Goal: Task Accomplishment & Management: Complete application form

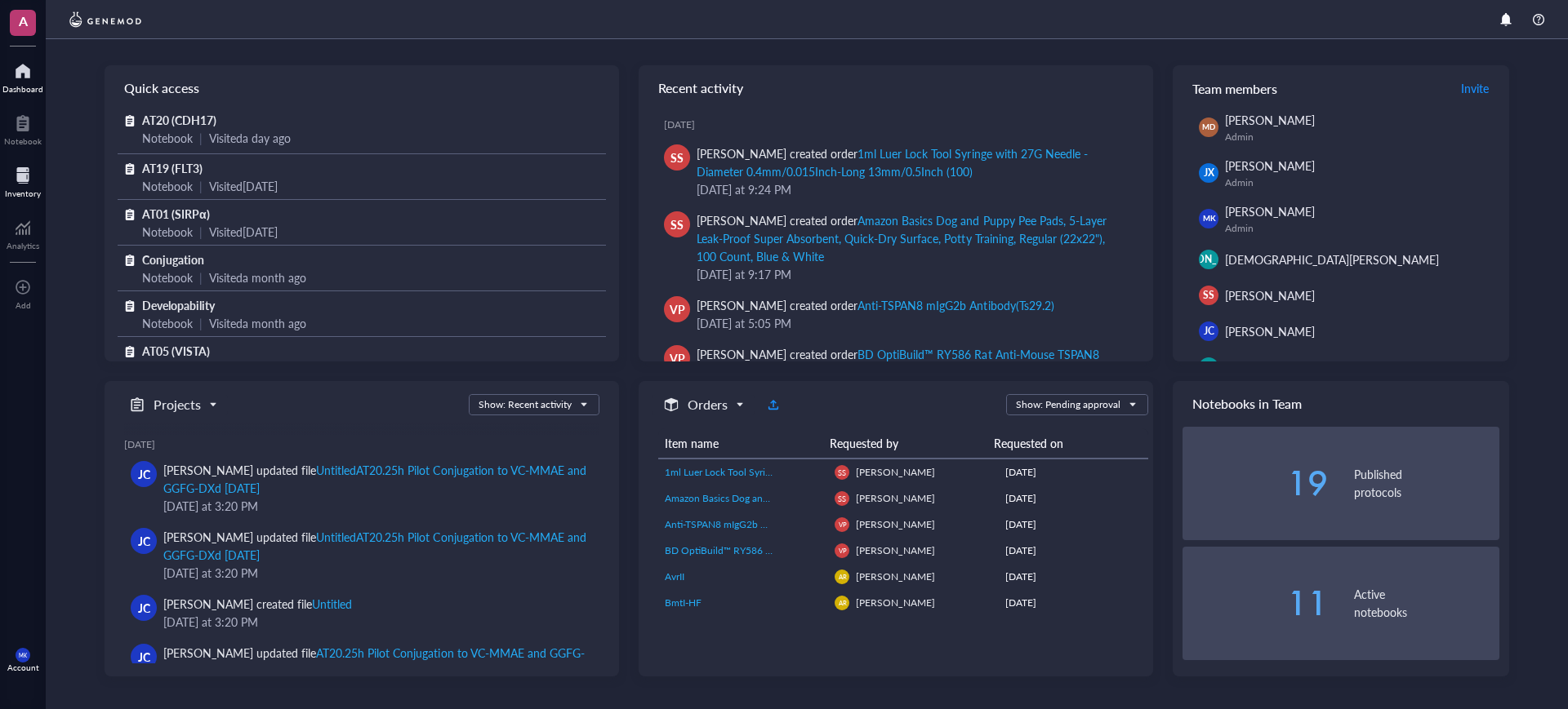
click at [26, 180] on div at bounding box center [23, 175] width 36 height 26
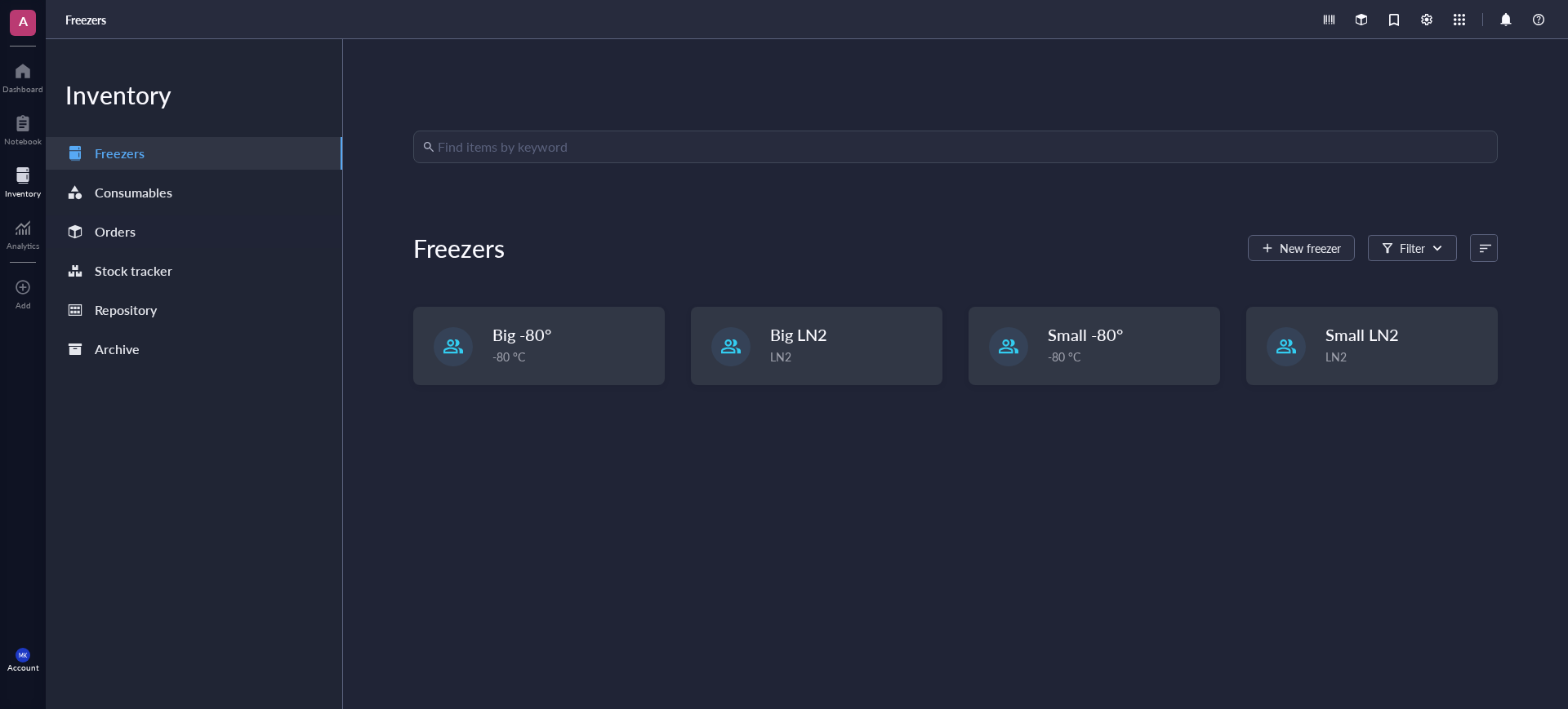
click at [133, 233] on div "Orders" at bounding box center [115, 231] width 41 height 23
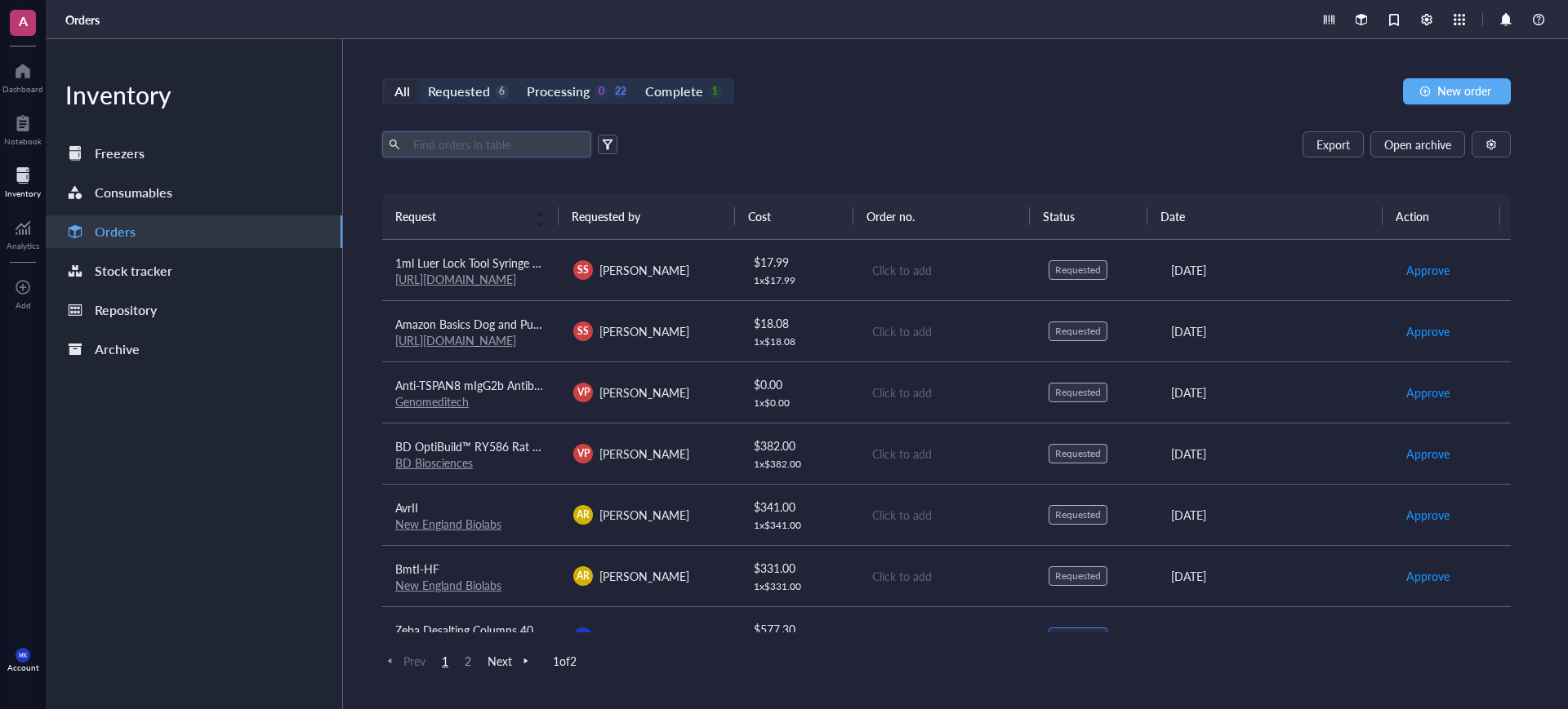
click at [553, 150] on input "text" at bounding box center [496, 144] width 178 height 25
type input "M"
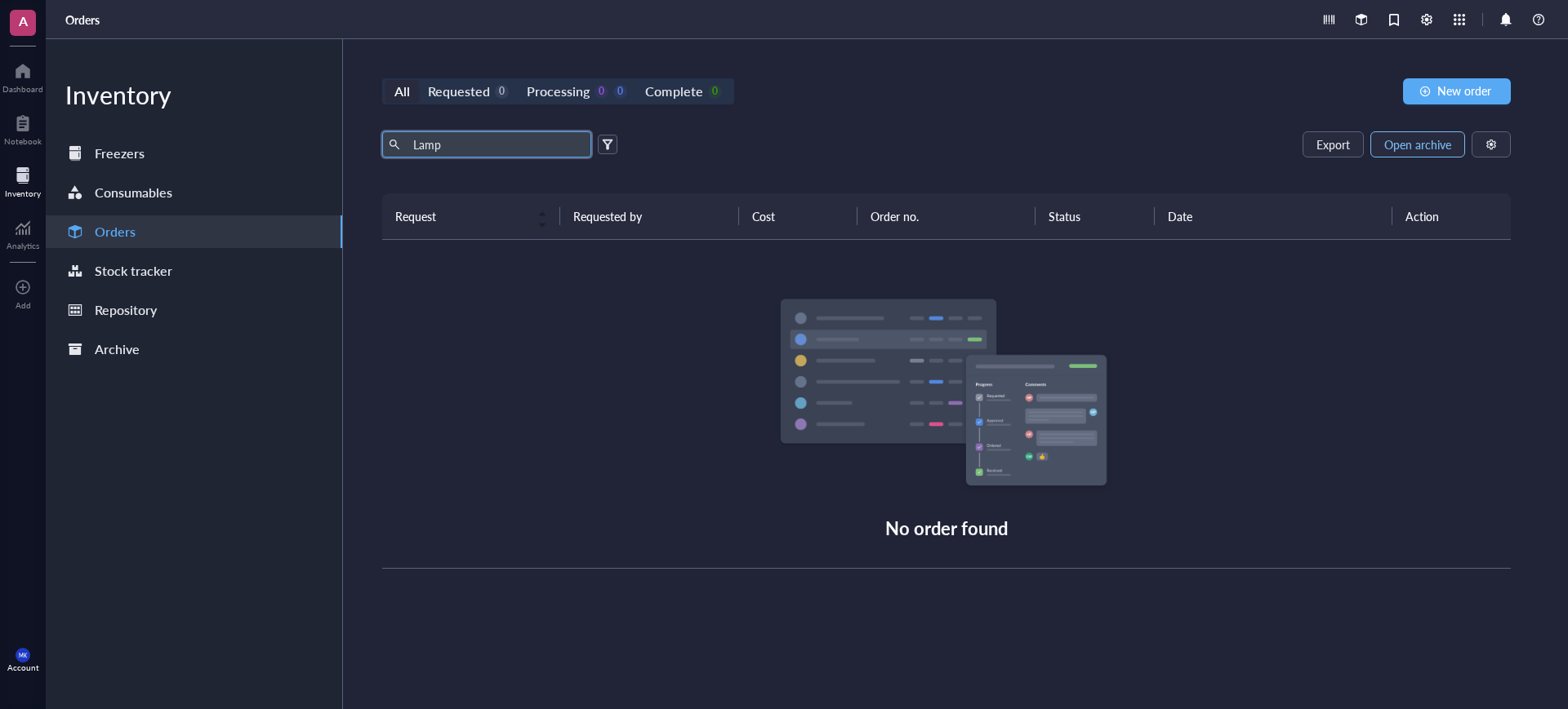
type input "Lamp"
click at [1438, 150] on span "Open archive" at bounding box center [1418, 144] width 67 height 13
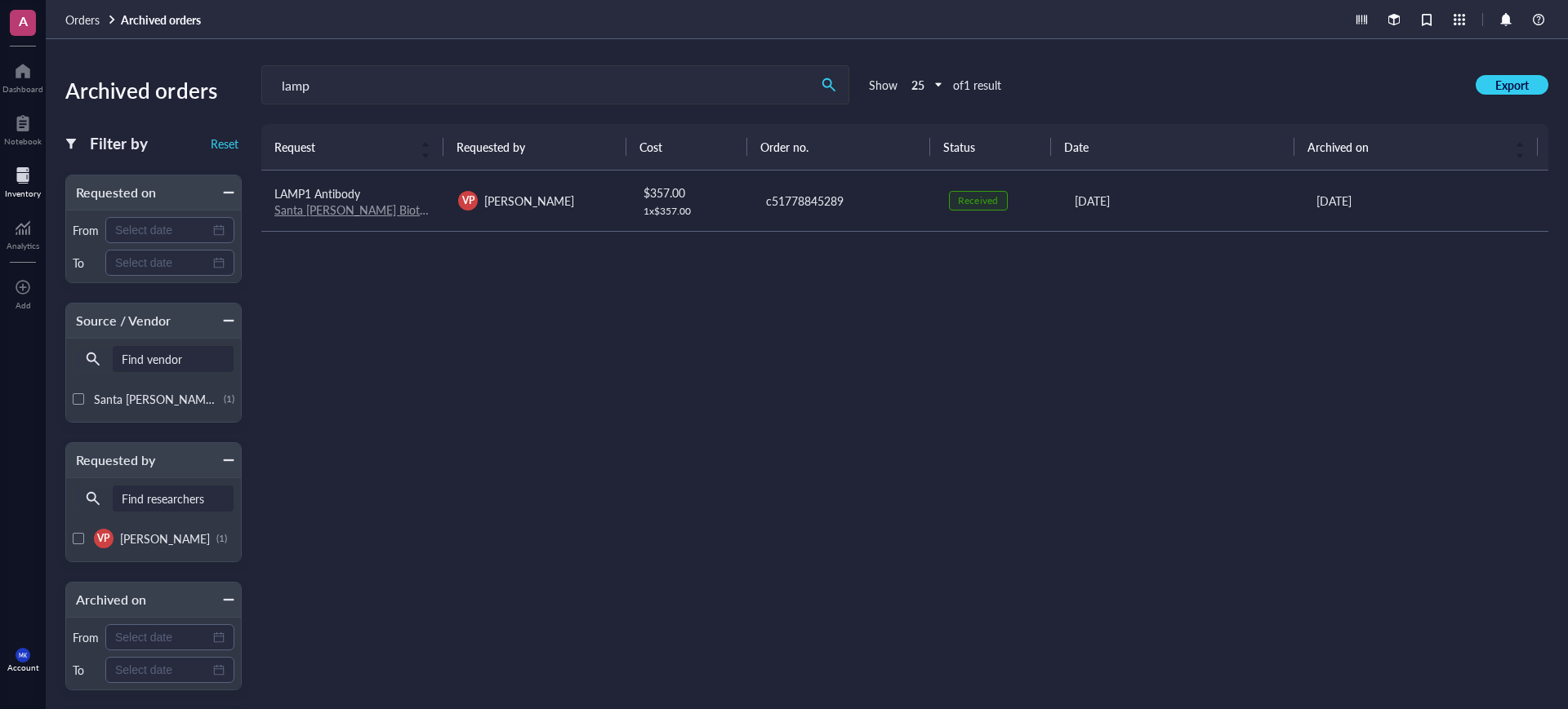
click at [361, 210] on link "Santa [PERSON_NAME] Biotechnology" at bounding box center [372, 210] width 197 height 17
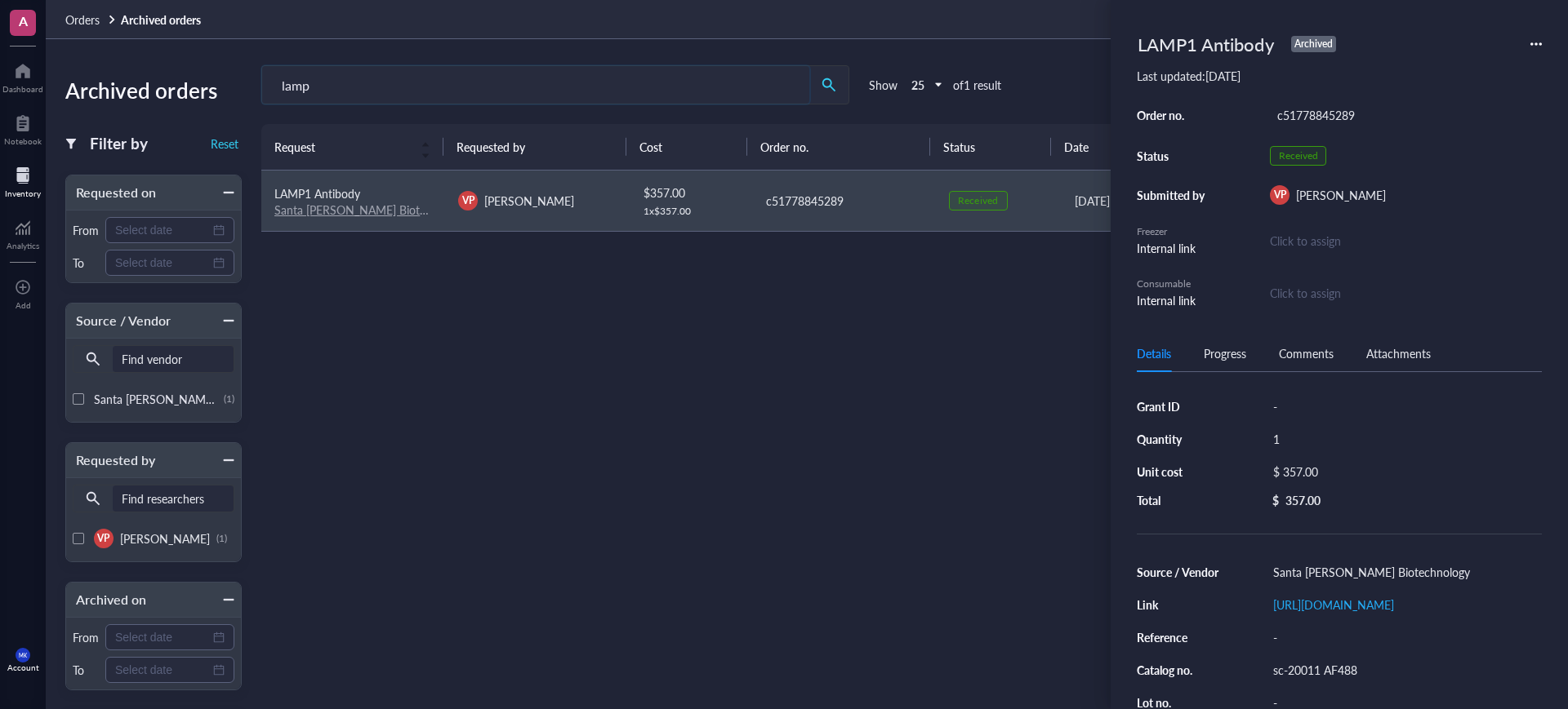
click at [595, 69] on input "lamp" at bounding box center [535, 85] width 547 height 38
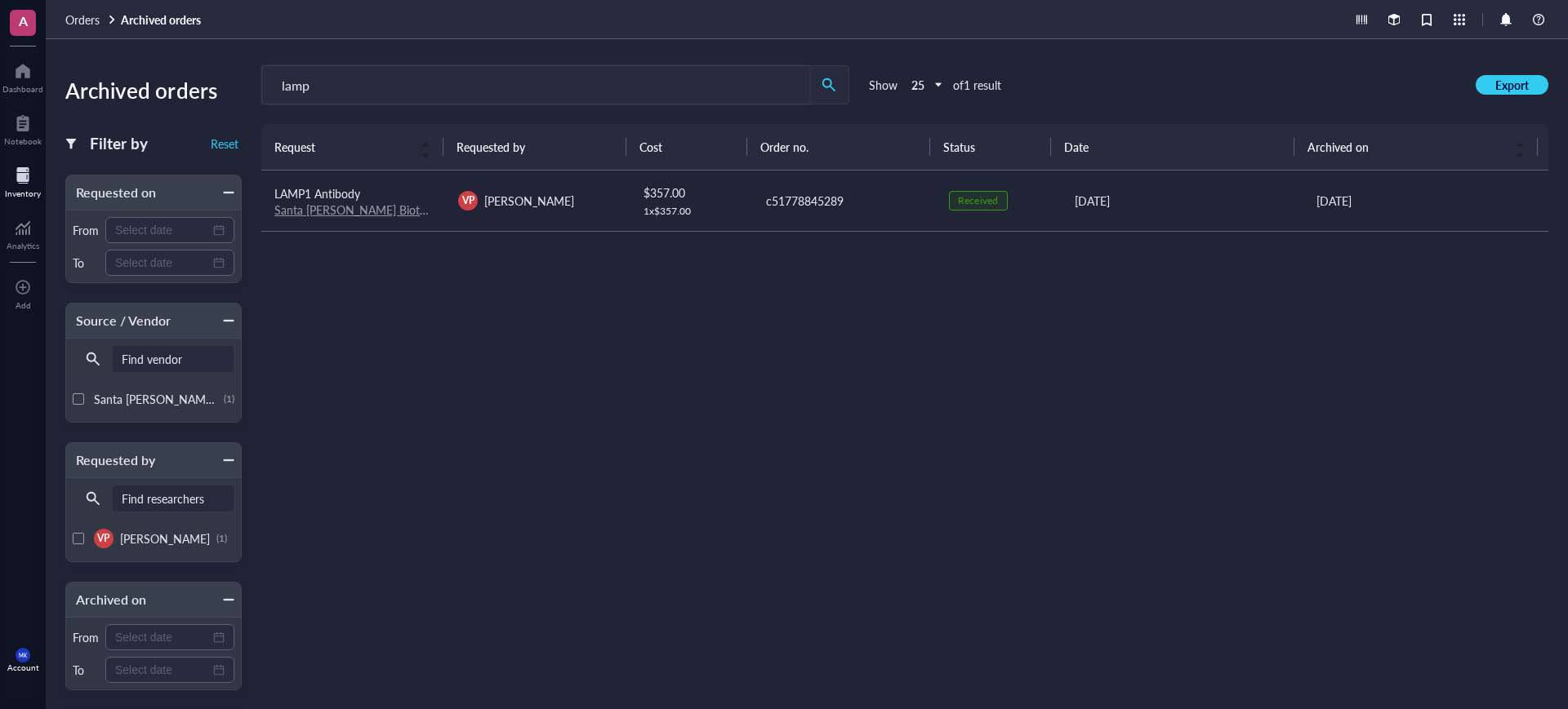
click at [576, 92] on input "lamp" at bounding box center [535, 85] width 547 height 38
drag, startPoint x: 316, startPoint y: 91, endPoint x: 131, endPoint y: 96, distance: 185.1
click at [131, 96] on div "Archived orders Filter by Reset Requested on From To Source / Vendor Find vendo…" at bounding box center [806, 375] width 1522 height 670
type input "anti"
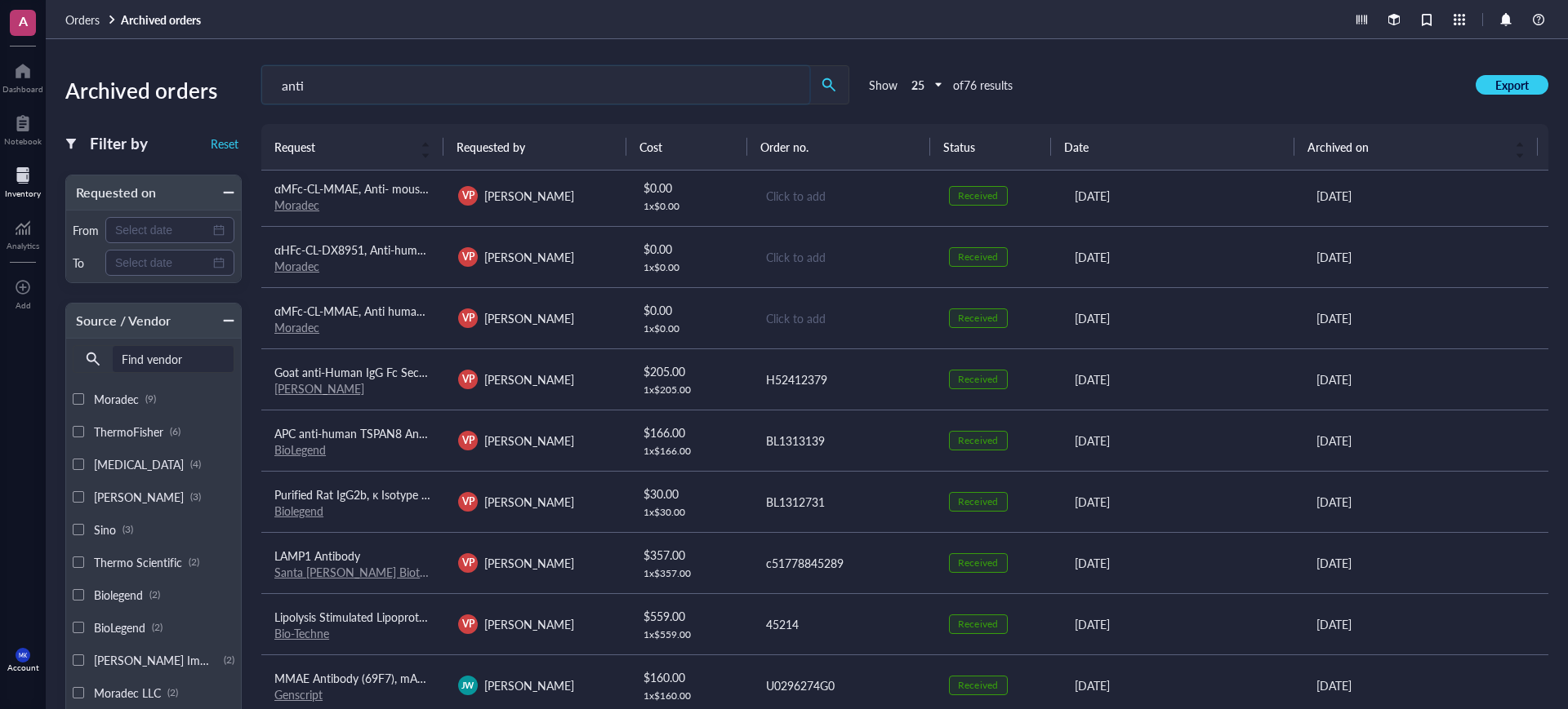
scroll to position [102, 0]
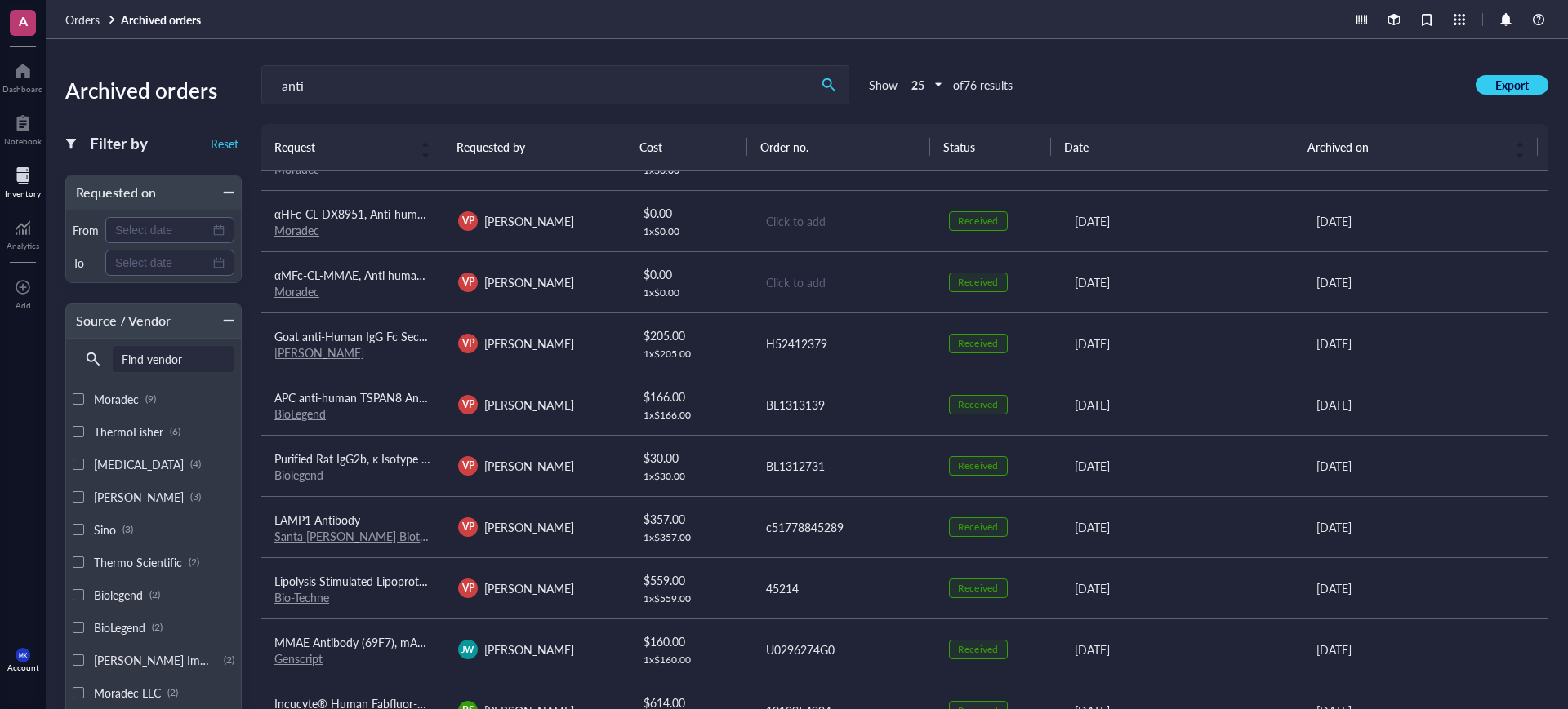
click at [511, 566] on td "VP Verenice Paredes" at bounding box center [537, 588] width 184 height 61
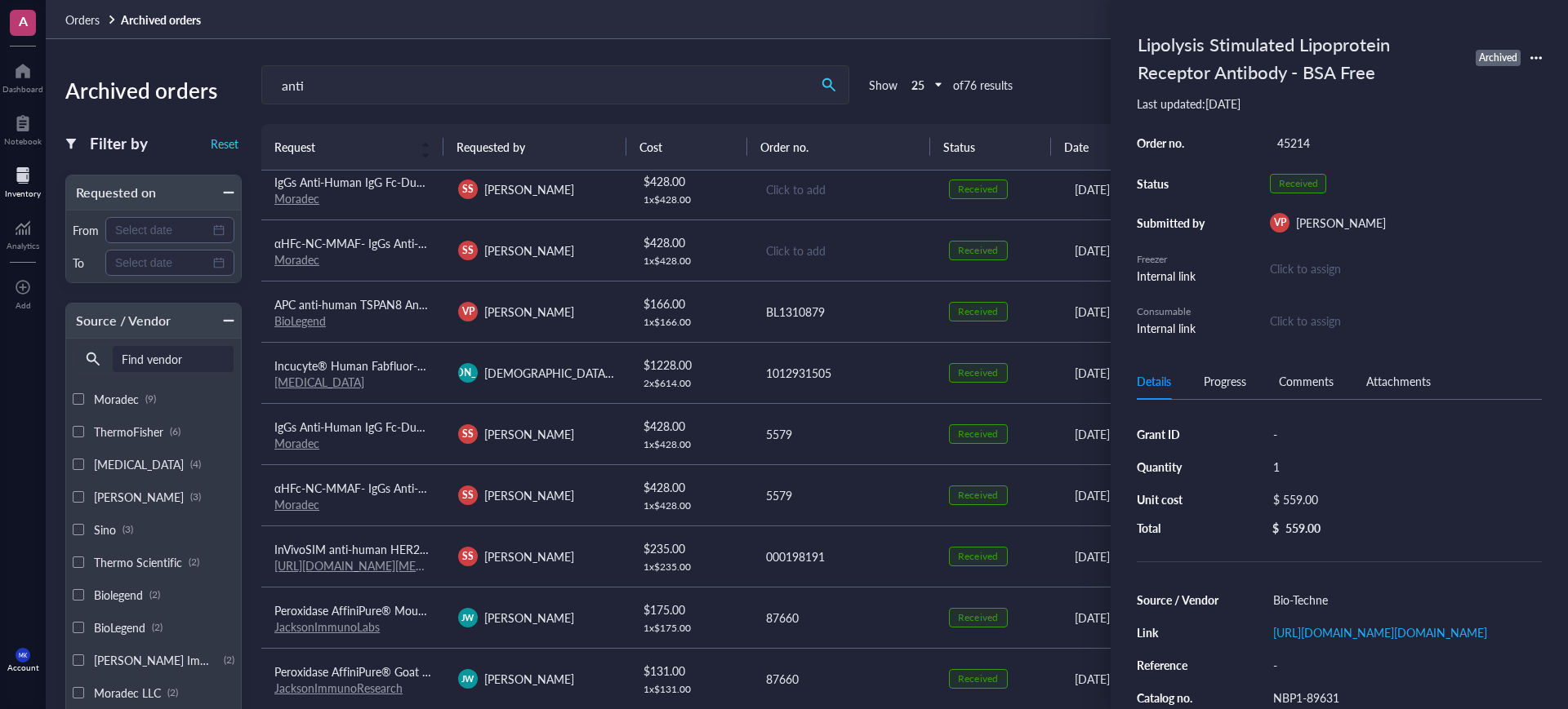
scroll to position [816, 0]
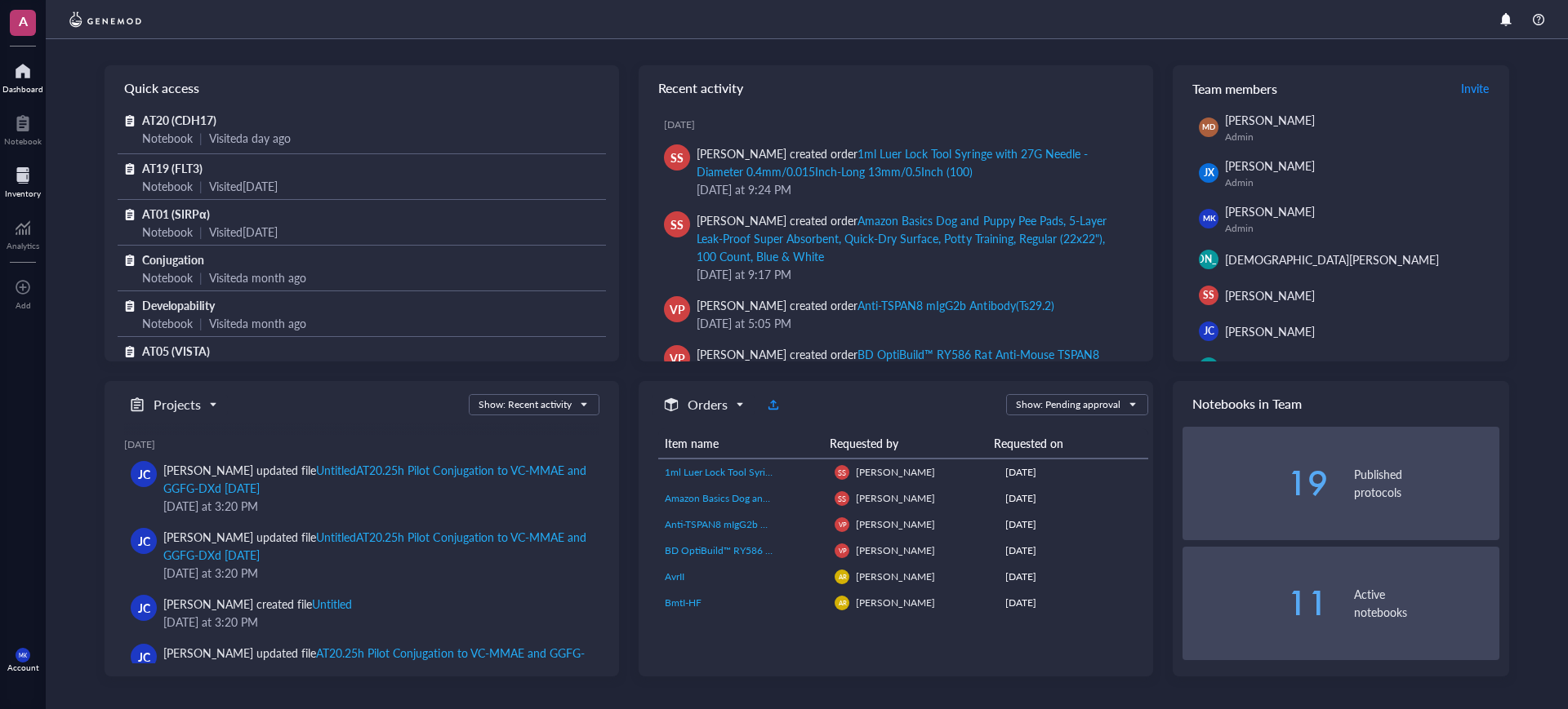
click at [14, 185] on div at bounding box center [23, 175] width 36 height 26
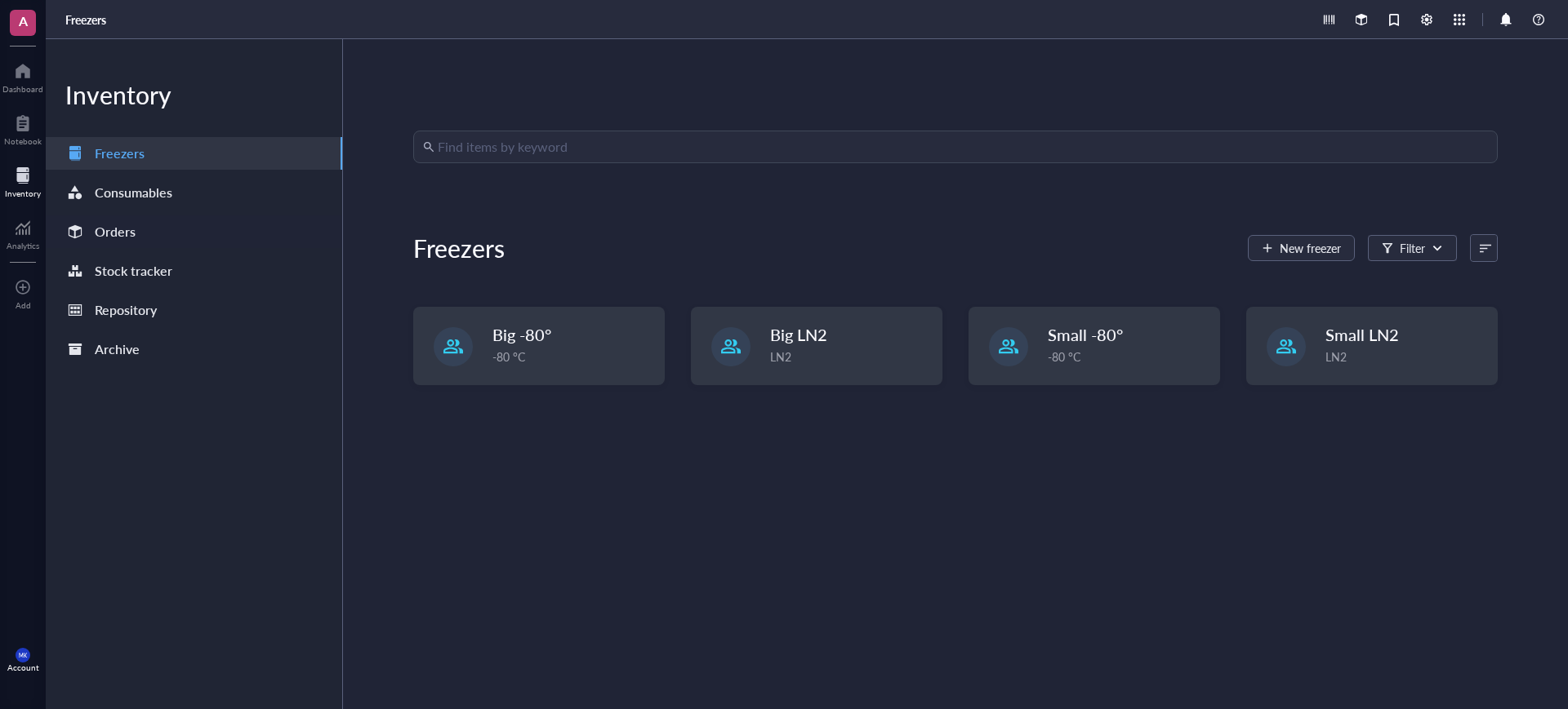
click at [112, 224] on div "Orders" at bounding box center [115, 231] width 41 height 23
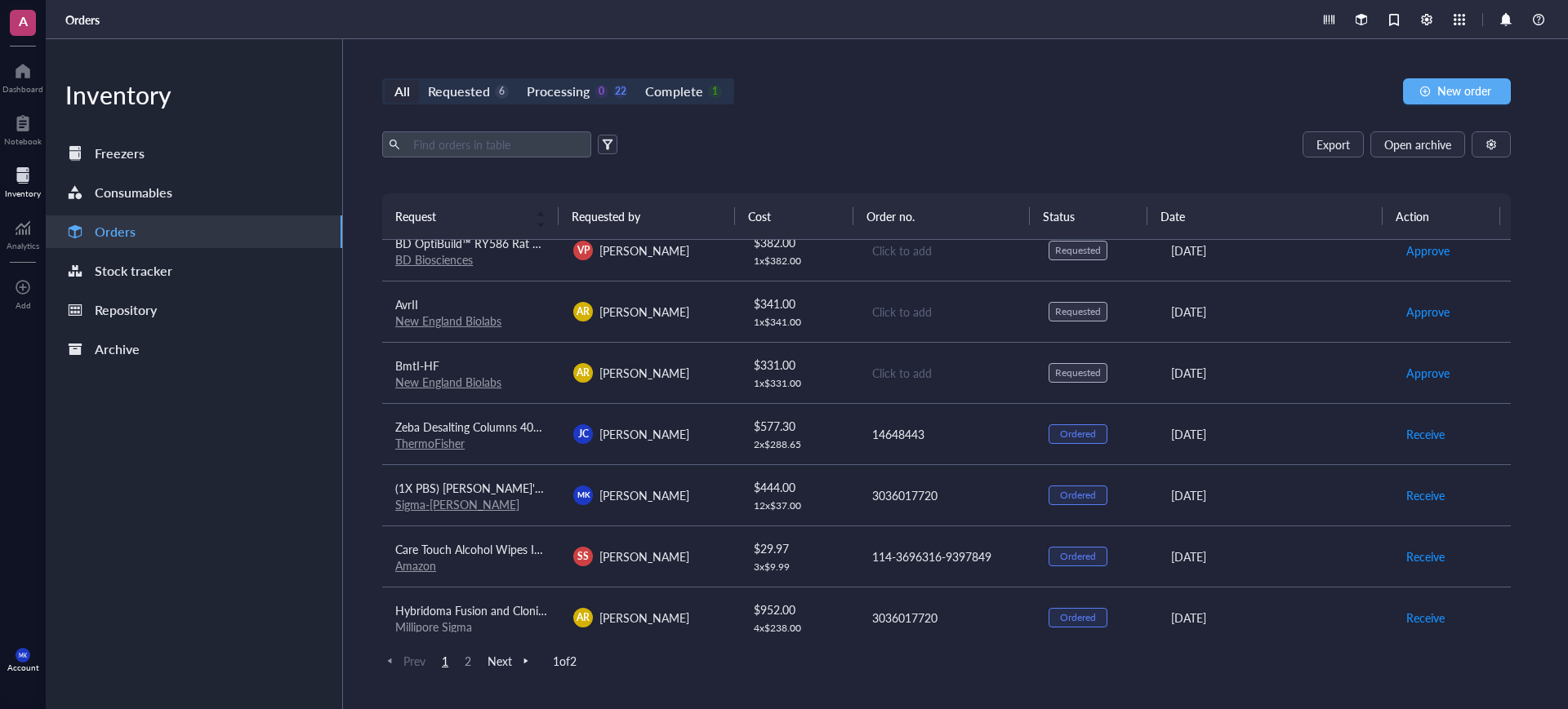
scroll to position [204, 0]
click at [672, 344] on td "AR [PERSON_NAME]" at bounding box center [649, 372] width 178 height 61
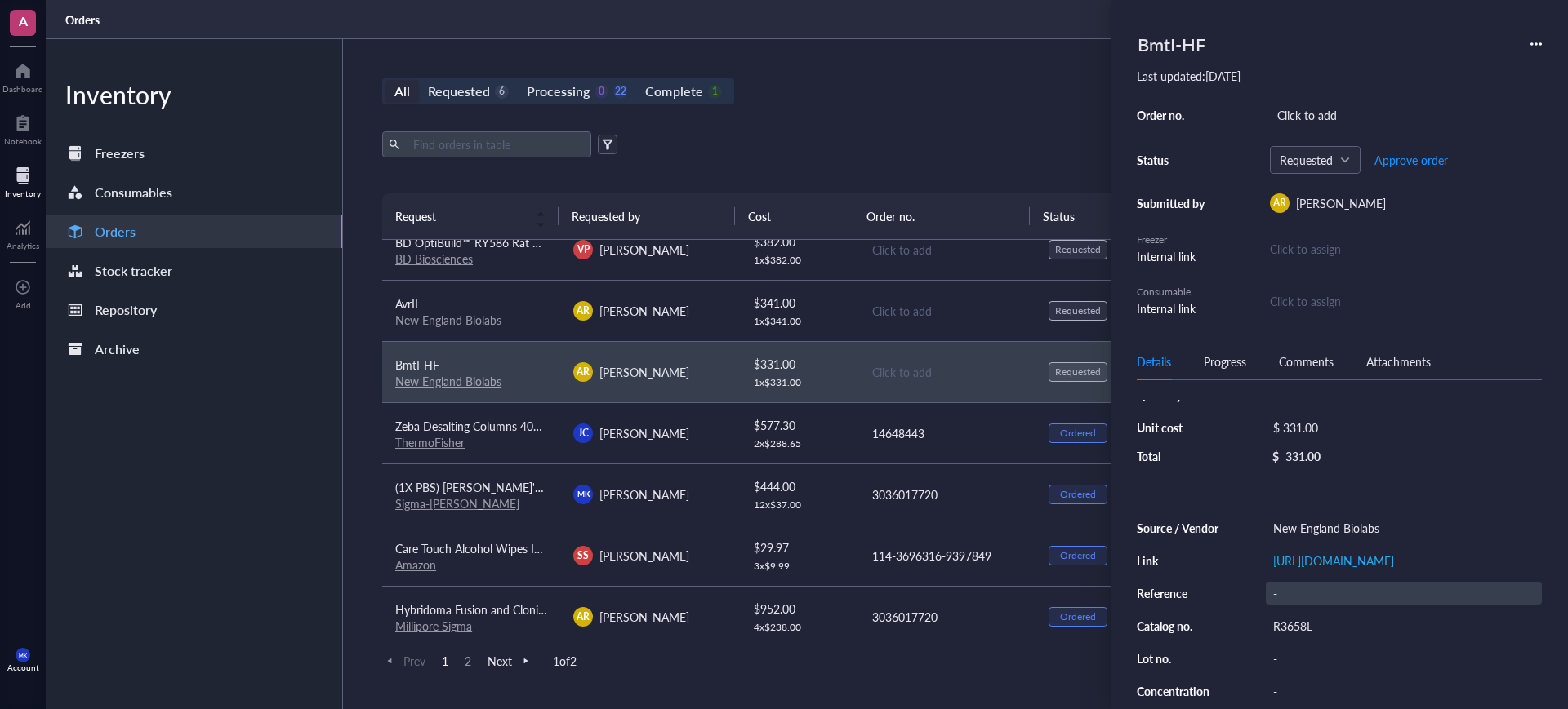
scroll to position [102, 0]
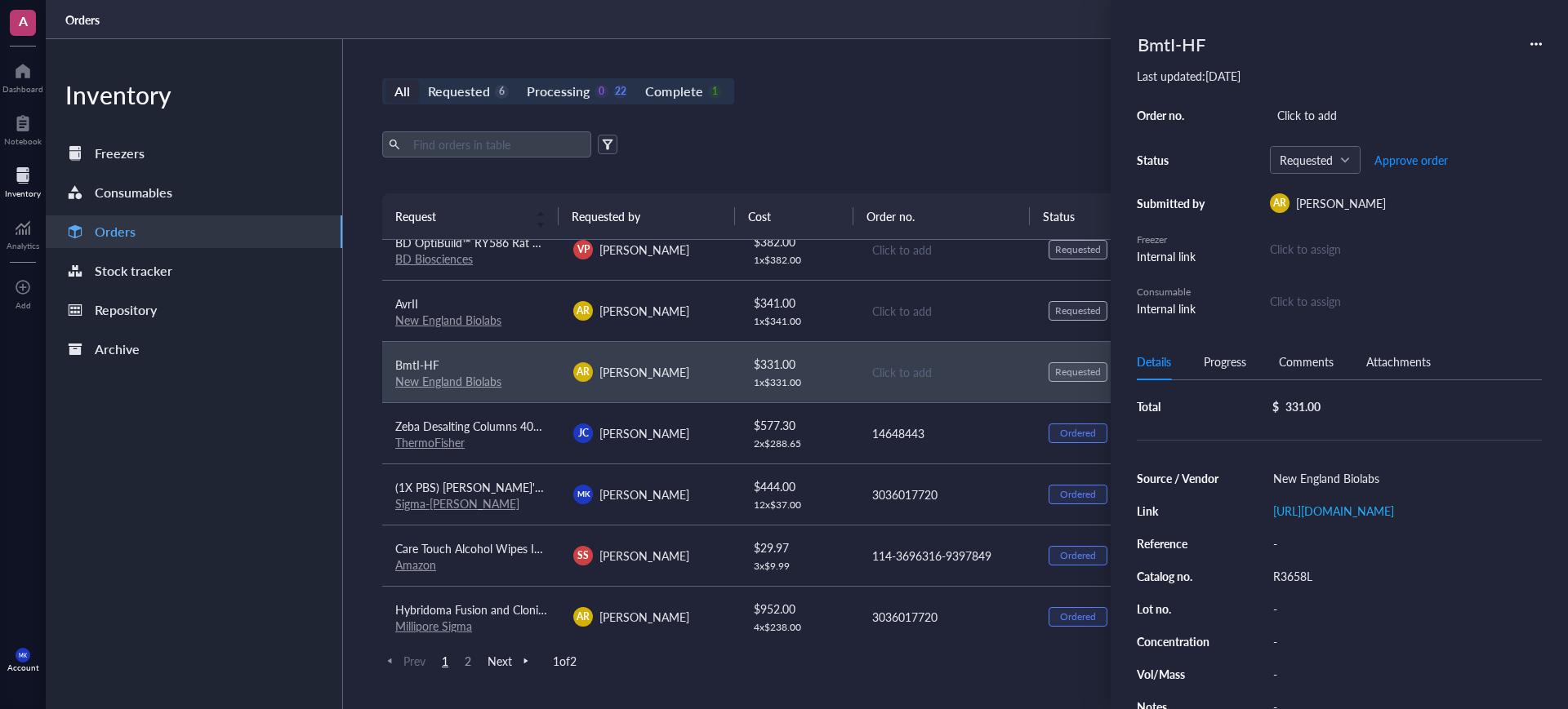
click at [796, 127] on div "All Requested 6 Processing 0 22 Complete 1 New order Export Open archive Reques…" at bounding box center [947, 375] width 1207 height 670
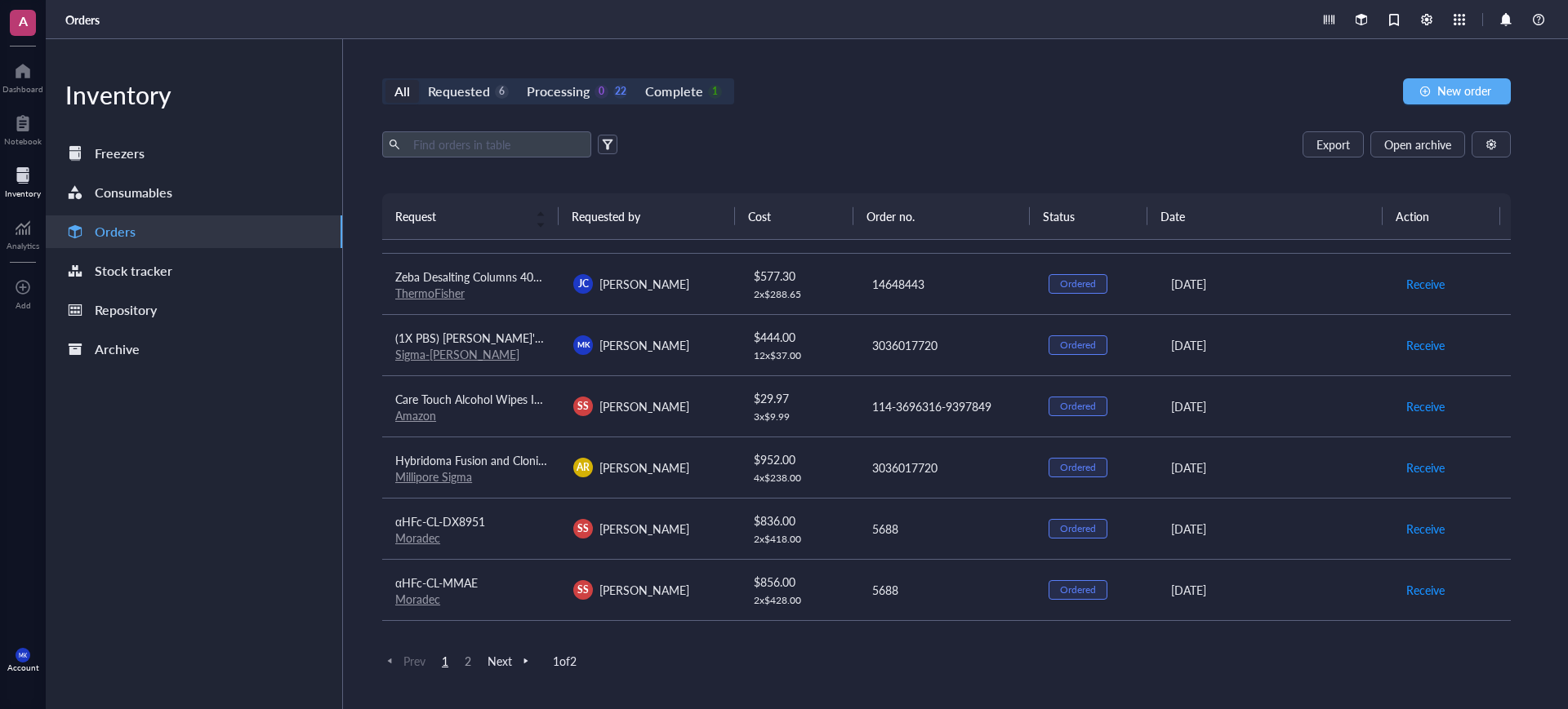
scroll to position [408, 0]
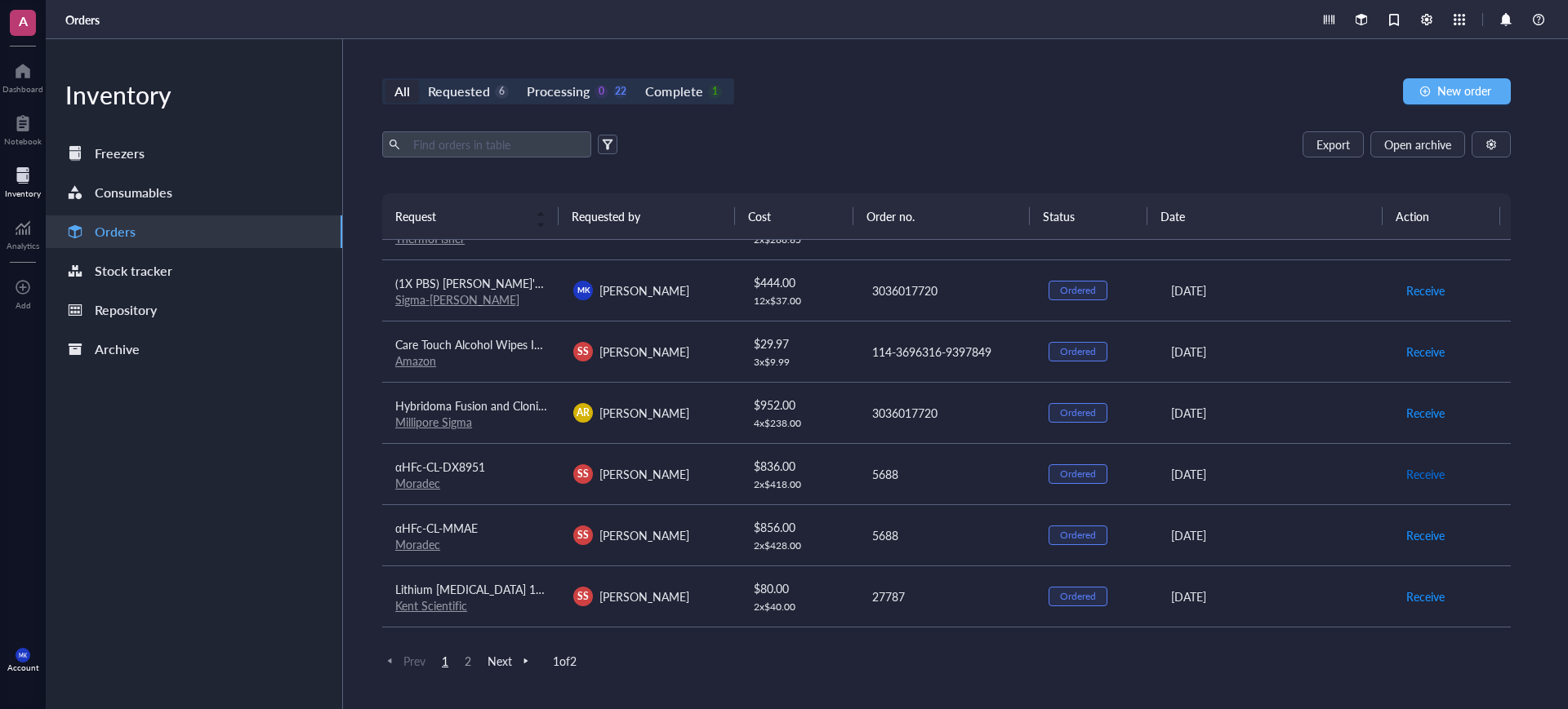
click at [1420, 470] on span "Receive" at bounding box center [1425, 475] width 39 height 18
click at [1426, 536] on span "Receive" at bounding box center [1425, 535] width 39 height 18
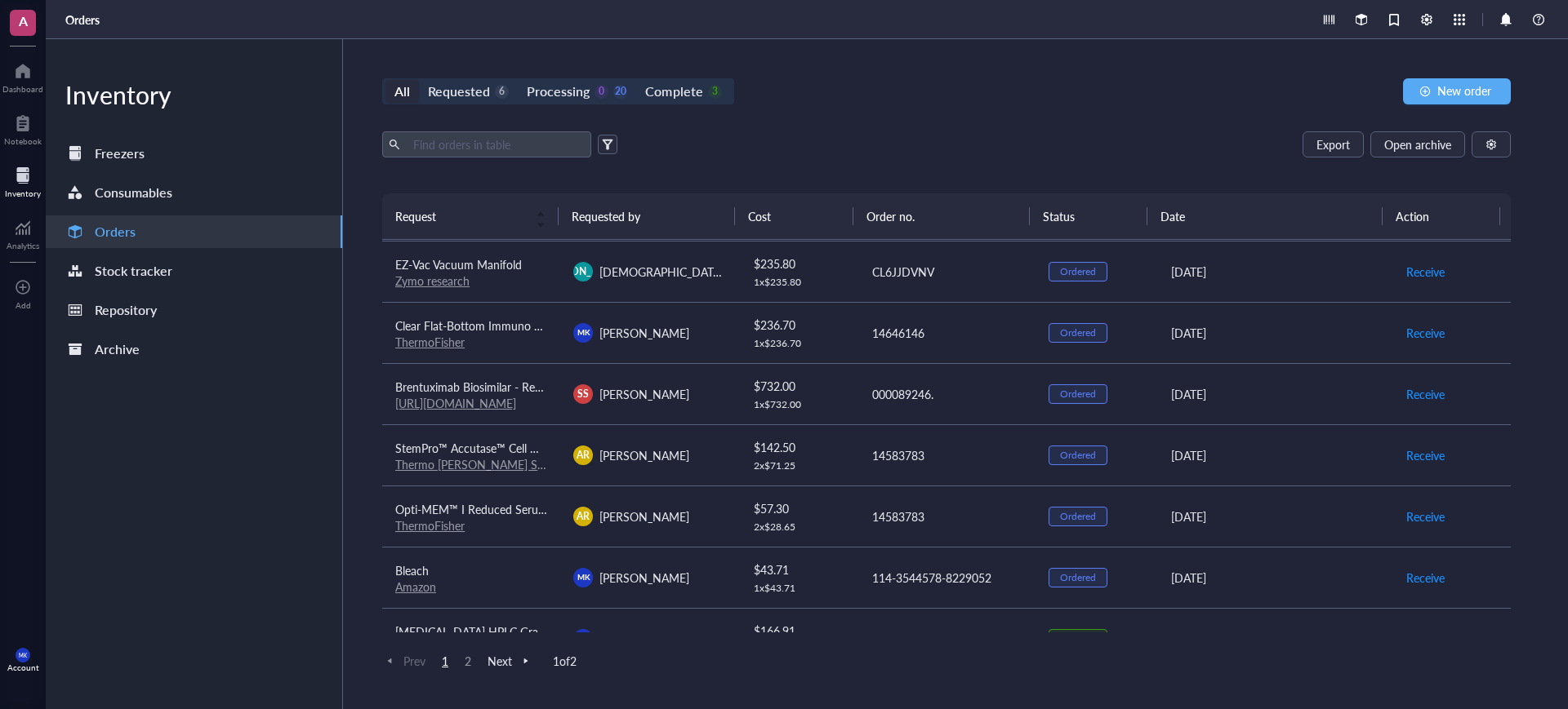
scroll to position [1138, 0]
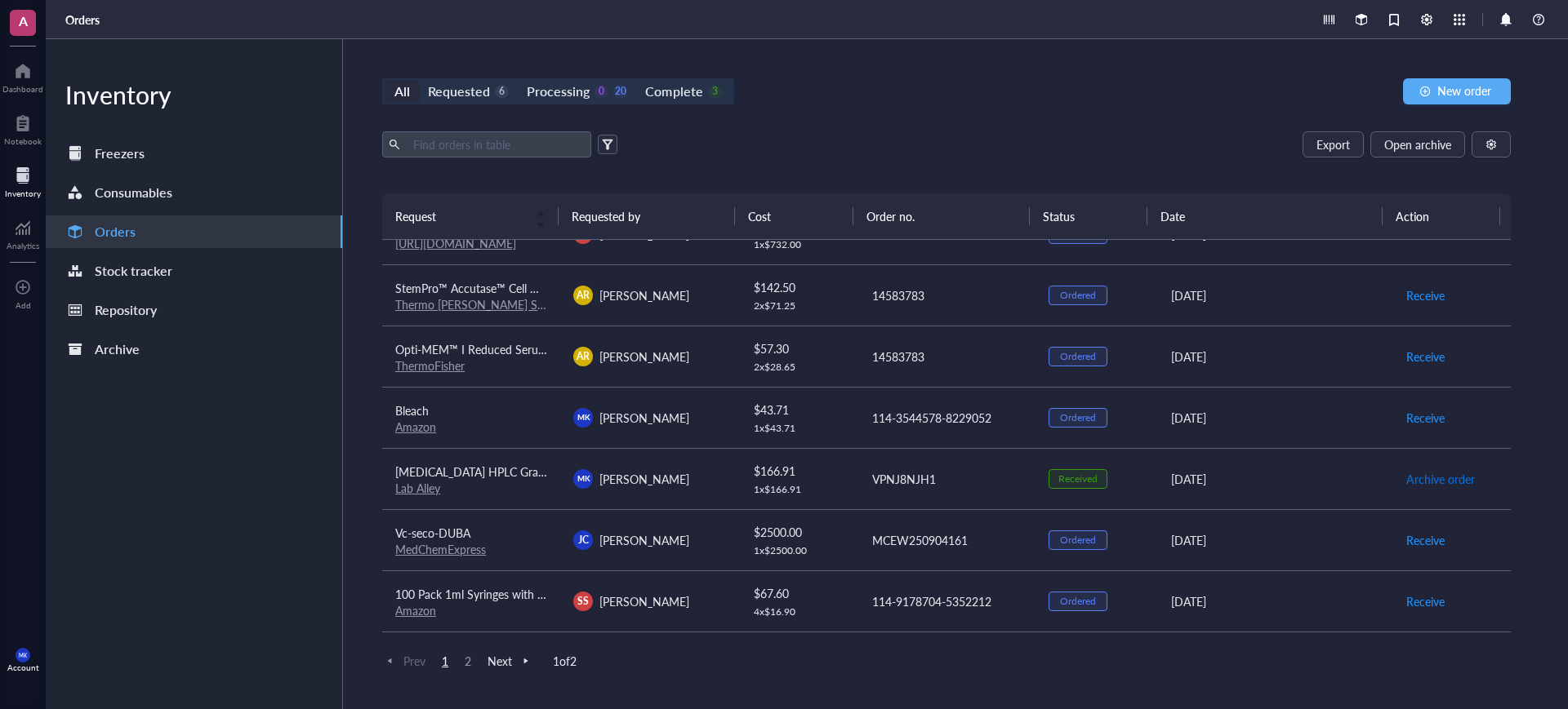
click at [1418, 475] on span "Archive order" at bounding box center [1439, 479] width 68 height 18
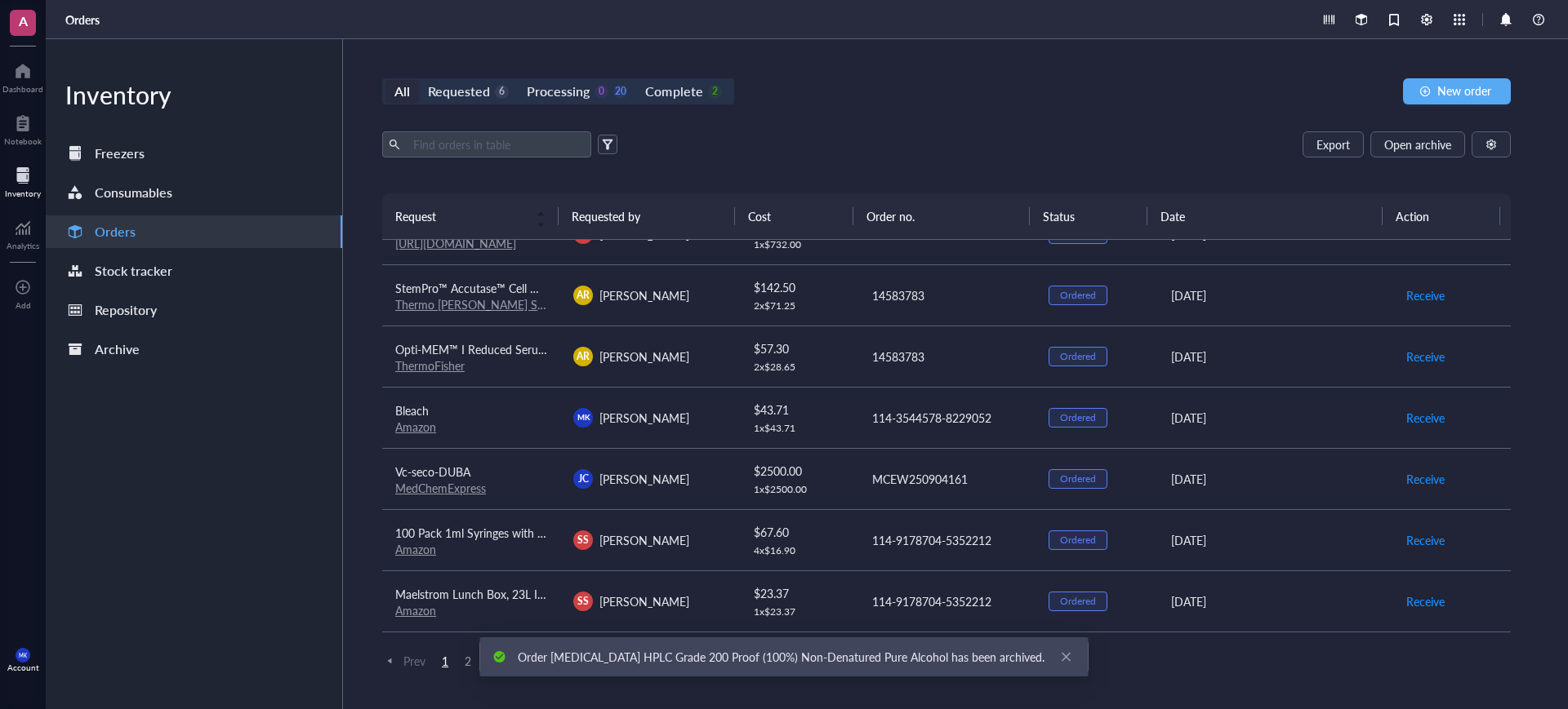
click at [662, 91] on div "Complete" at bounding box center [674, 91] width 57 height 23
click at [636, 80] on input "Complete 2" at bounding box center [636, 80] width 0 height 0
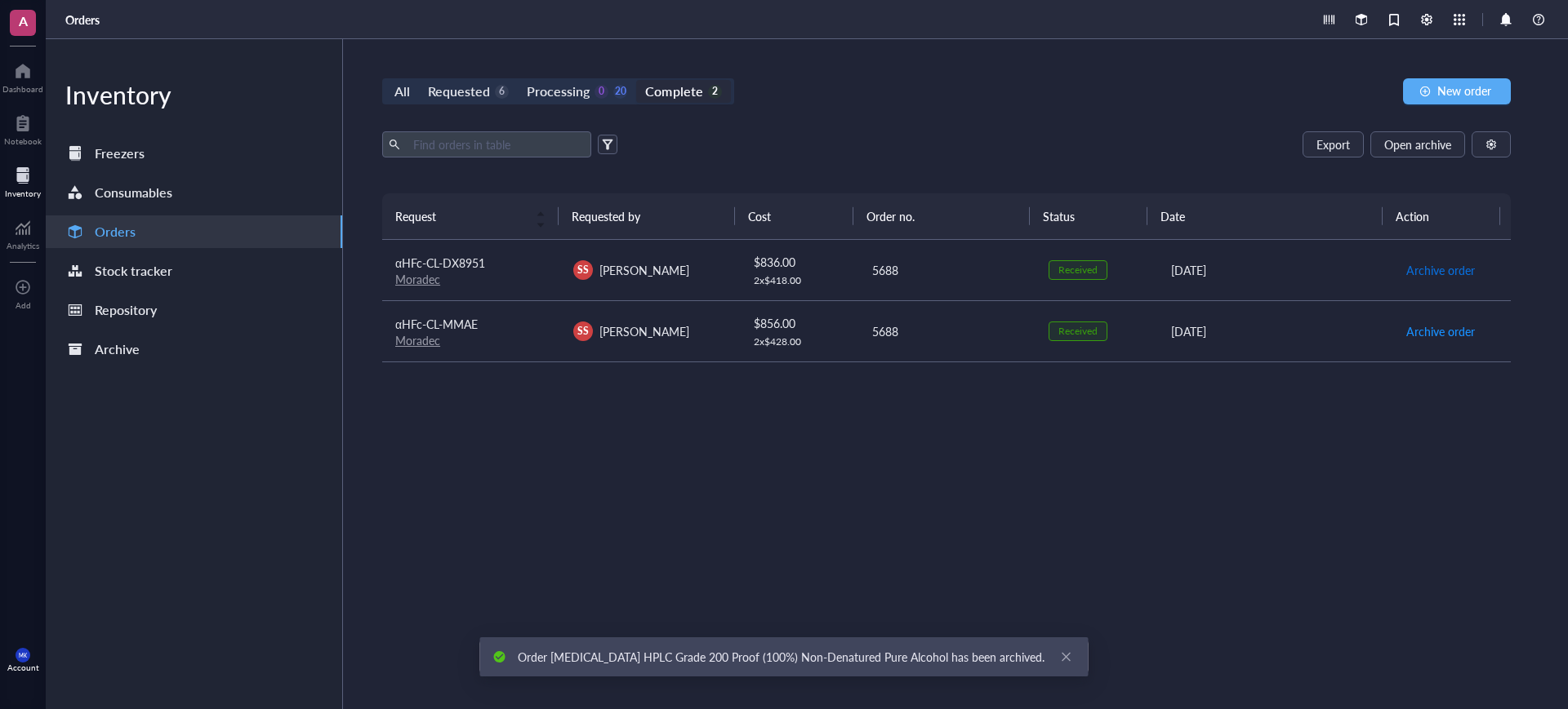
click at [1443, 267] on span "Archive order" at bounding box center [1439, 270] width 68 height 18
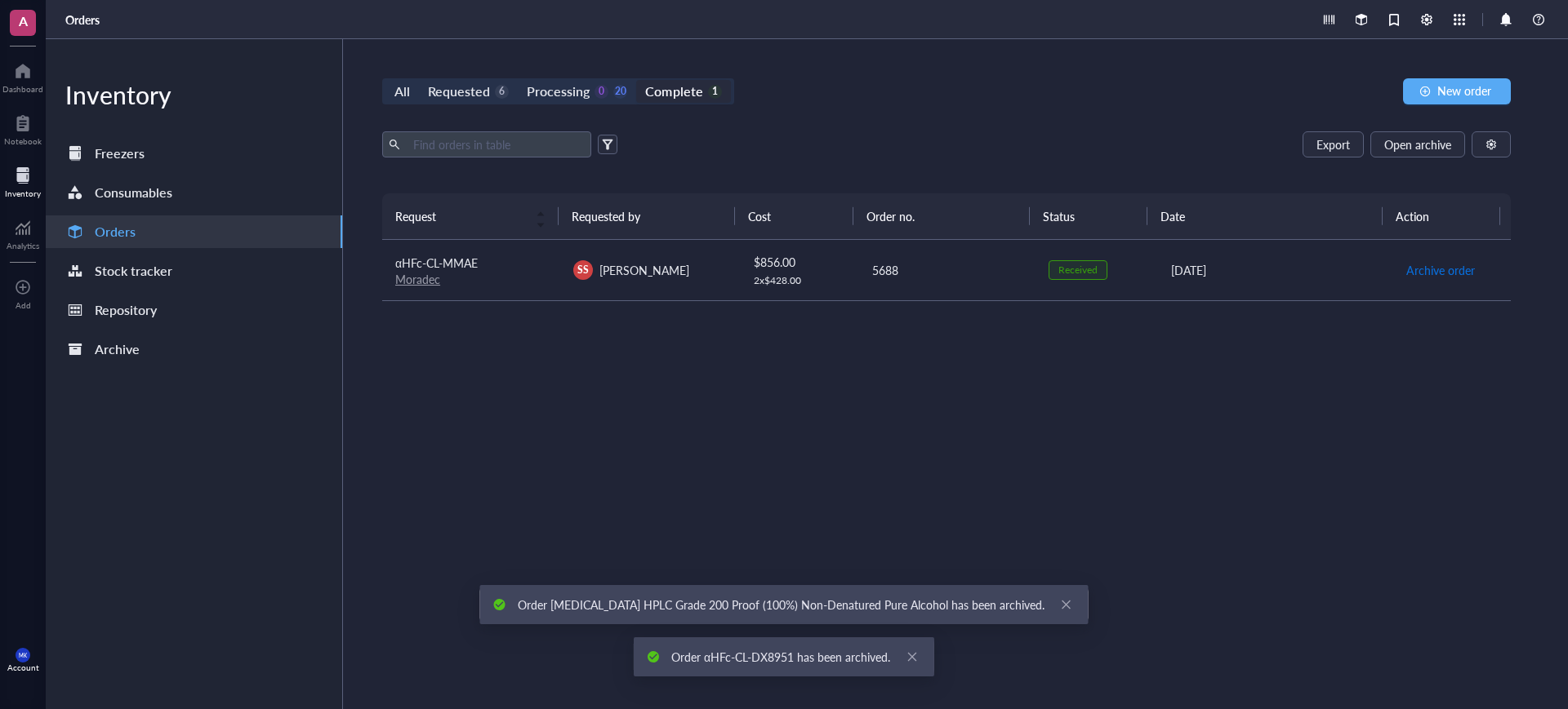
click at [1419, 274] on span "Archive order" at bounding box center [1439, 270] width 68 height 18
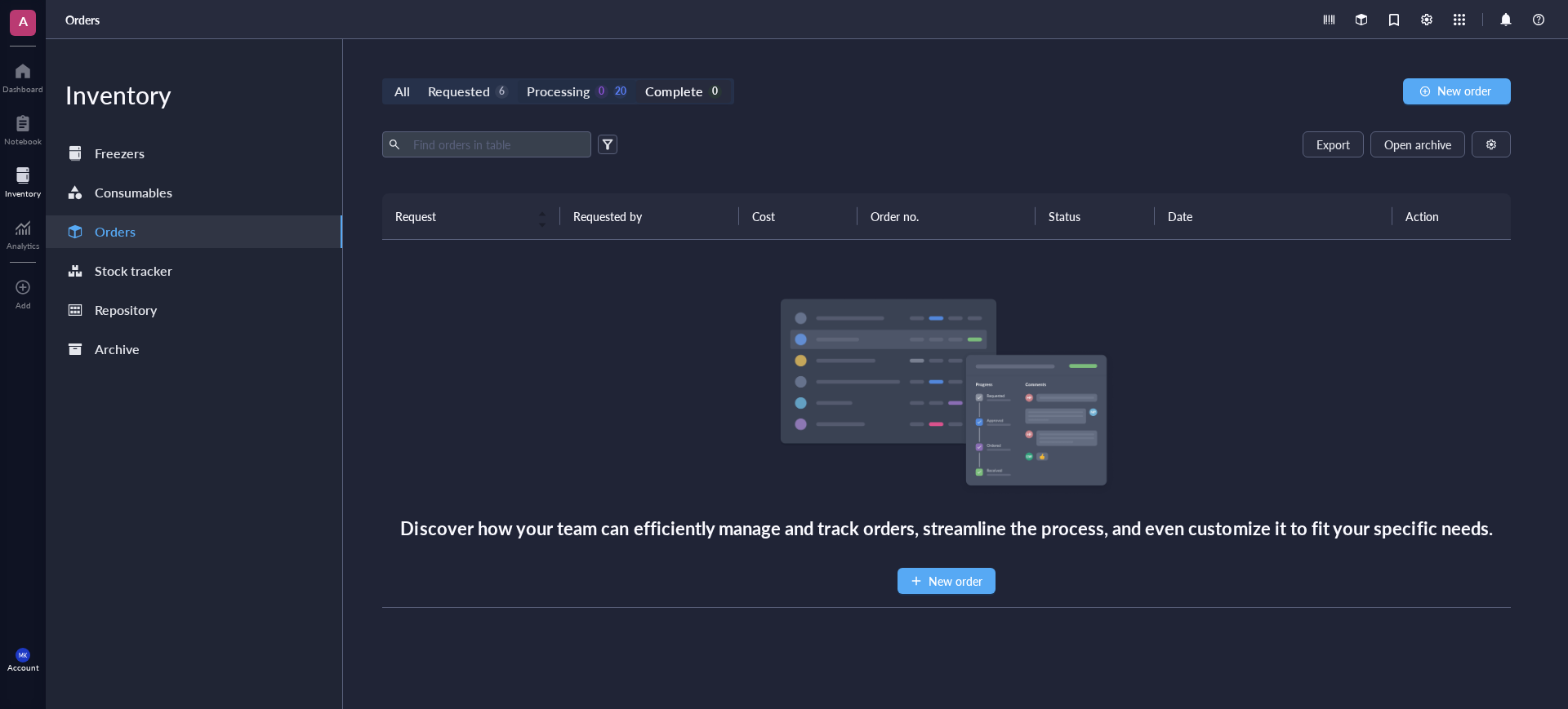
click at [529, 86] on div "Processing" at bounding box center [558, 91] width 63 height 23
click at [517, 80] on input "Processing 0 20" at bounding box center [517, 80] width 0 height 0
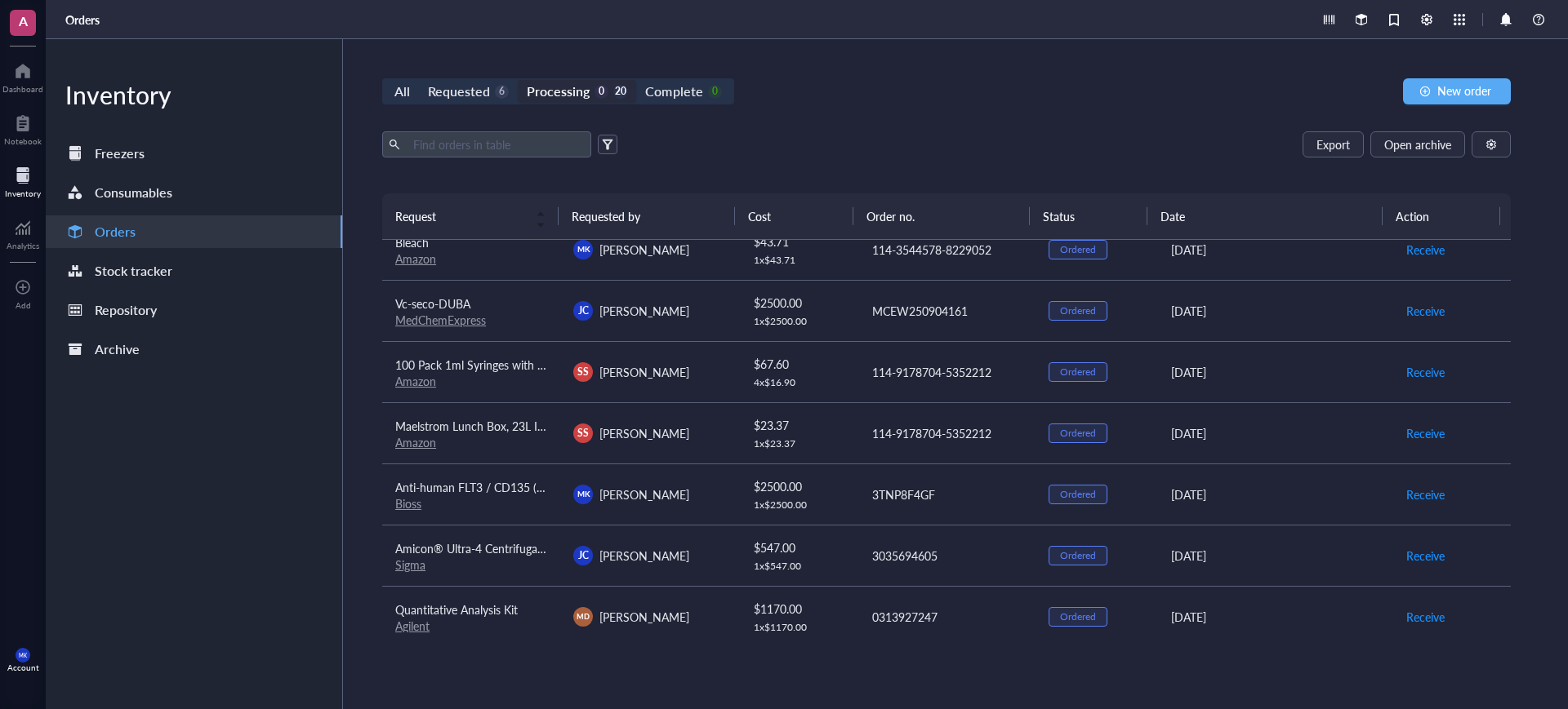
scroll to position [832, 0]
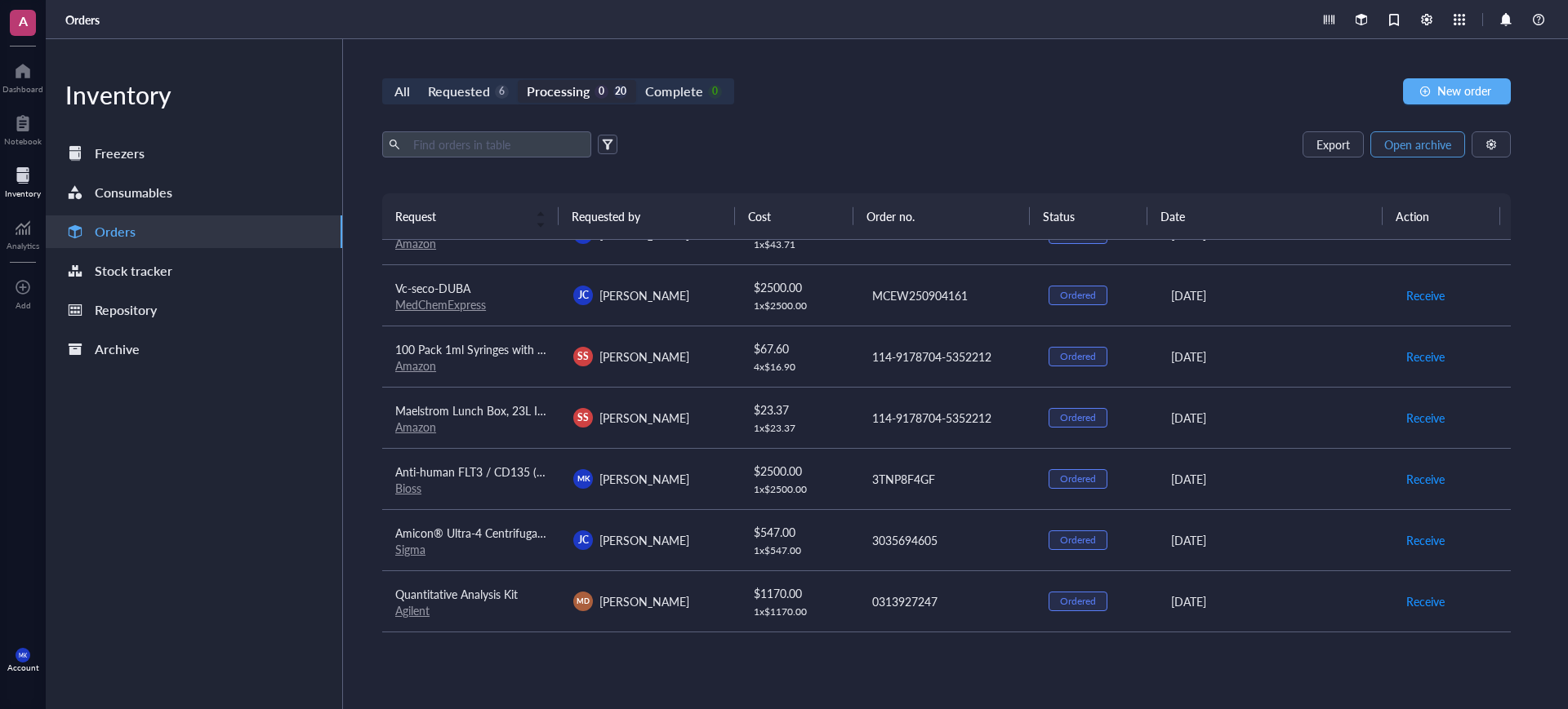
click at [1452, 155] on button "Open archive" at bounding box center [1418, 144] width 95 height 26
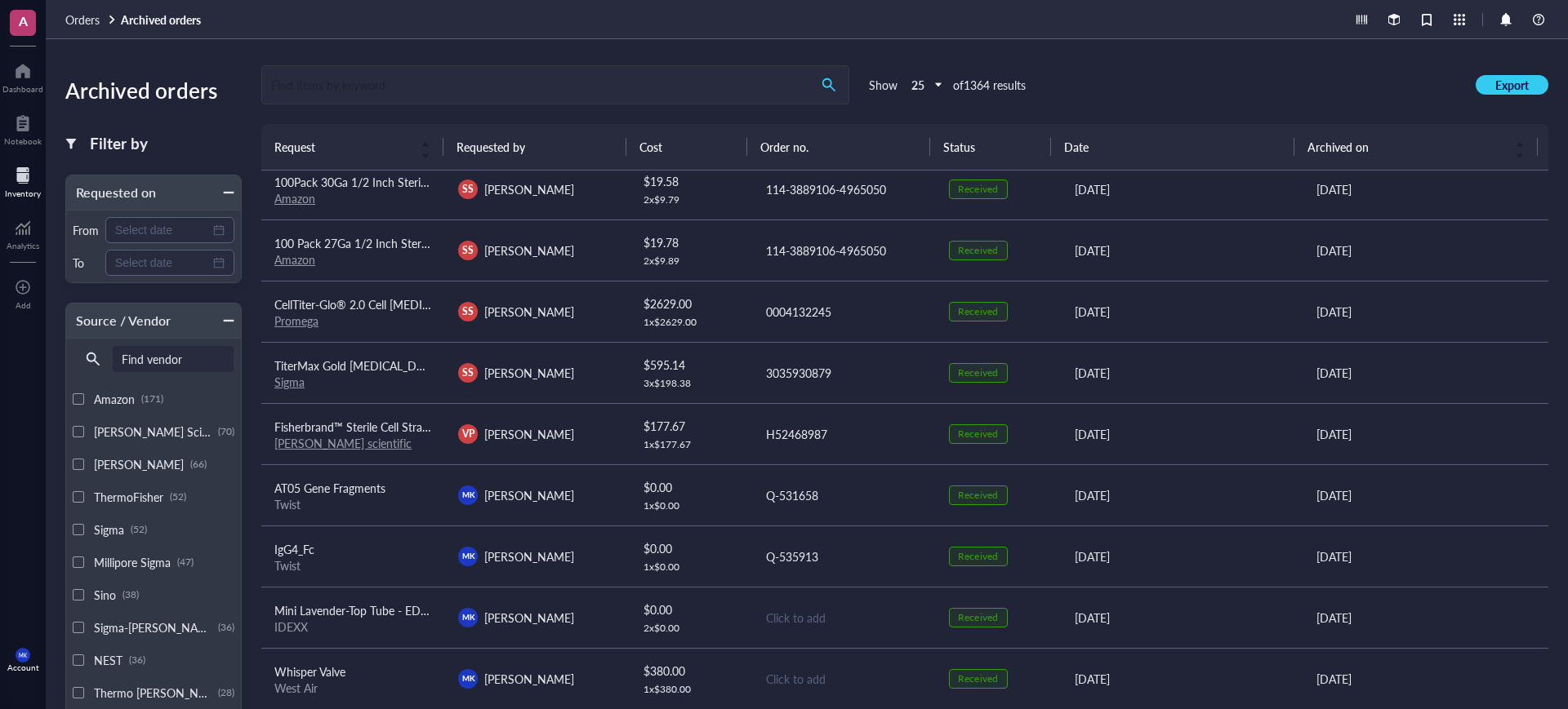
scroll to position [932, 0]
click at [499, 83] on input "search" at bounding box center [535, 85] width 547 height 38
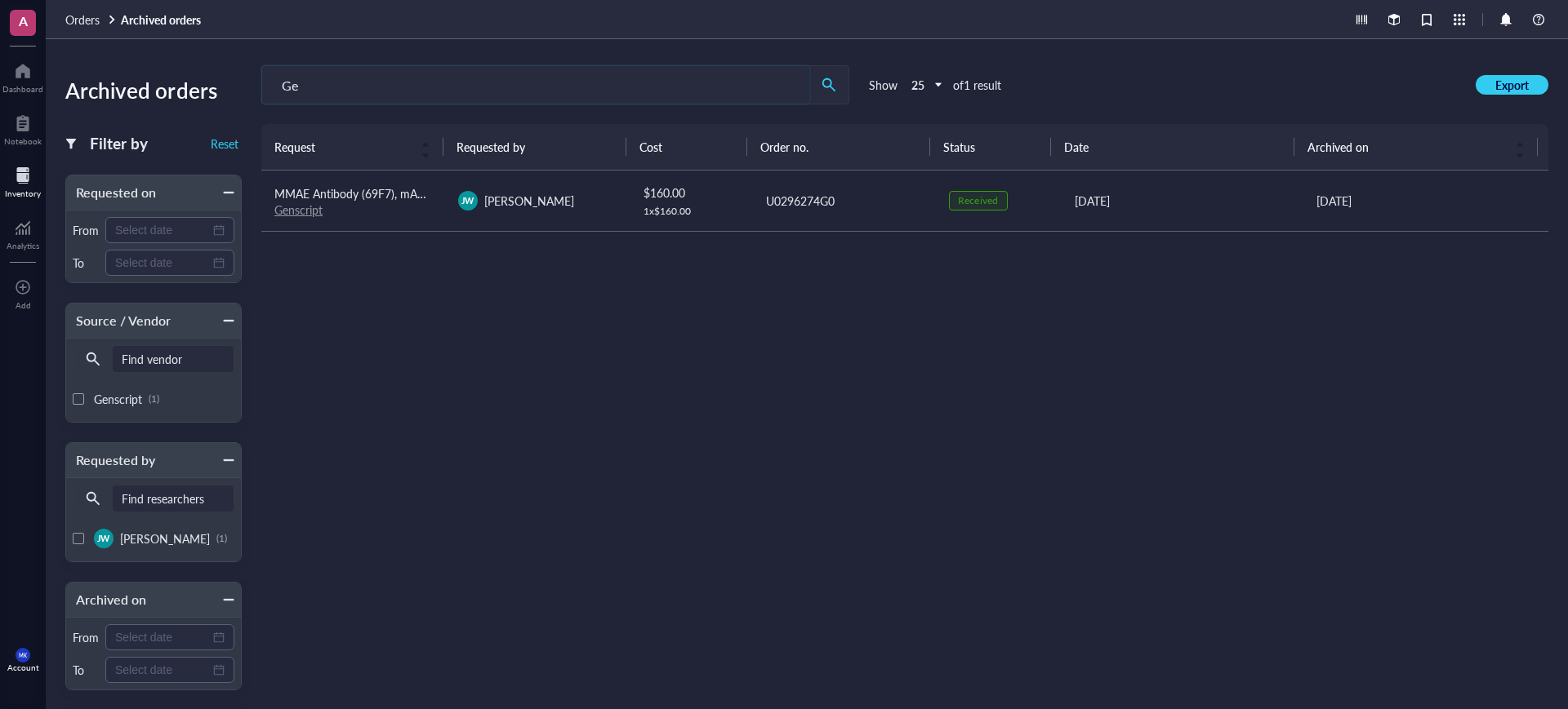
type input "G"
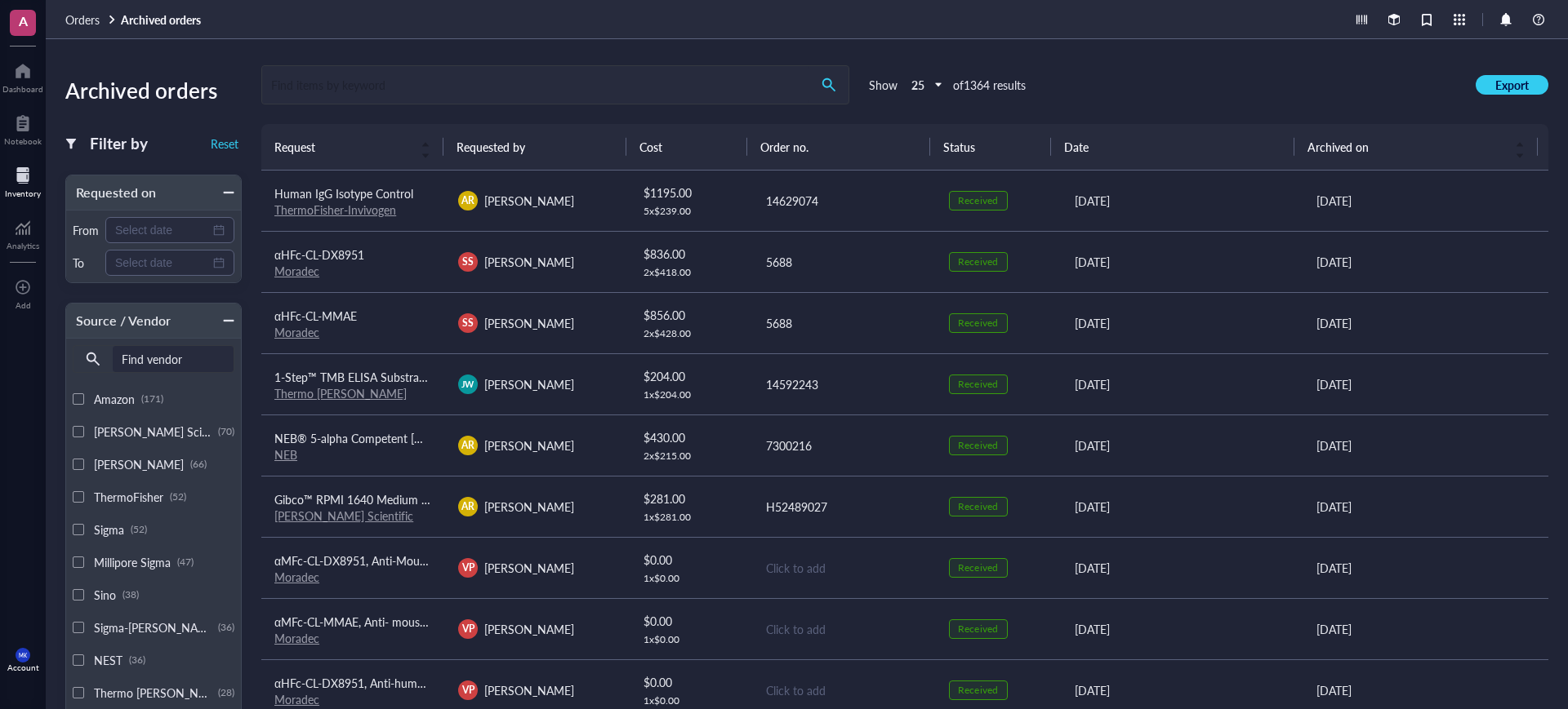
click at [80, 16] on span "Orders" at bounding box center [82, 20] width 35 height 17
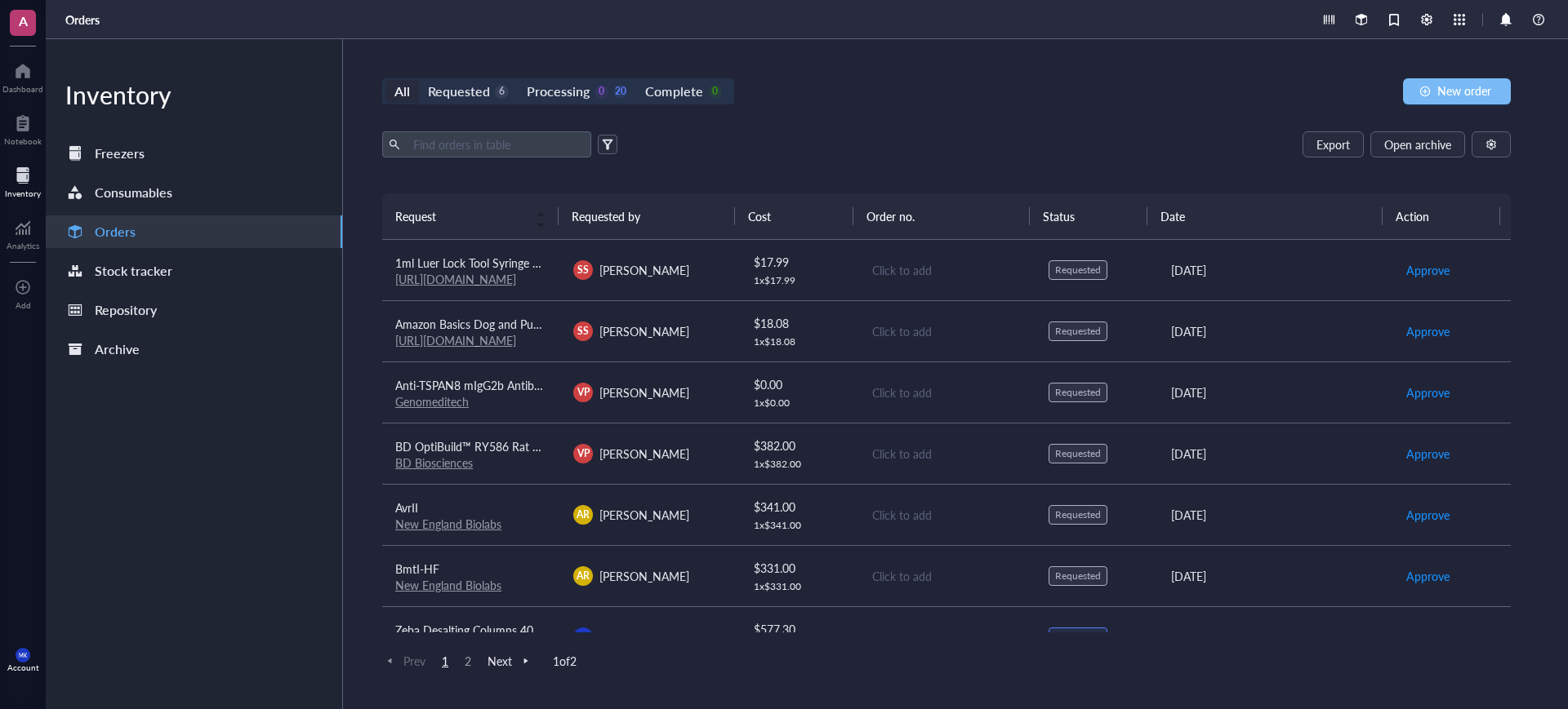
click at [1462, 91] on span "New order" at bounding box center [1464, 90] width 53 height 13
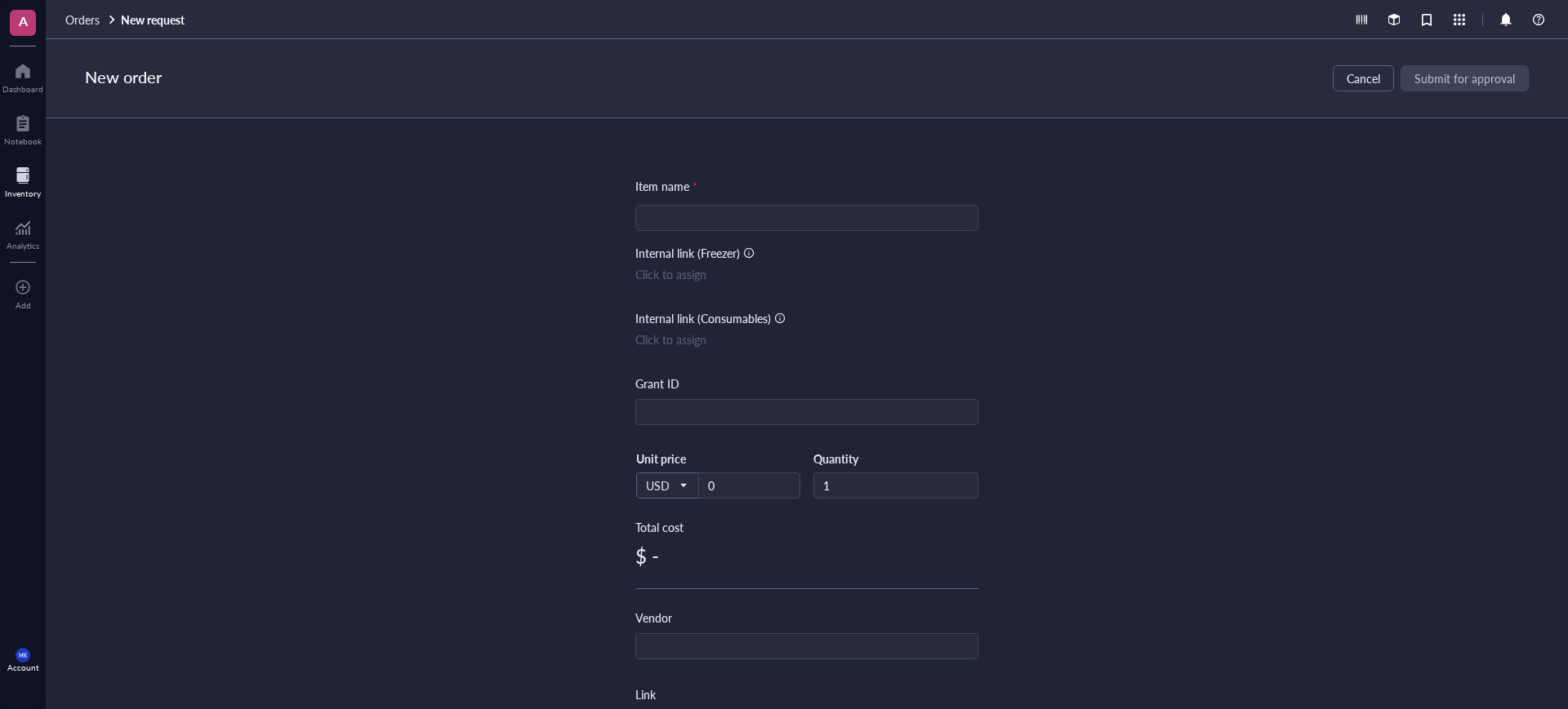
click at [833, 229] on input "search" at bounding box center [806, 218] width 323 height 25
type input "U9611UJNG0_5"
click at [748, 480] on input "0" at bounding box center [750, 486] width 101 height 25
click at [1294, 481] on div "Item name * U9611UJNG0_5 Internal link (Freezer) Click to assign Internal link …" at bounding box center [806, 414] width 1522 height 591
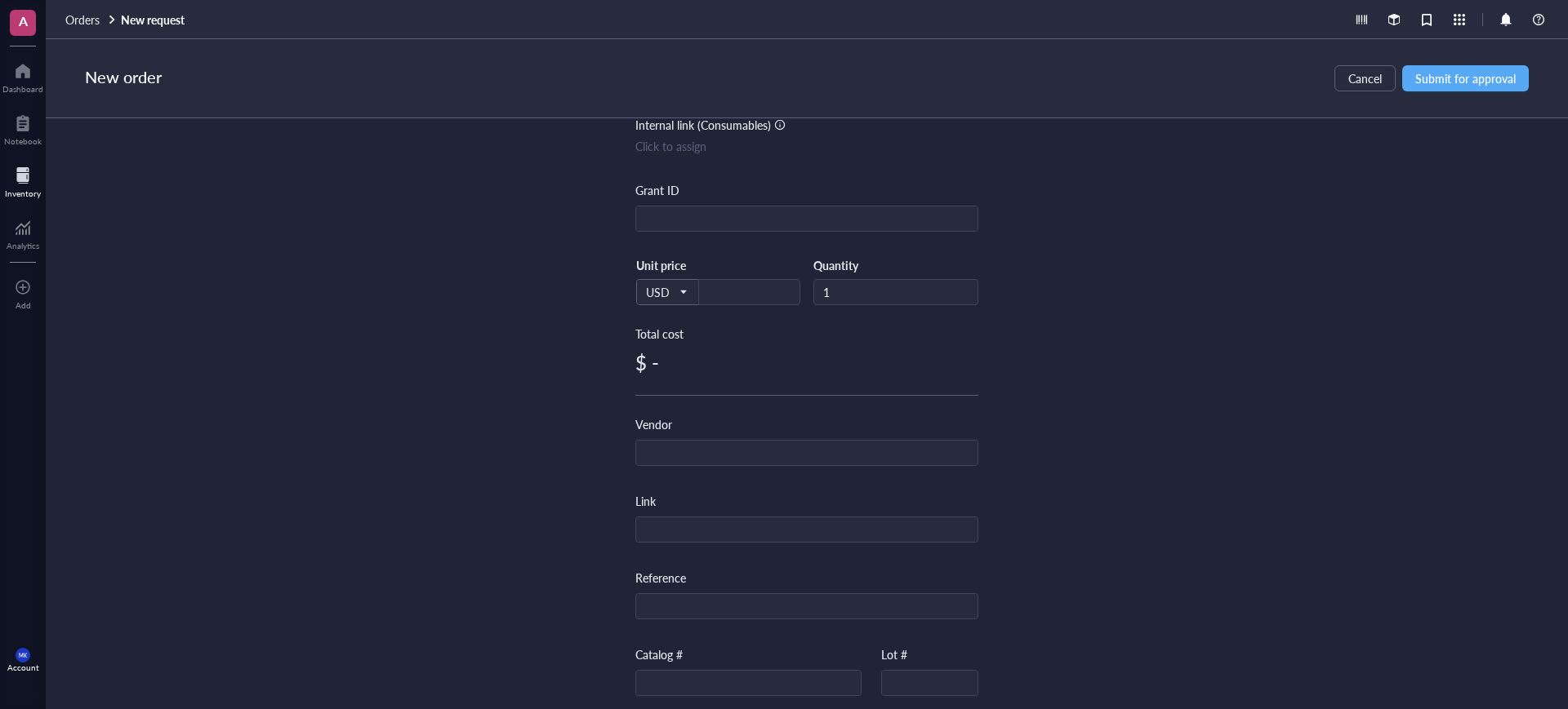
scroll to position [204, 0]
click at [806, 425] on div "Vendor" at bounding box center [806, 429] width 343 height 50
click at [804, 432] on input "text" at bounding box center [806, 443] width 341 height 26
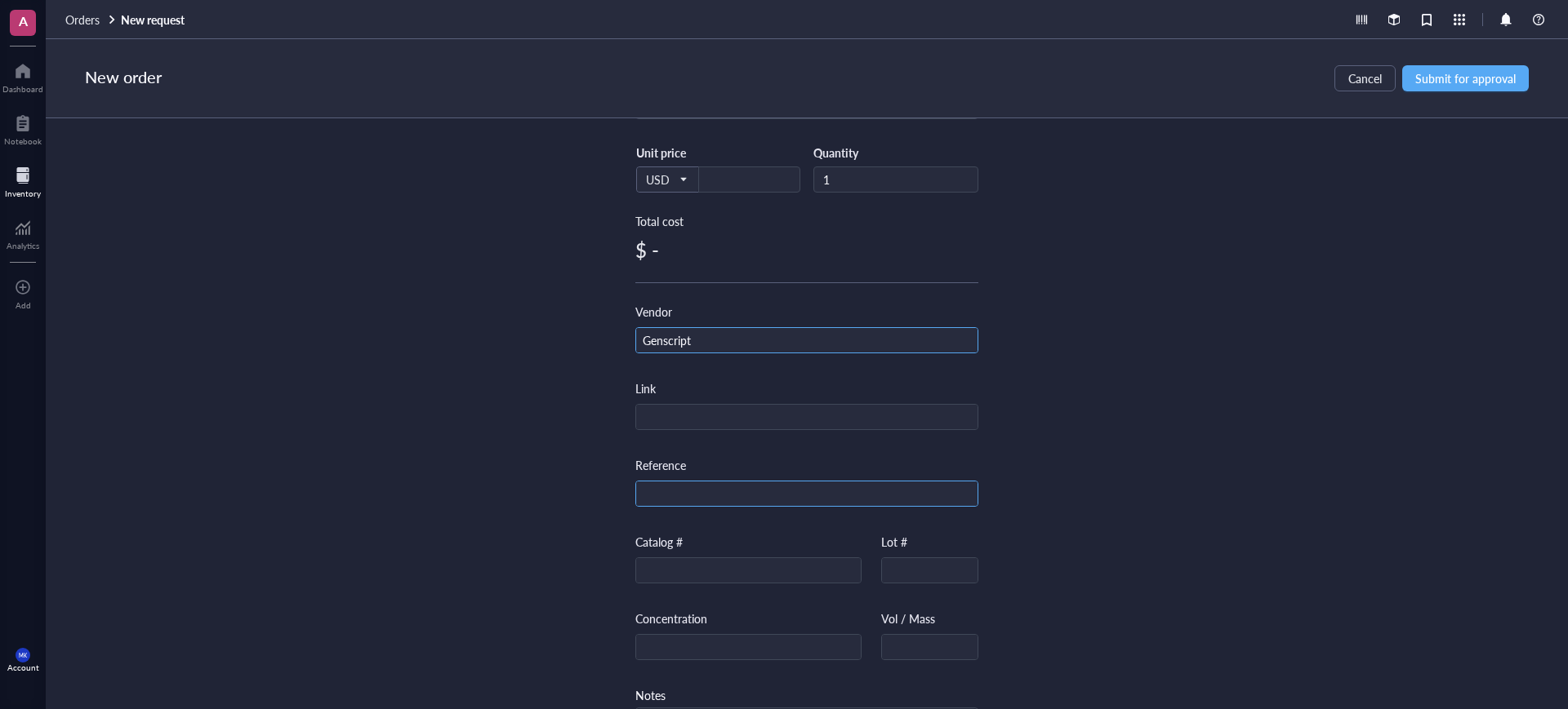
scroll to position [378, 0]
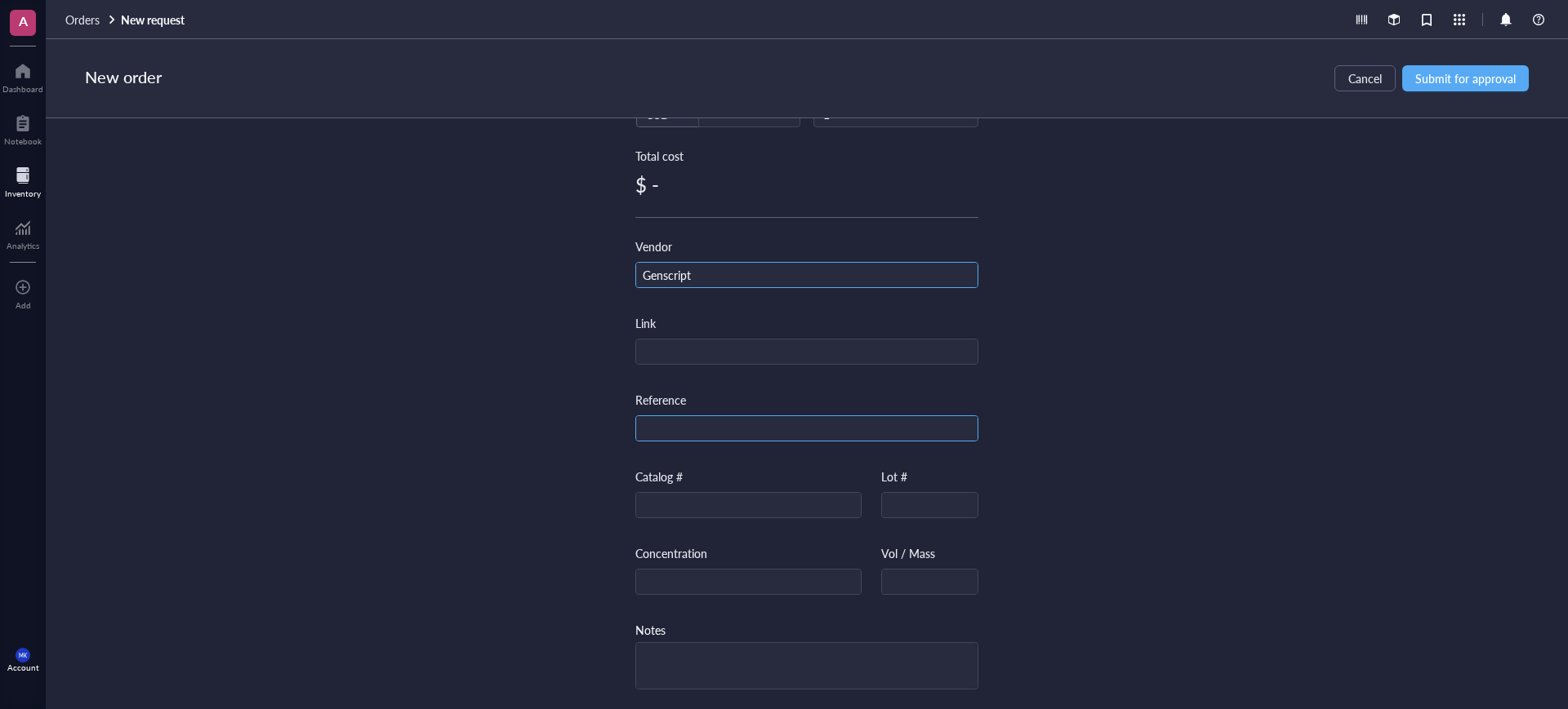
type input "Genscript"
click at [756, 415] on div at bounding box center [806, 428] width 343 height 26
click at [749, 403] on div "Reference" at bounding box center [806, 415] width 343 height 50
click at [716, 493] on input "text" at bounding box center [748, 506] width 225 height 26
type input "SC1394-VP-Poly"
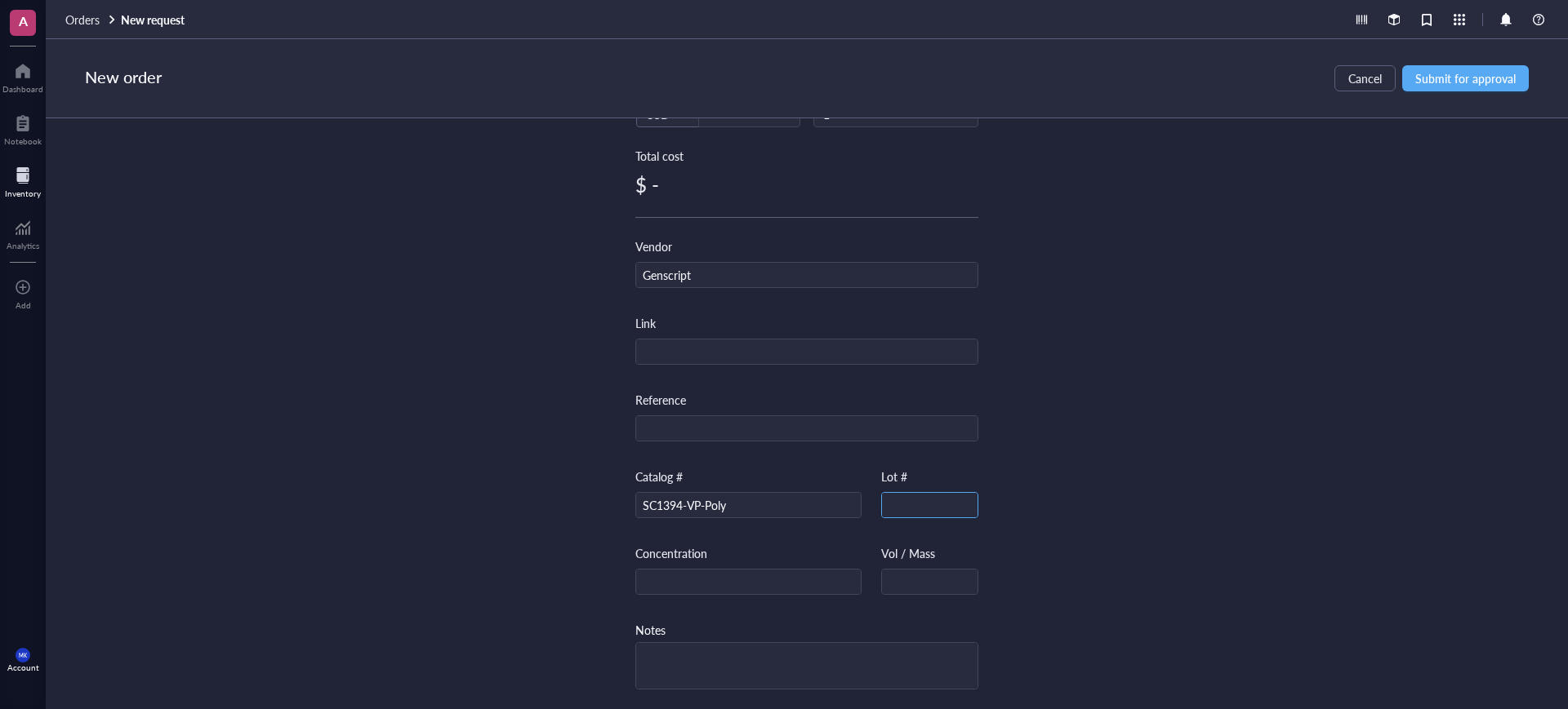
click at [884, 493] on input "text" at bounding box center [929, 506] width 96 height 26
type input "1152025"
click at [1267, 487] on div "Item name * U9611UJNG0_5 Internal link (Freezer) Click to assign Internal link …" at bounding box center [806, 414] width 1522 height 591
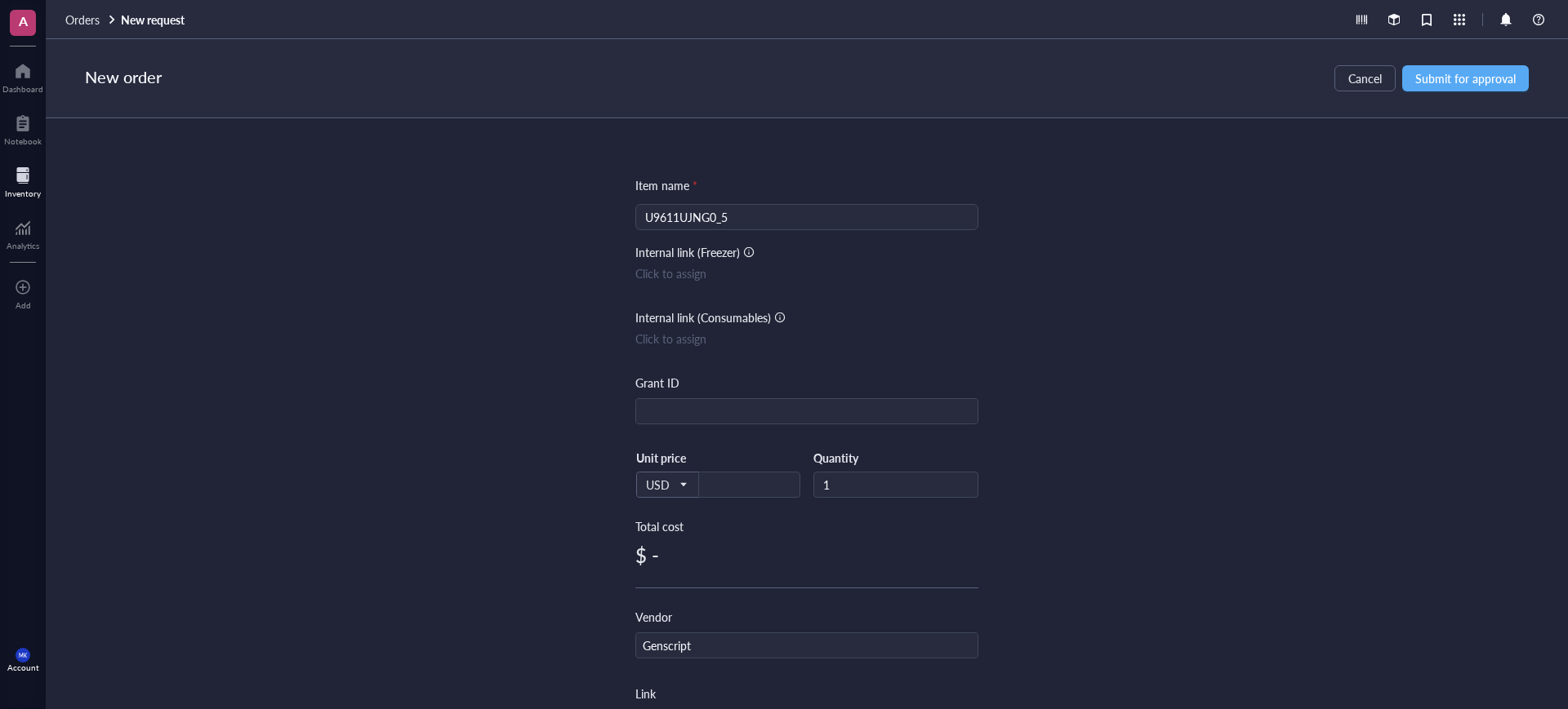
scroll to position [0, 0]
click at [1463, 85] on span "Submit for approval" at bounding box center [1466, 78] width 101 height 13
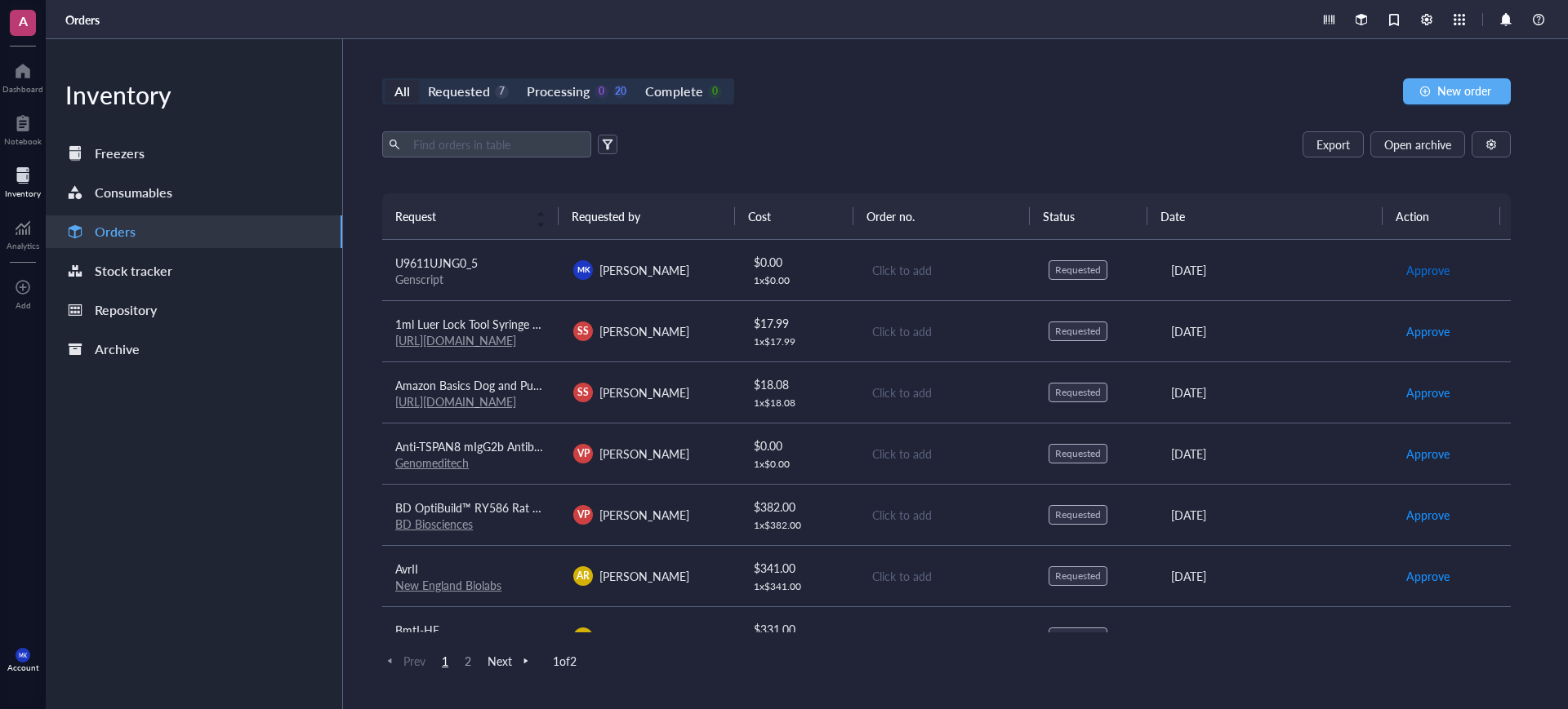
click at [1425, 276] on span "Approve" at bounding box center [1428, 270] width 44 height 18
click at [1425, 269] on span "Place order" at bounding box center [1433, 270] width 56 height 18
click at [1251, 274] on div "[DATE]" at bounding box center [1275, 270] width 208 height 18
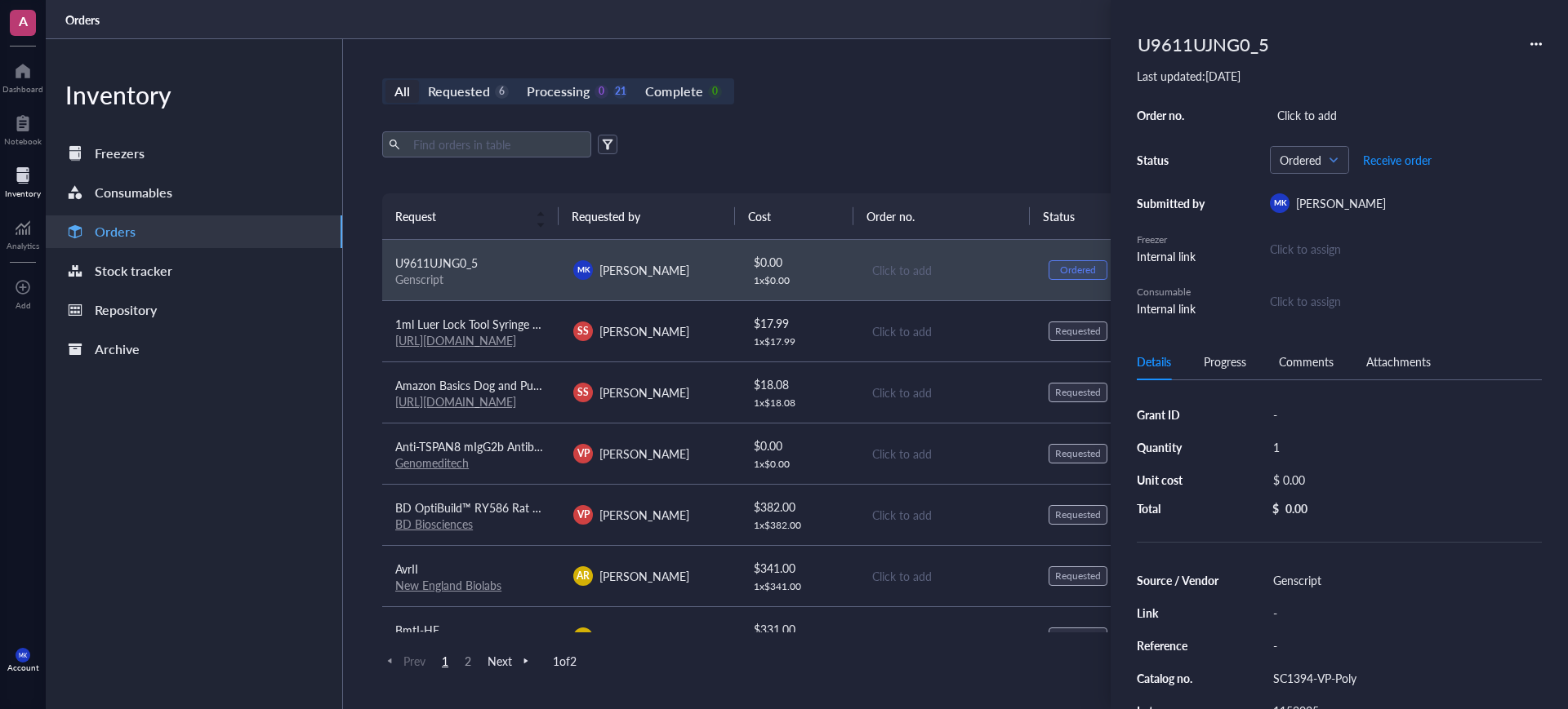
click at [1533, 44] on icon at bounding box center [1536, 44] width 12 height 12
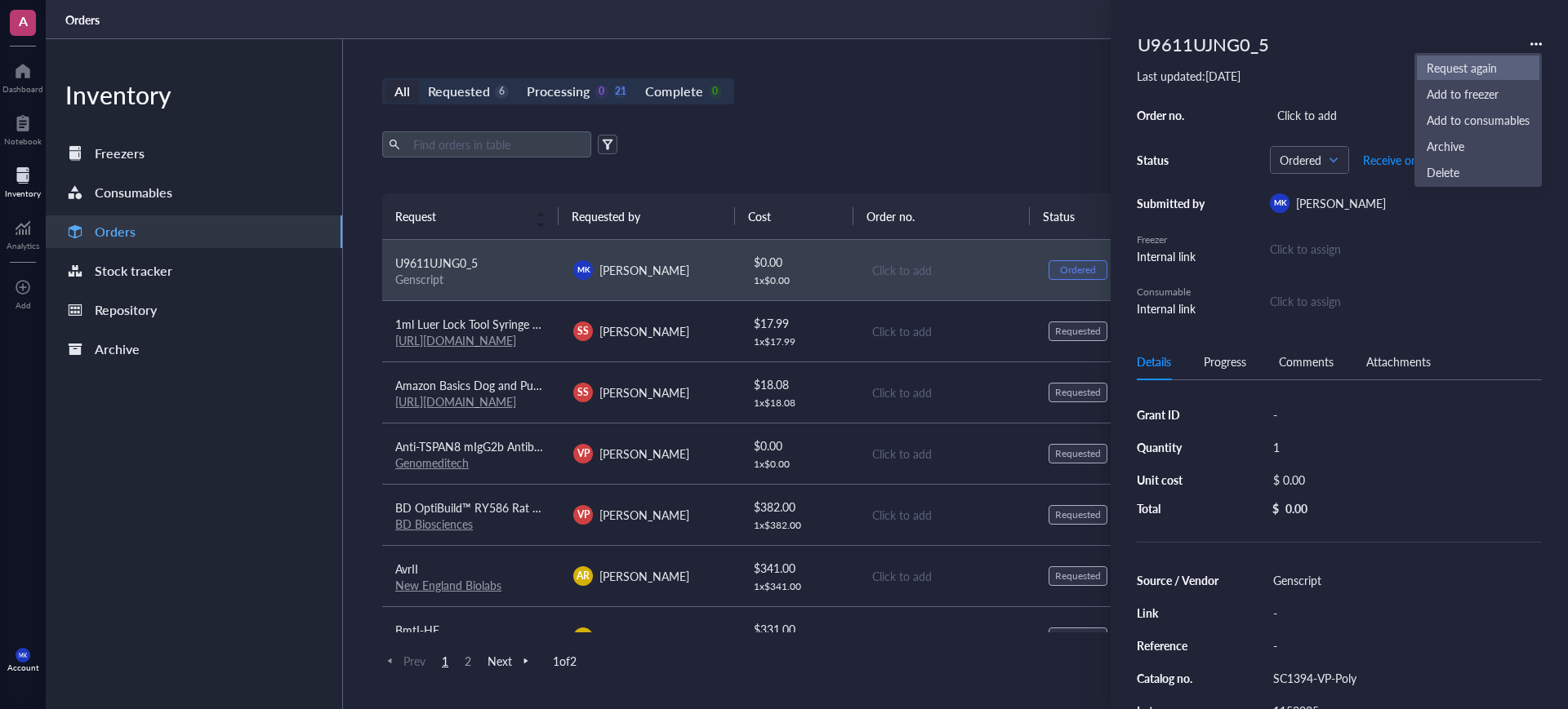
click at [1490, 66] on span "Request again" at bounding box center [1478, 67] width 103 height 18
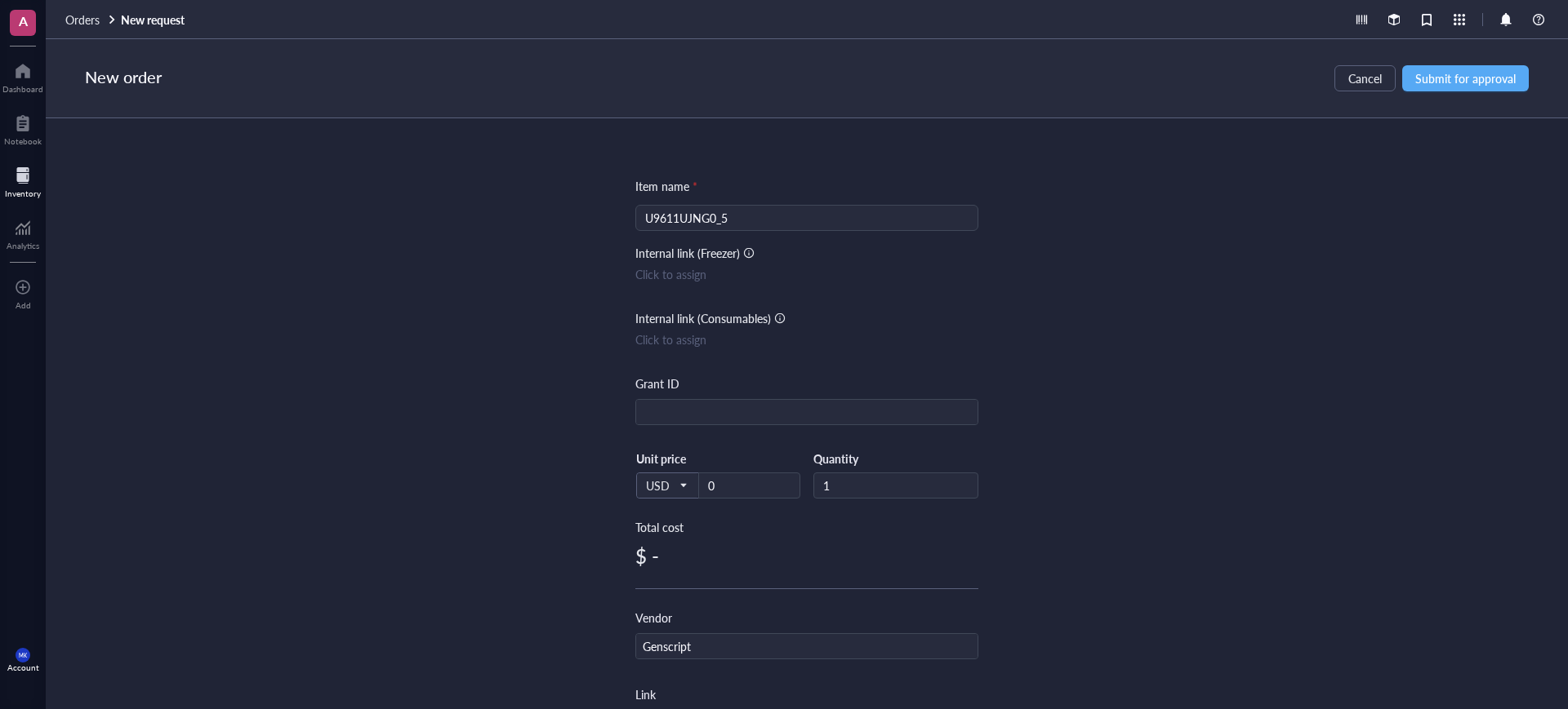
click at [877, 233] on div "Item name * U9611UJNG0_5 Internal link (Freezer) Click to assign Internal link …" at bounding box center [806, 629] width 343 height 904
click at [862, 213] on input "U9611UJNG0_5" at bounding box center [806, 218] width 323 height 25
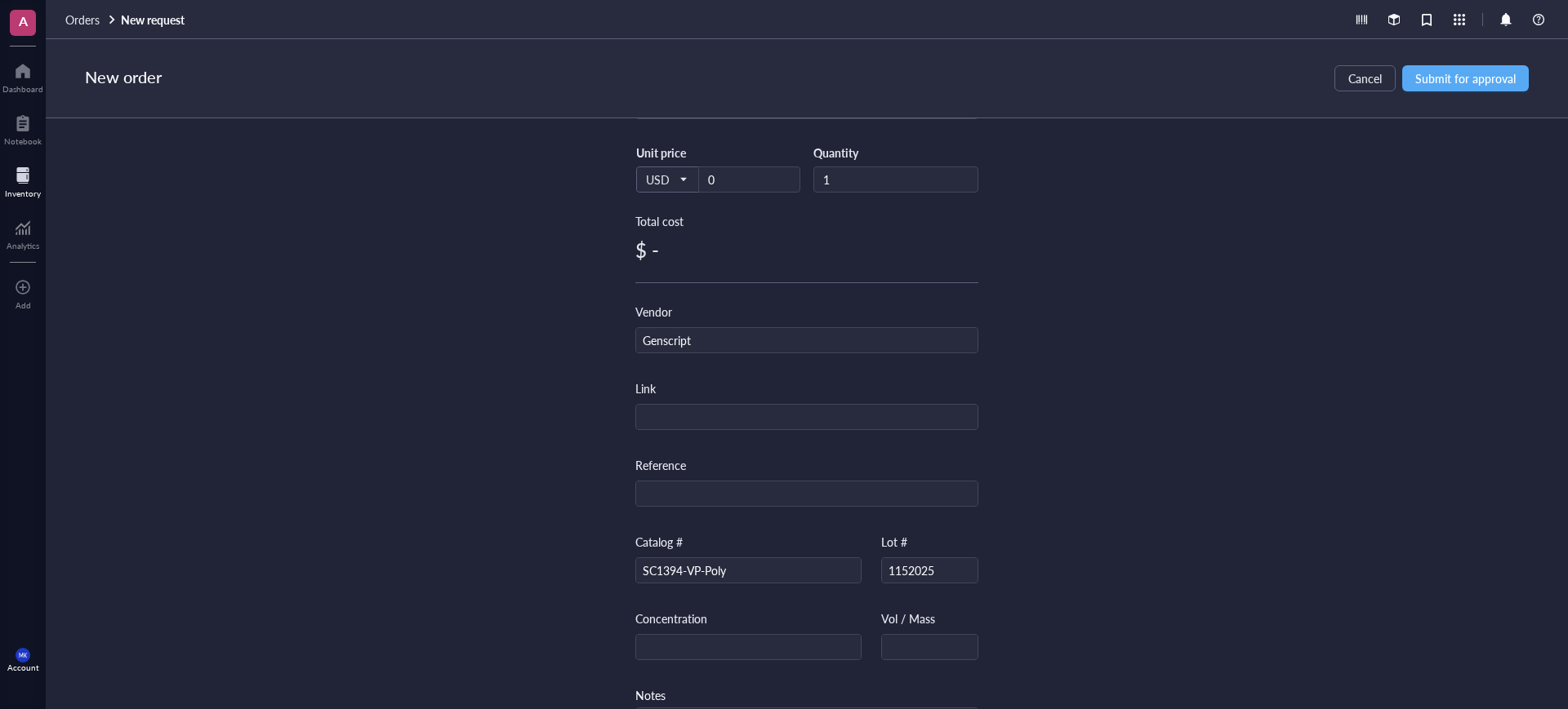
scroll to position [378, 0]
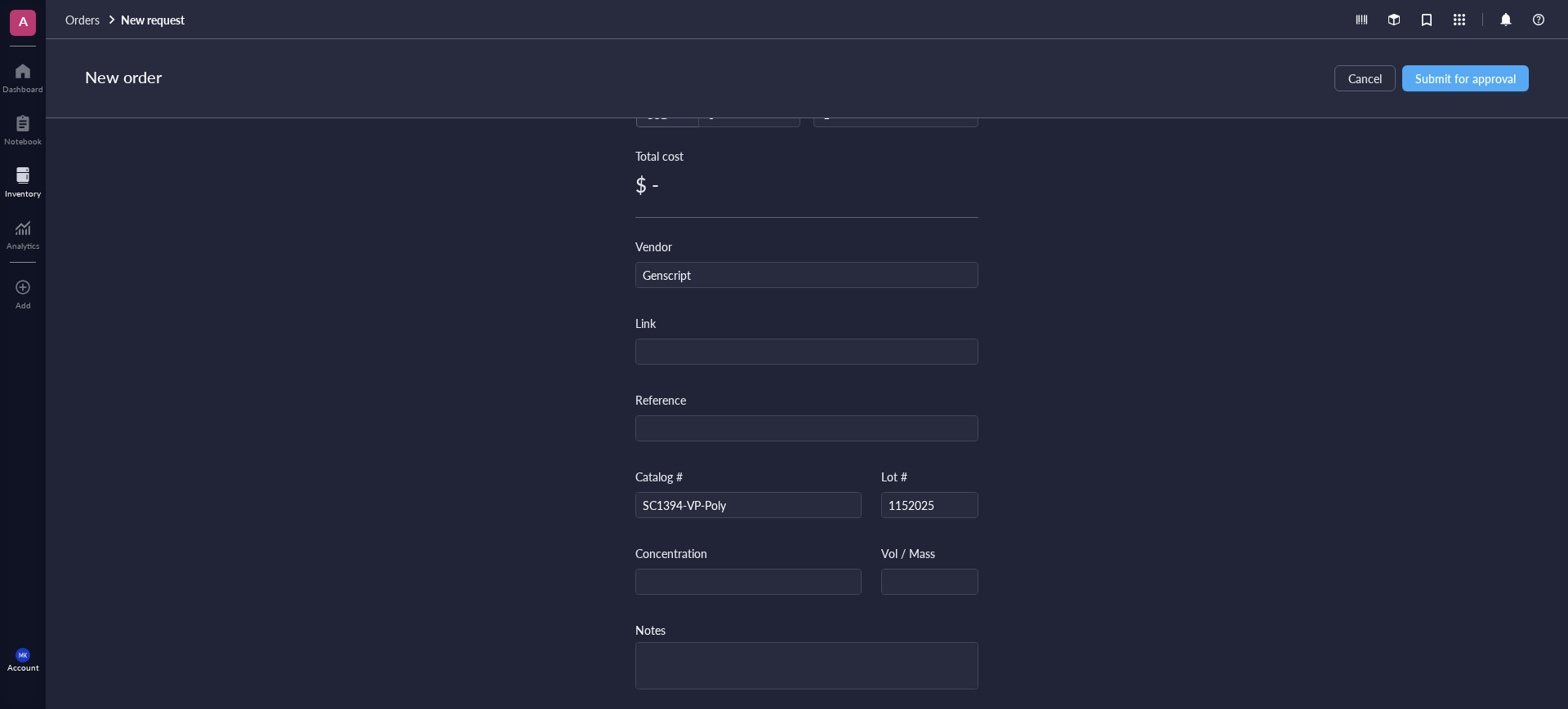
type input "U9611UJNG0_10"
click at [1078, 386] on div "Item name * U9611UJNG0_10 U9611UJNG0_10 Internal link (Freezer) Click to assign…" at bounding box center [806, 414] width 1522 height 591
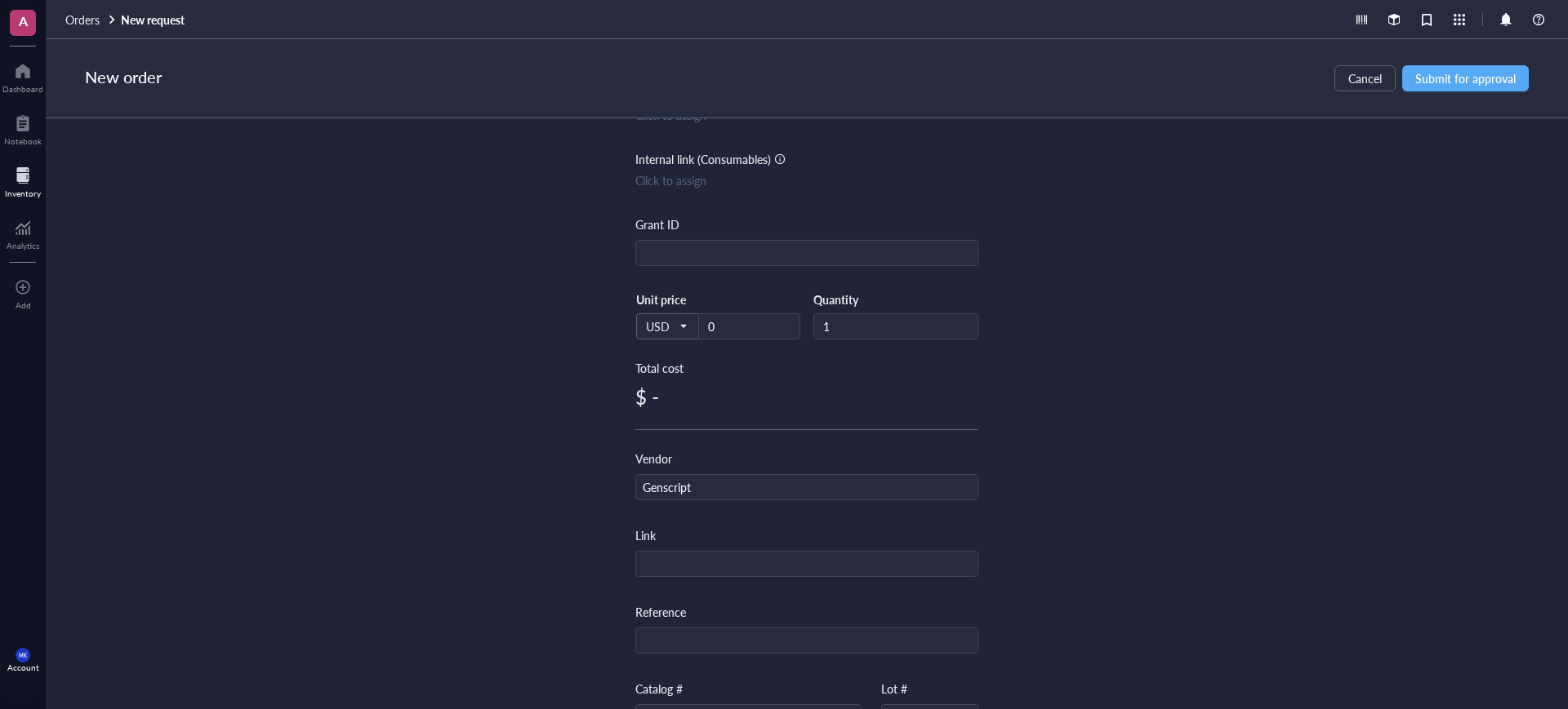
scroll to position [0, 0]
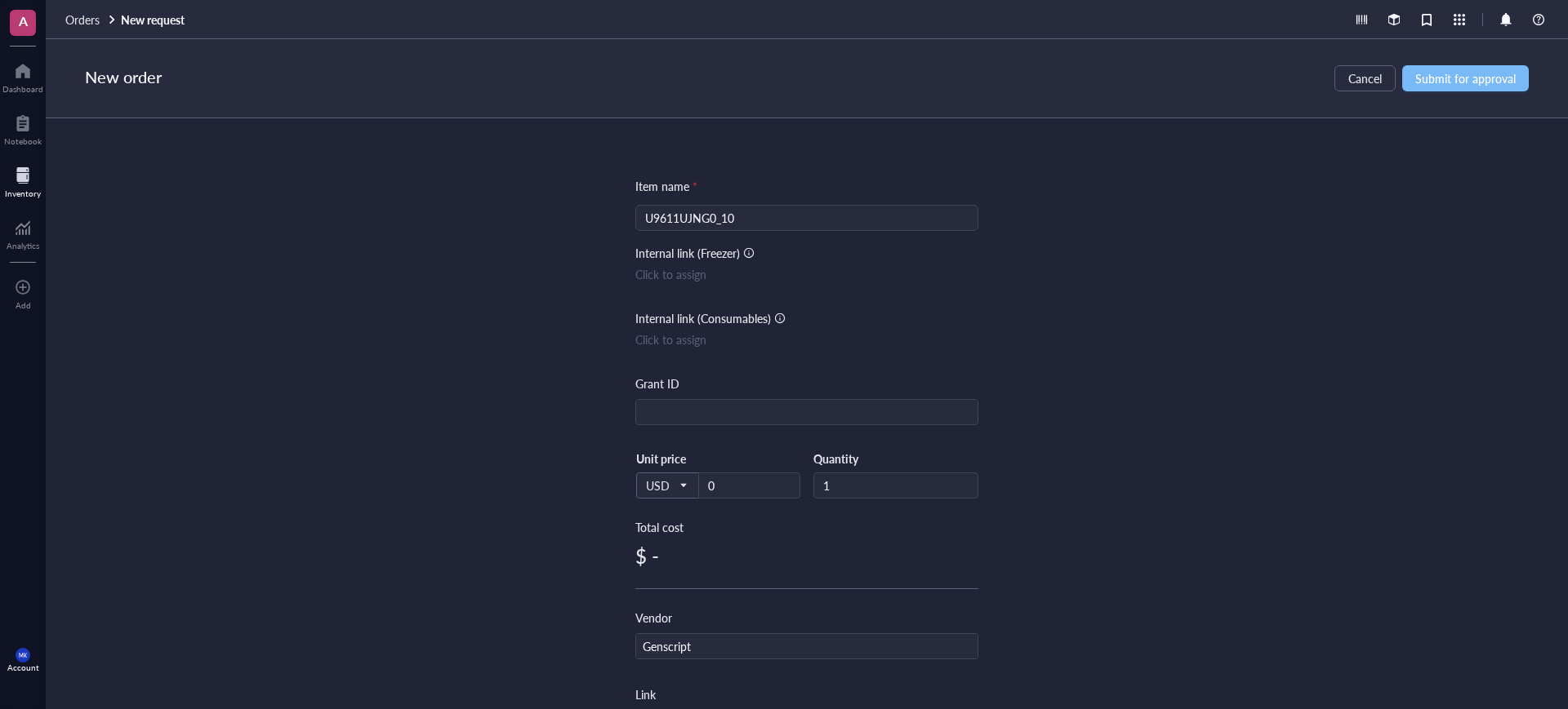
click at [1468, 73] on span "Submit for approval" at bounding box center [1466, 78] width 101 height 13
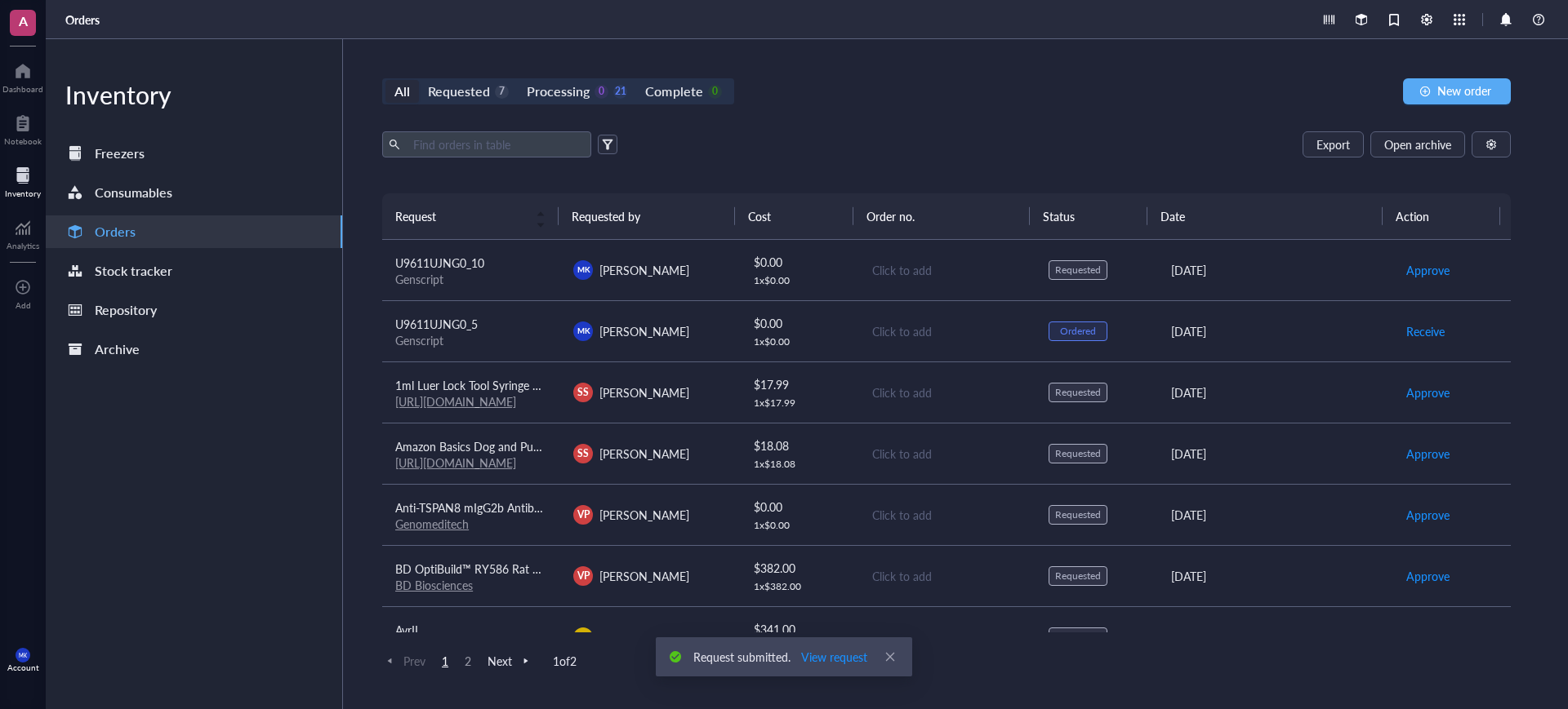
click at [977, 278] on div "Click to add" at bounding box center [948, 270] width 150 height 18
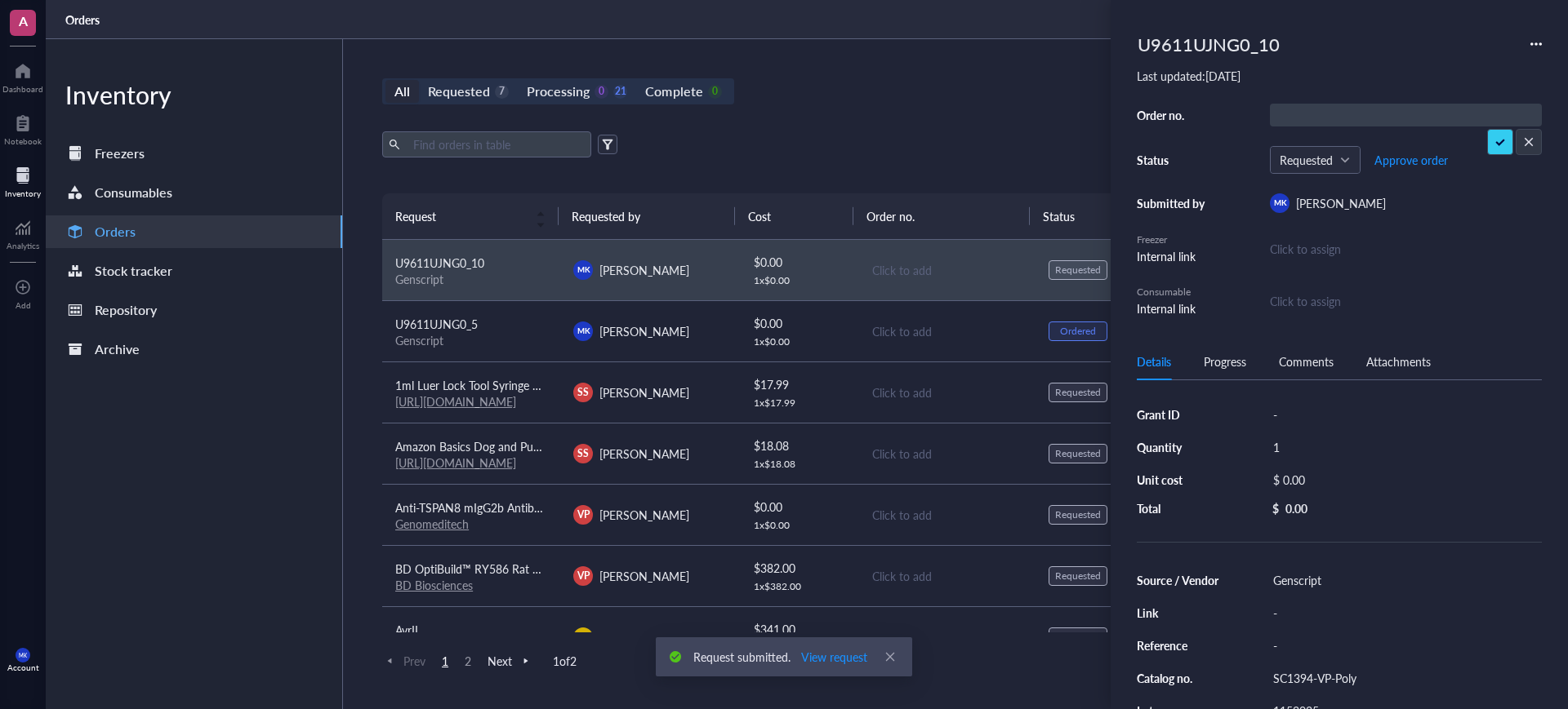
click at [1062, 169] on div "Export Open archive Requester Requested on Source / Vendor Last updated" at bounding box center [946, 162] width 1129 height 62
click at [868, 70] on div "All Requested 7 Processing 0 21 Complete 0 New order Export Open archive Reques…" at bounding box center [947, 375] width 1207 height 670
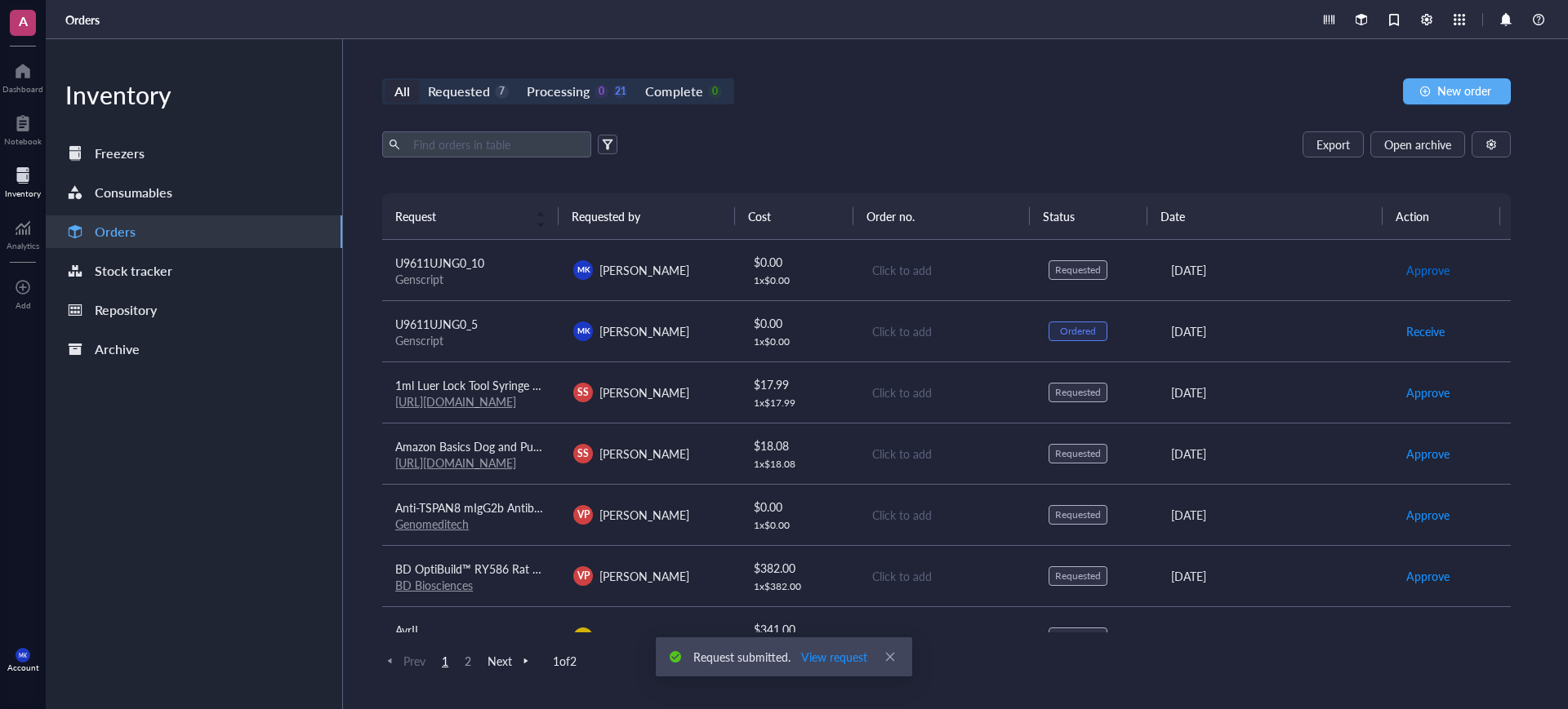
click at [1421, 277] on span "Approve" at bounding box center [1428, 270] width 44 height 18
click at [1421, 273] on span "Place order" at bounding box center [1433, 270] width 56 height 18
click at [1409, 330] on span "Receive" at bounding box center [1425, 331] width 39 height 18
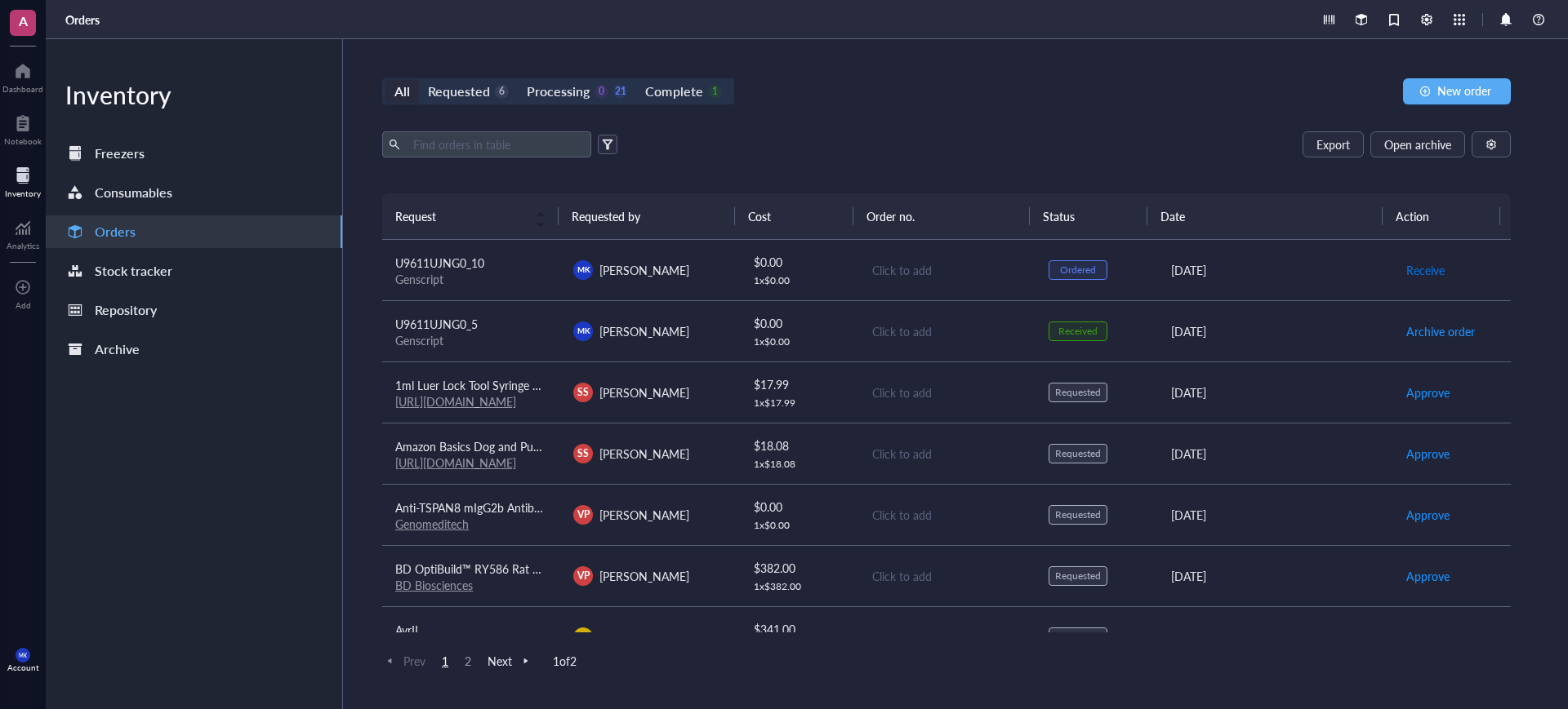
click at [1411, 269] on span "Receive" at bounding box center [1425, 270] width 39 height 18
click at [1313, 269] on div "[DATE]" at bounding box center [1275, 270] width 208 height 18
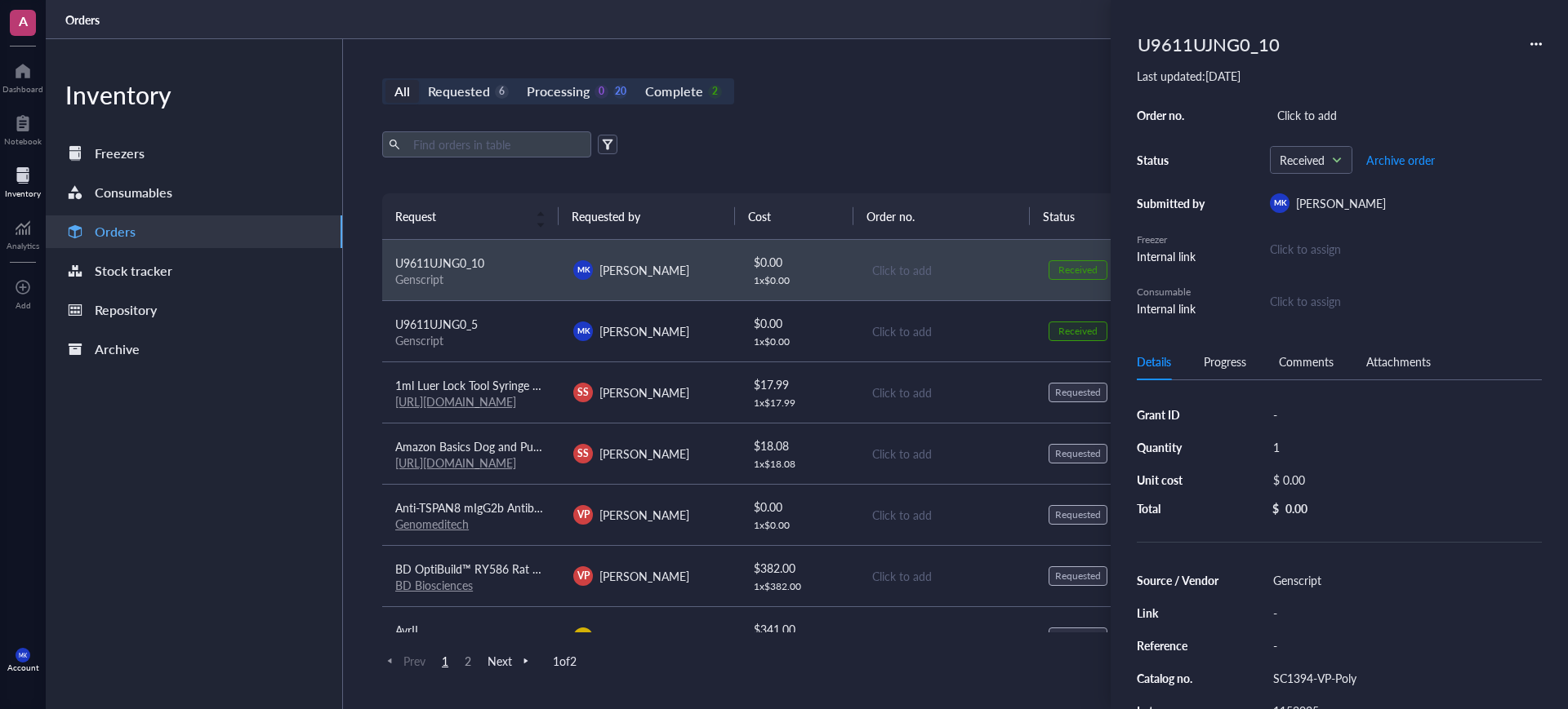
click at [934, 125] on div "All Requested 6 Processing 0 20 Complete 2 New order Export Open archive Reques…" at bounding box center [947, 375] width 1207 height 670
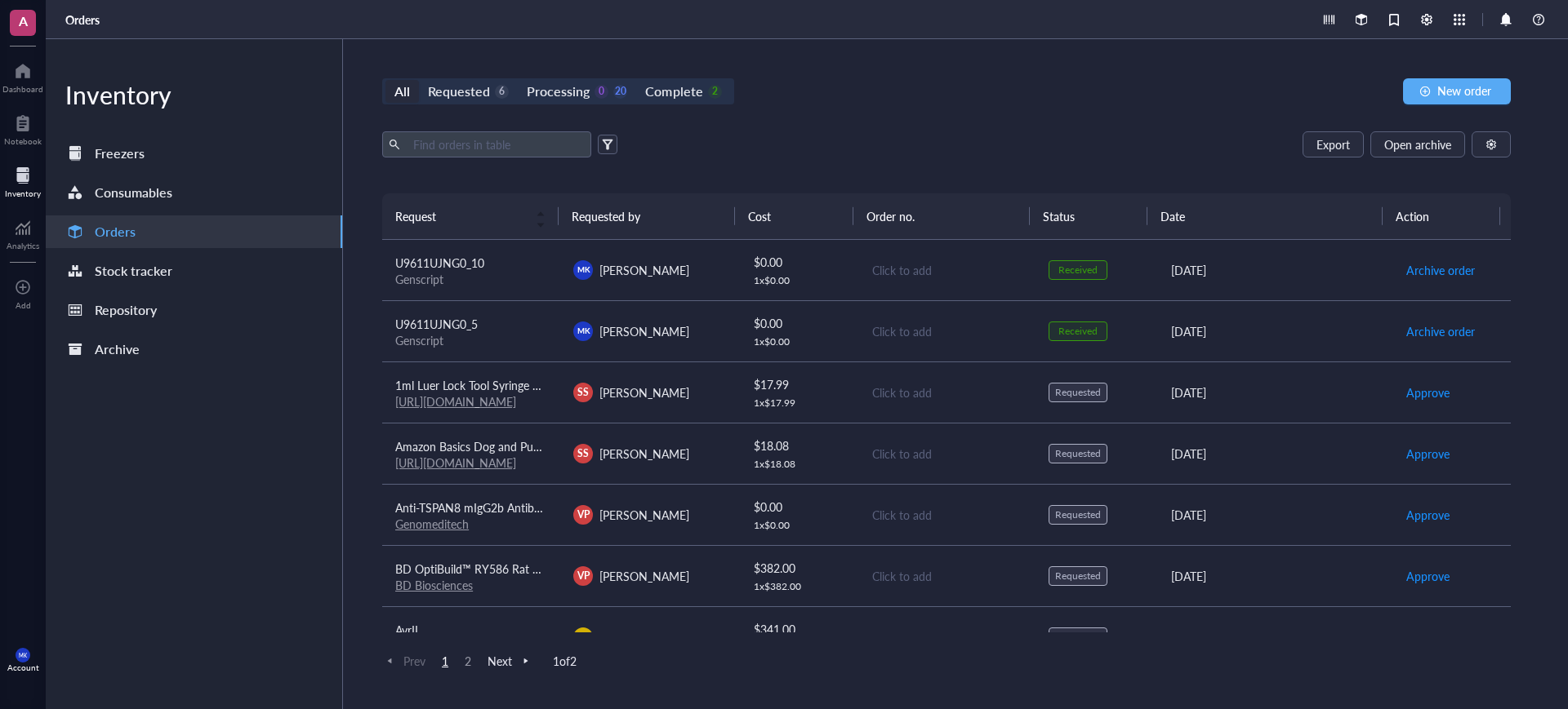
click at [978, 263] on div "Click to add" at bounding box center [948, 270] width 150 height 18
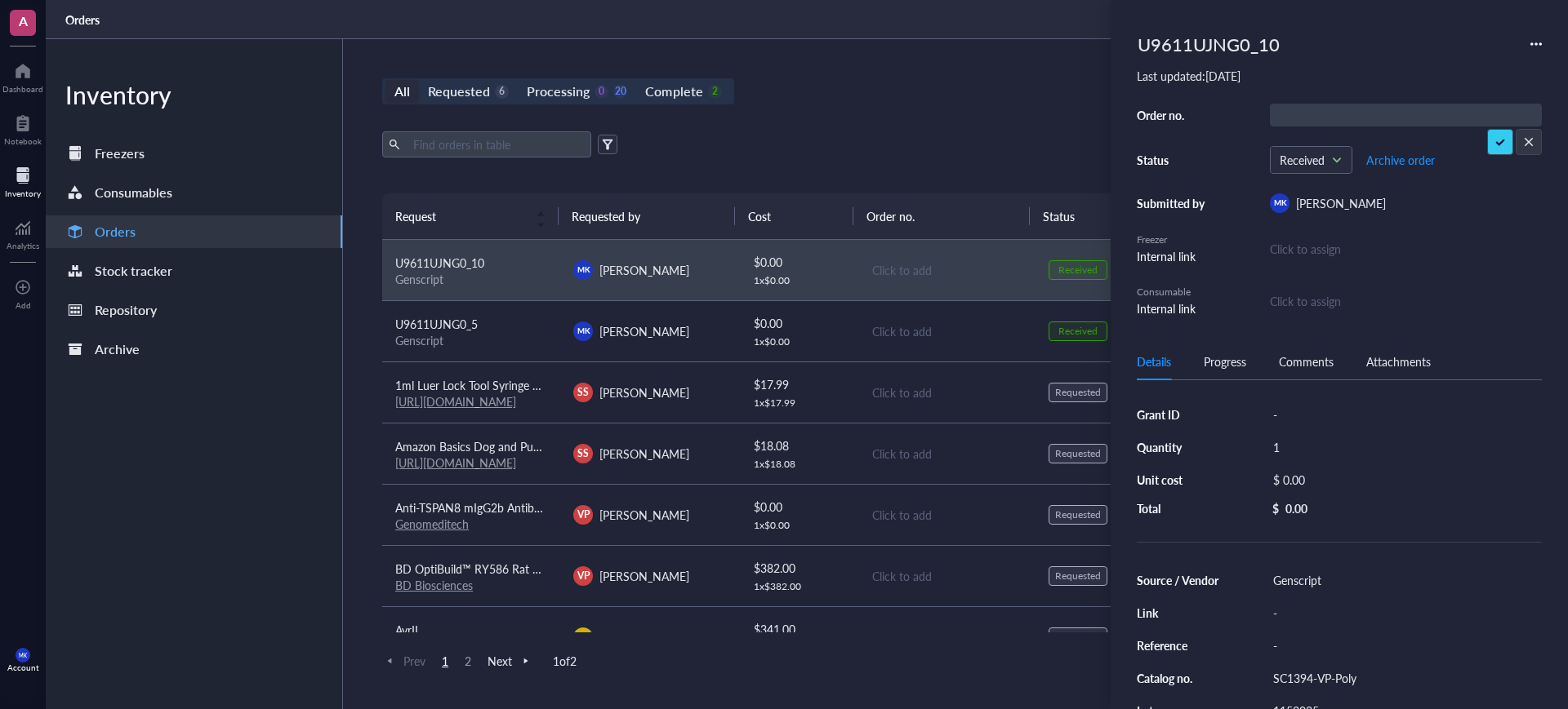
click at [1529, 39] on div "U9611UJNG0_10" at bounding box center [1338, 44] width 405 height 36
click at [1531, 41] on icon at bounding box center [1536, 44] width 12 height 12
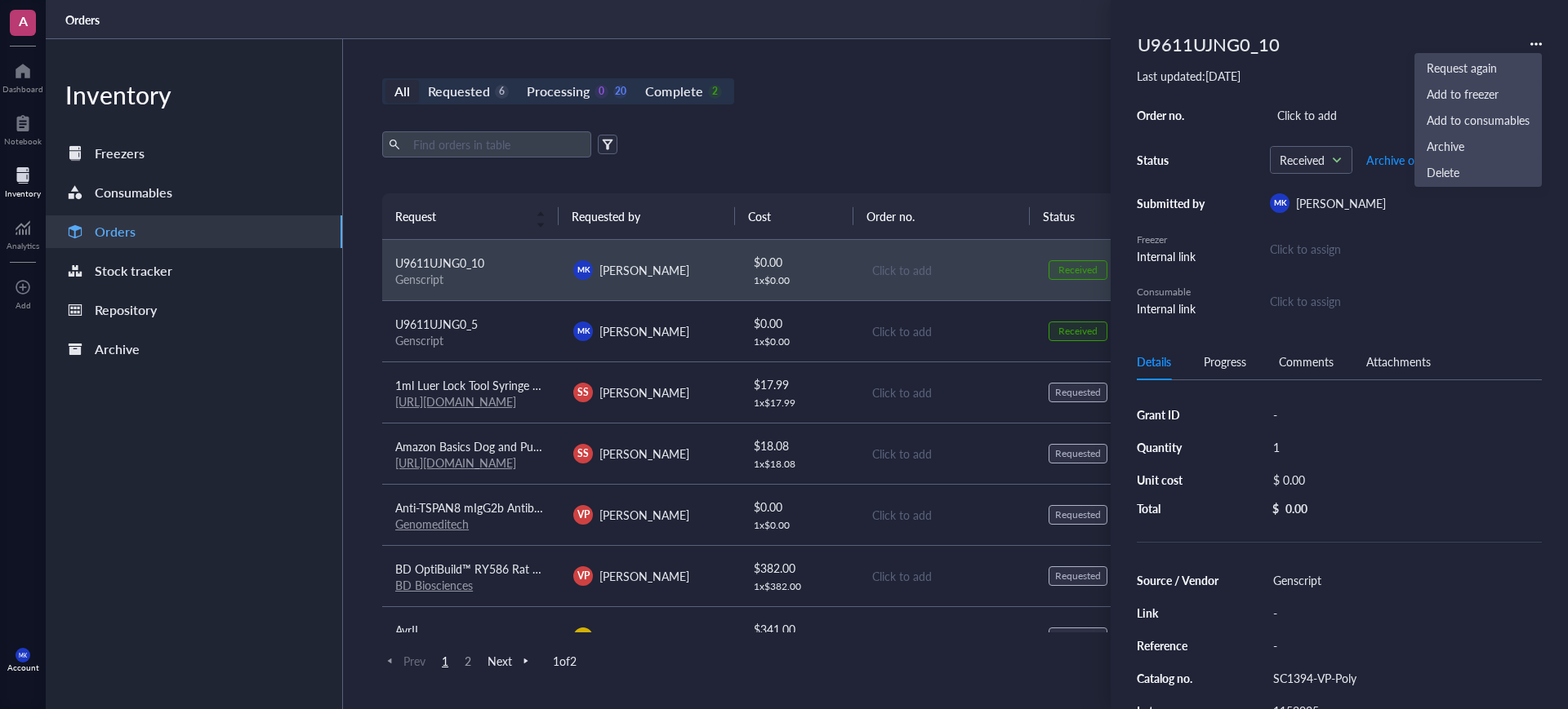
click at [1378, 68] on div "Last updated: [DATE]" at bounding box center [1338, 75] width 405 height 15
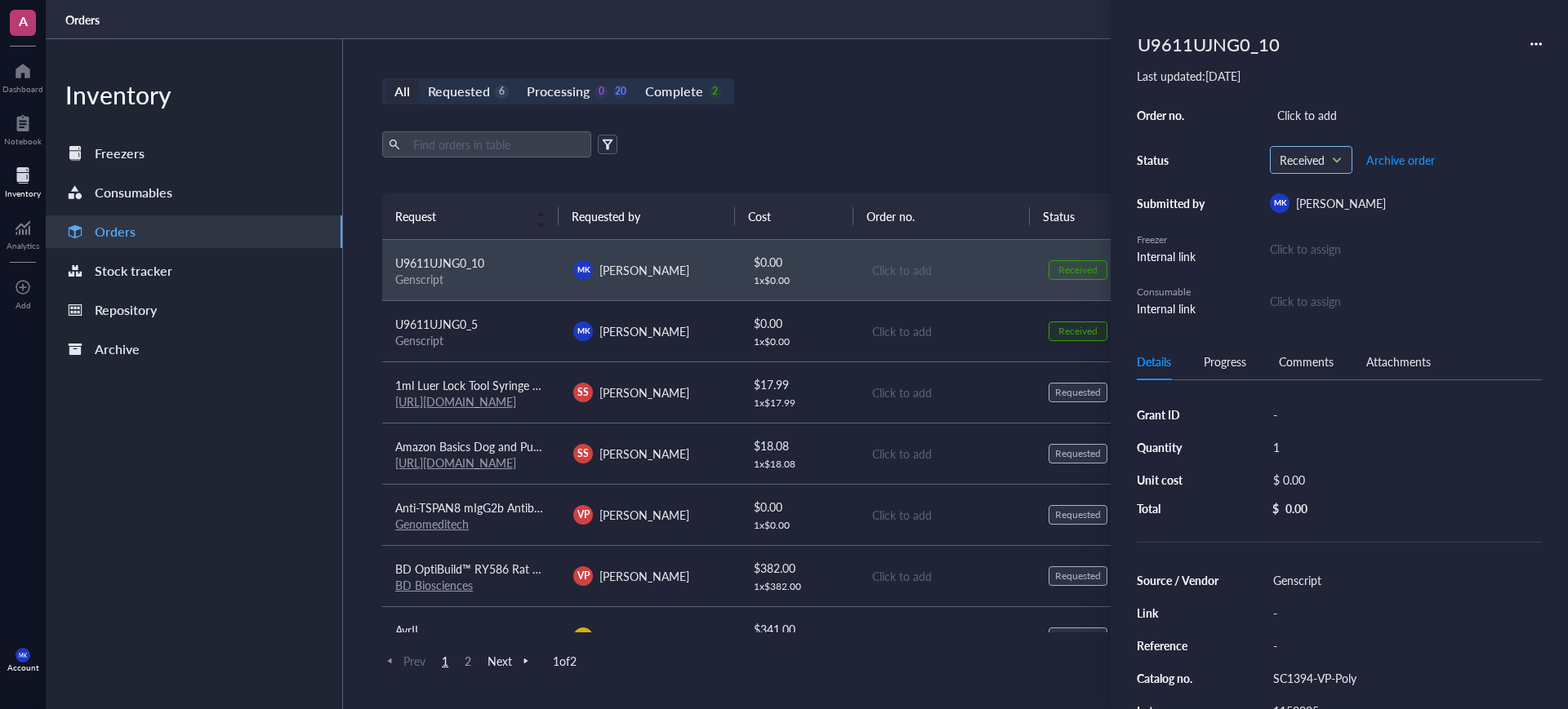
click at [1340, 157] on span at bounding box center [1311, 159] width 63 height 25
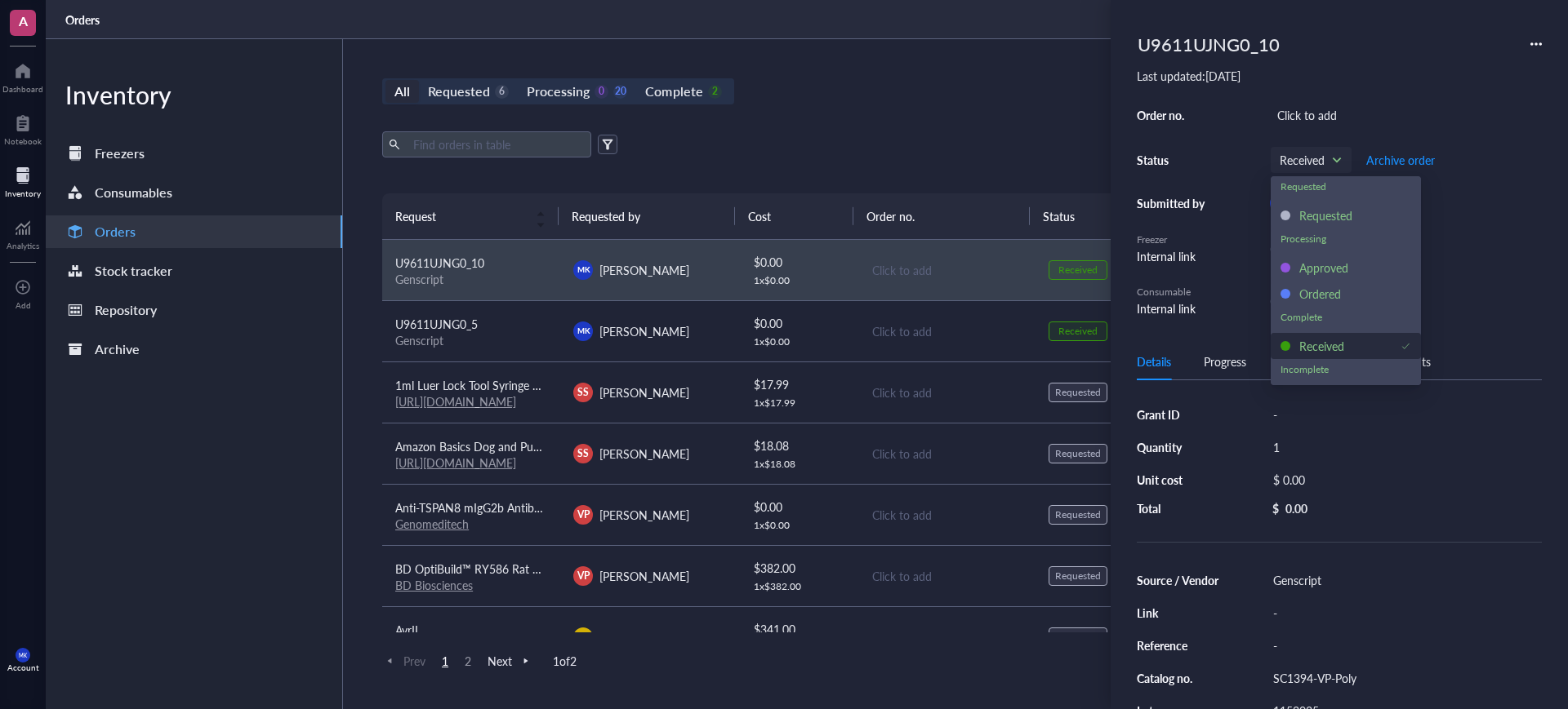
click at [1400, 91] on div "U9611UJNG0_10 Last updated: [DATE] Order no. Click to add Status Received Reque…" at bounding box center [1338, 171] width 405 height 292
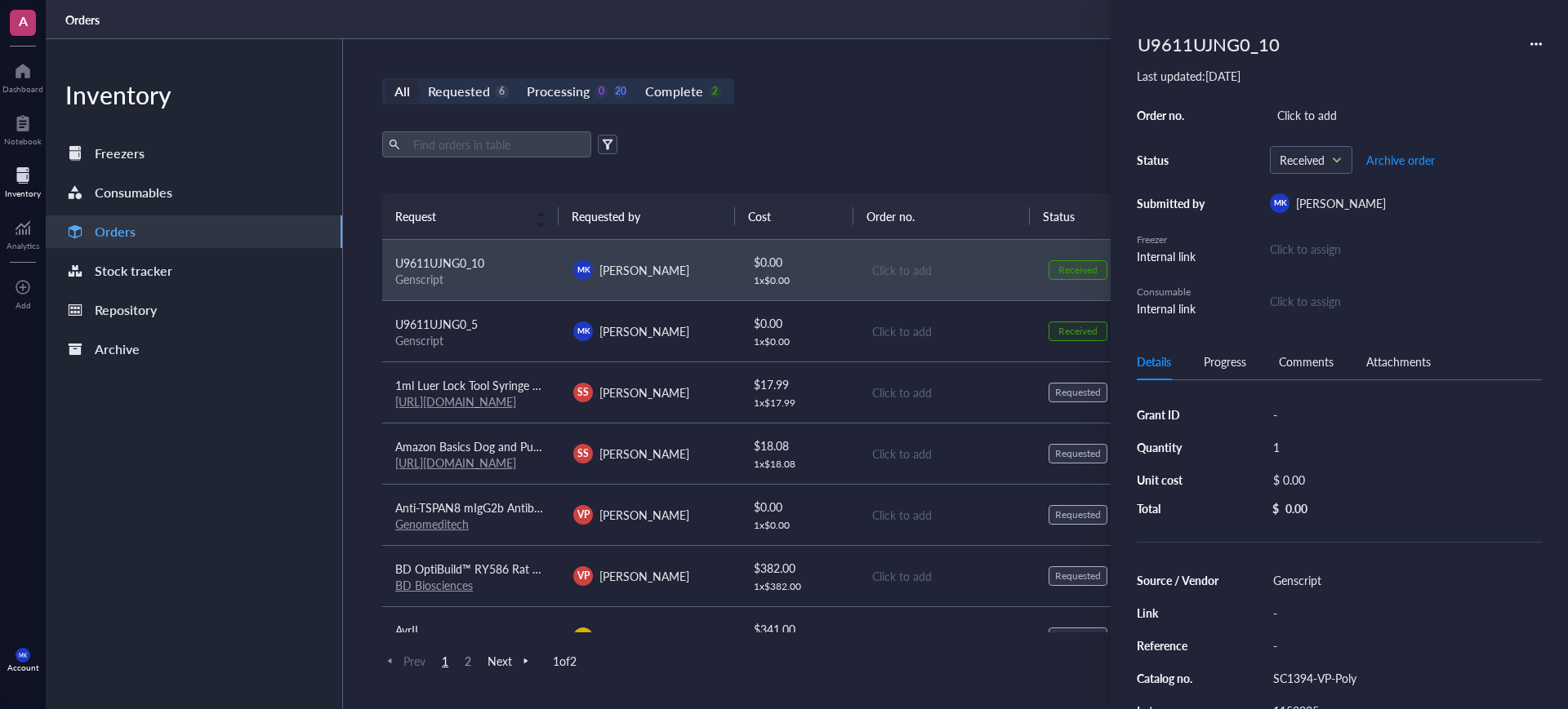
click at [1536, 35] on div "U9611UJNG0_10" at bounding box center [1338, 44] width 405 height 36
click at [1533, 41] on icon at bounding box center [1536, 44] width 12 height 12
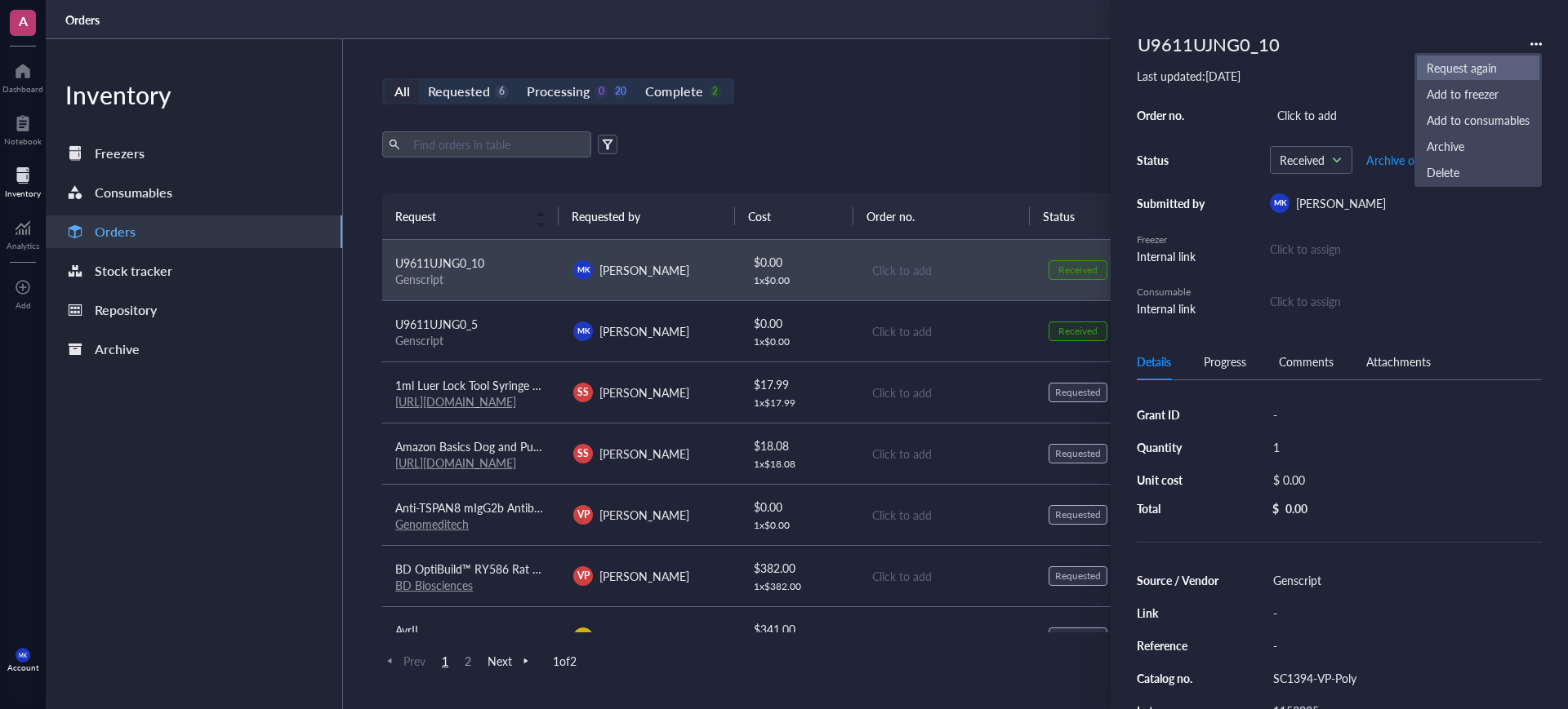
click at [1482, 74] on span "Request again" at bounding box center [1478, 67] width 103 height 18
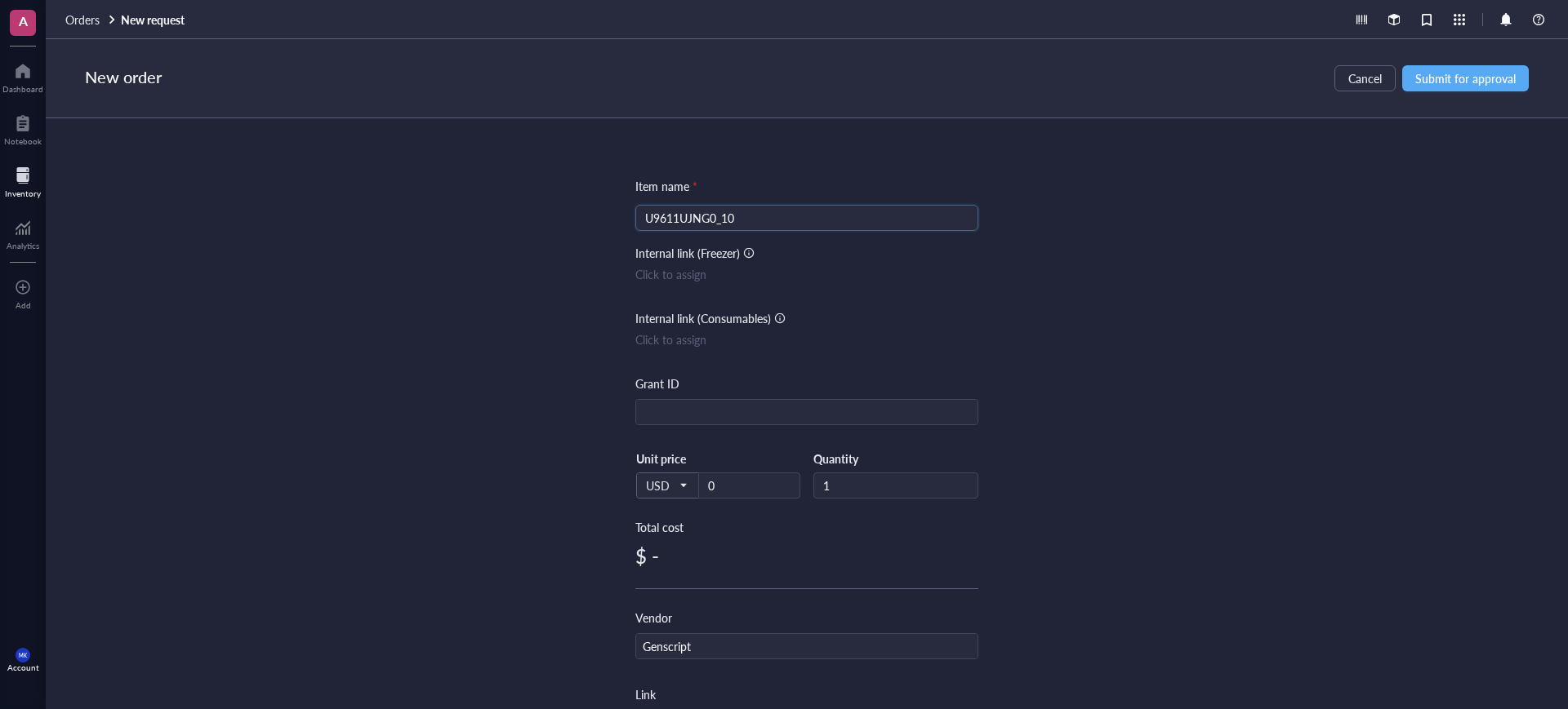
click at [875, 206] on input "U9611UJNG0_10" at bounding box center [806, 218] width 323 height 25
type input "U9611UJNG0_15"
click at [1443, 76] on span "Submit for approval" at bounding box center [1466, 78] width 101 height 13
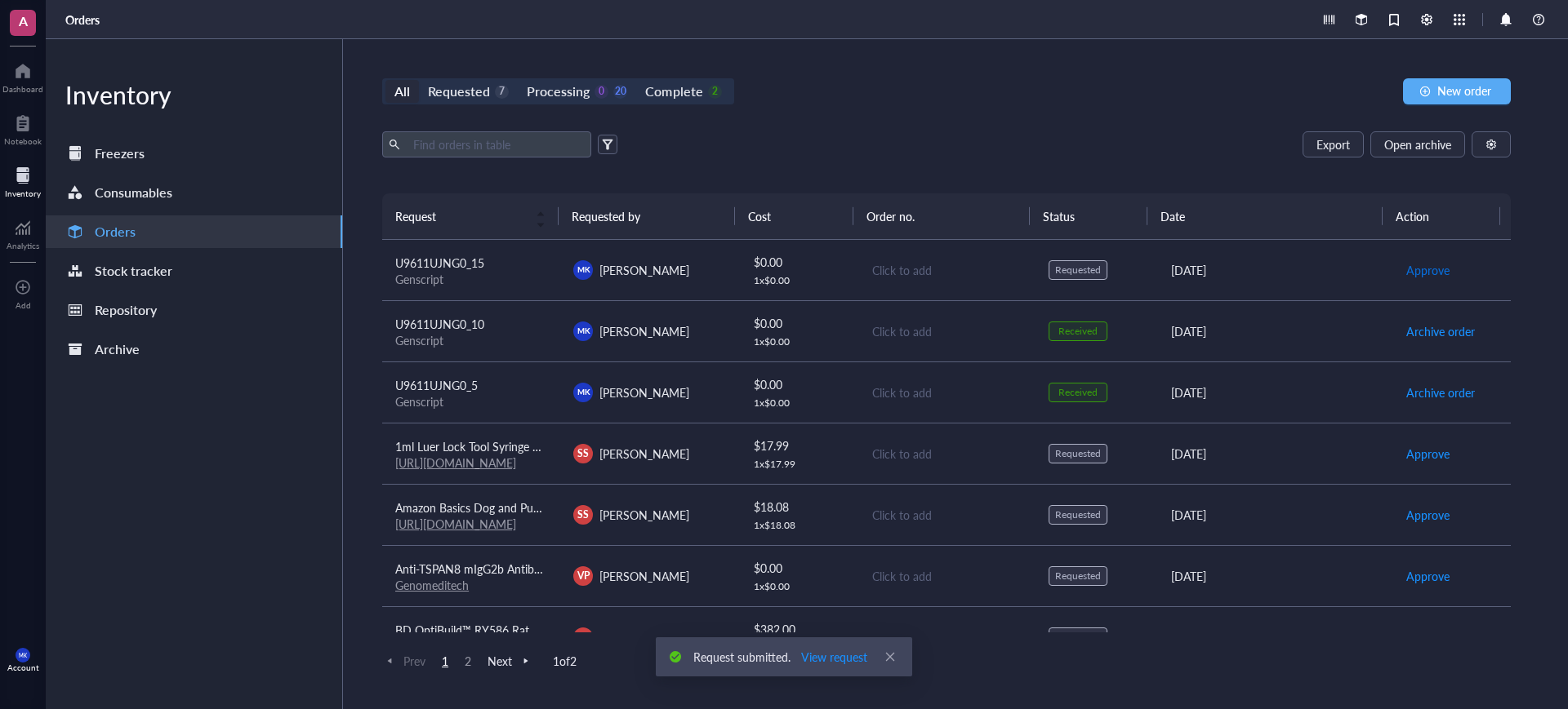
click at [1406, 267] on span "Approve" at bounding box center [1428, 270] width 44 height 18
click at [1407, 267] on span "Place order" at bounding box center [1433, 270] width 56 height 18
click at [1408, 268] on span "Receive" at bounding box center [1425, 270] width 39 height 18
click at [1406, 269] on span "Archive order" at bounding box center [1439, 270] width 68 height 18
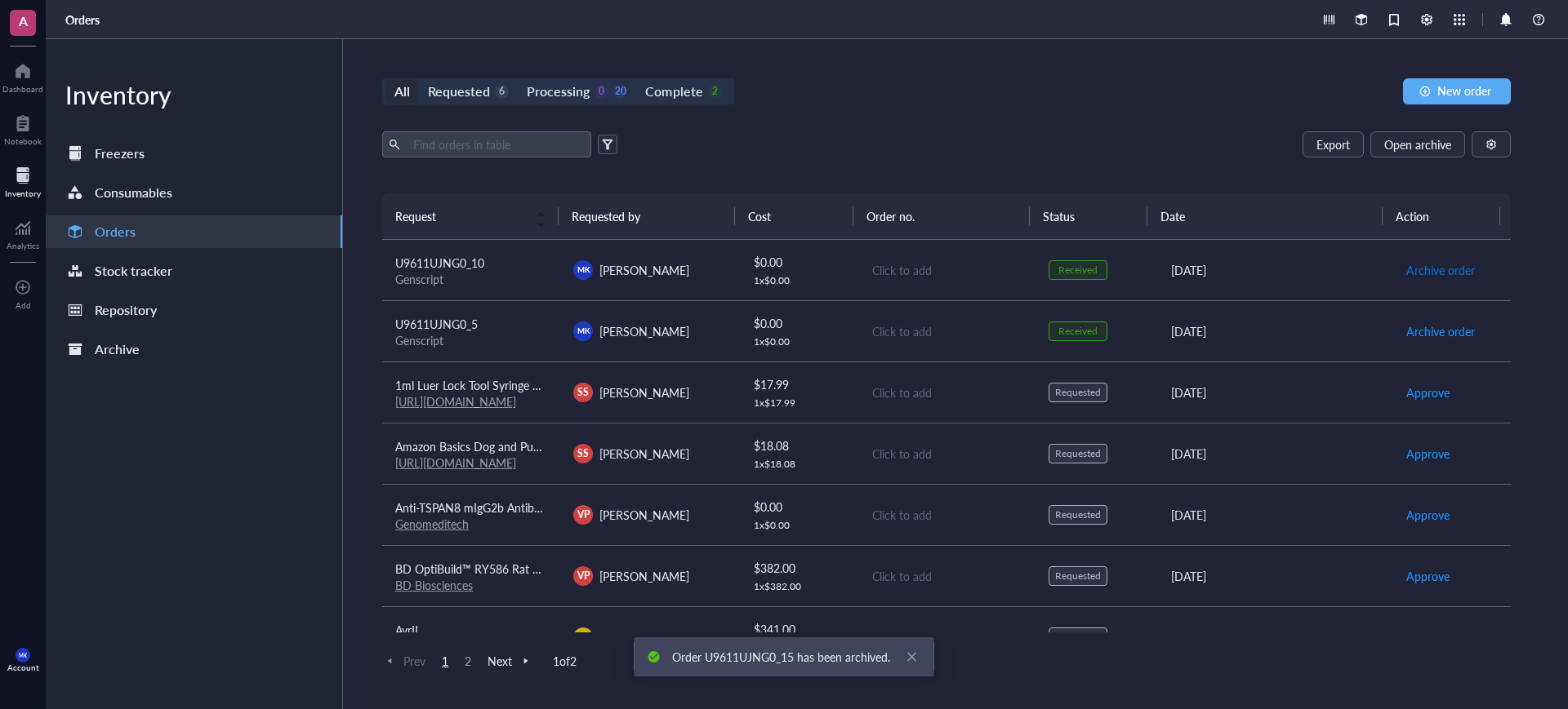
click at [1406, 269] on span "Archive order" at bounding box center [1439, 270] width 68 height 18
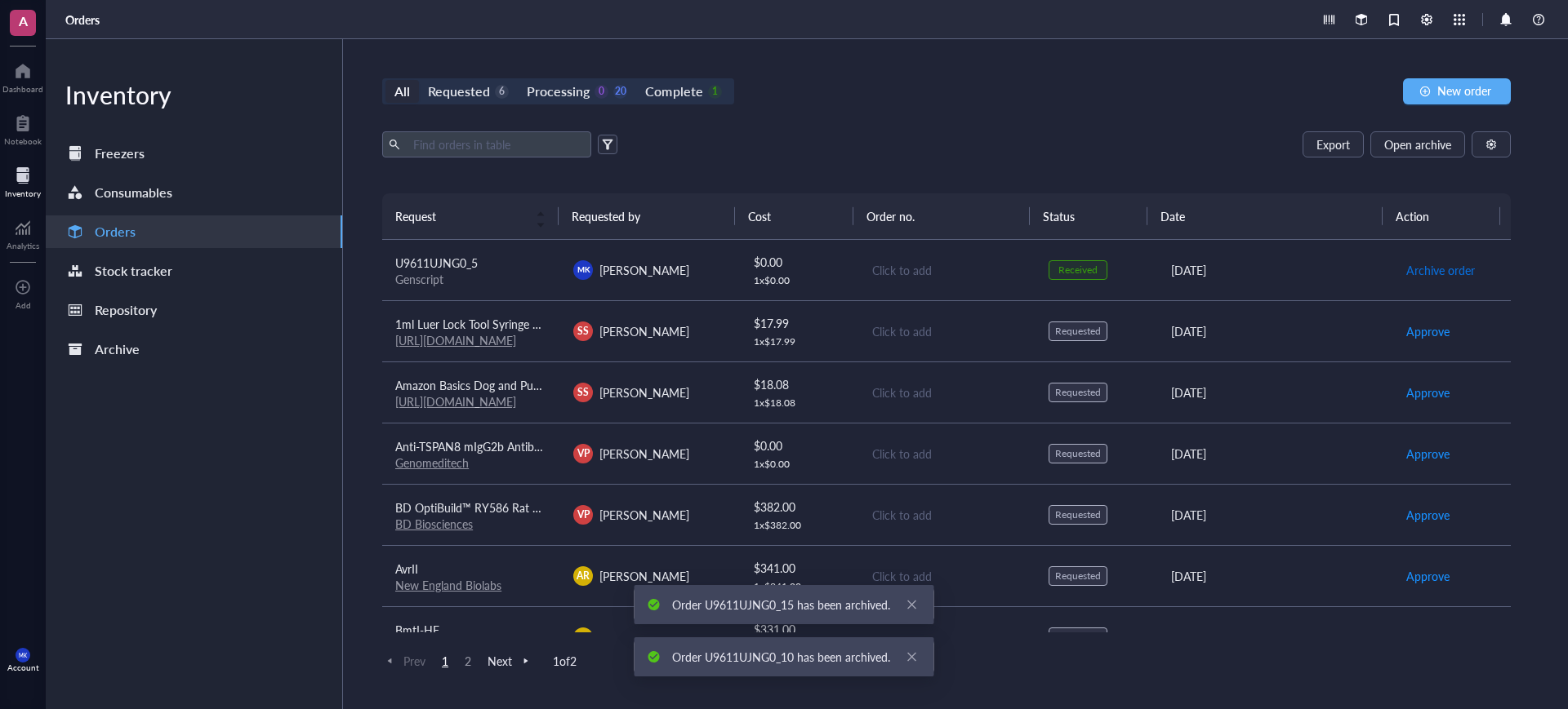
click at [1406, 269] on span "Archive order" at bounding box center [1439, 270] width 68 height 18
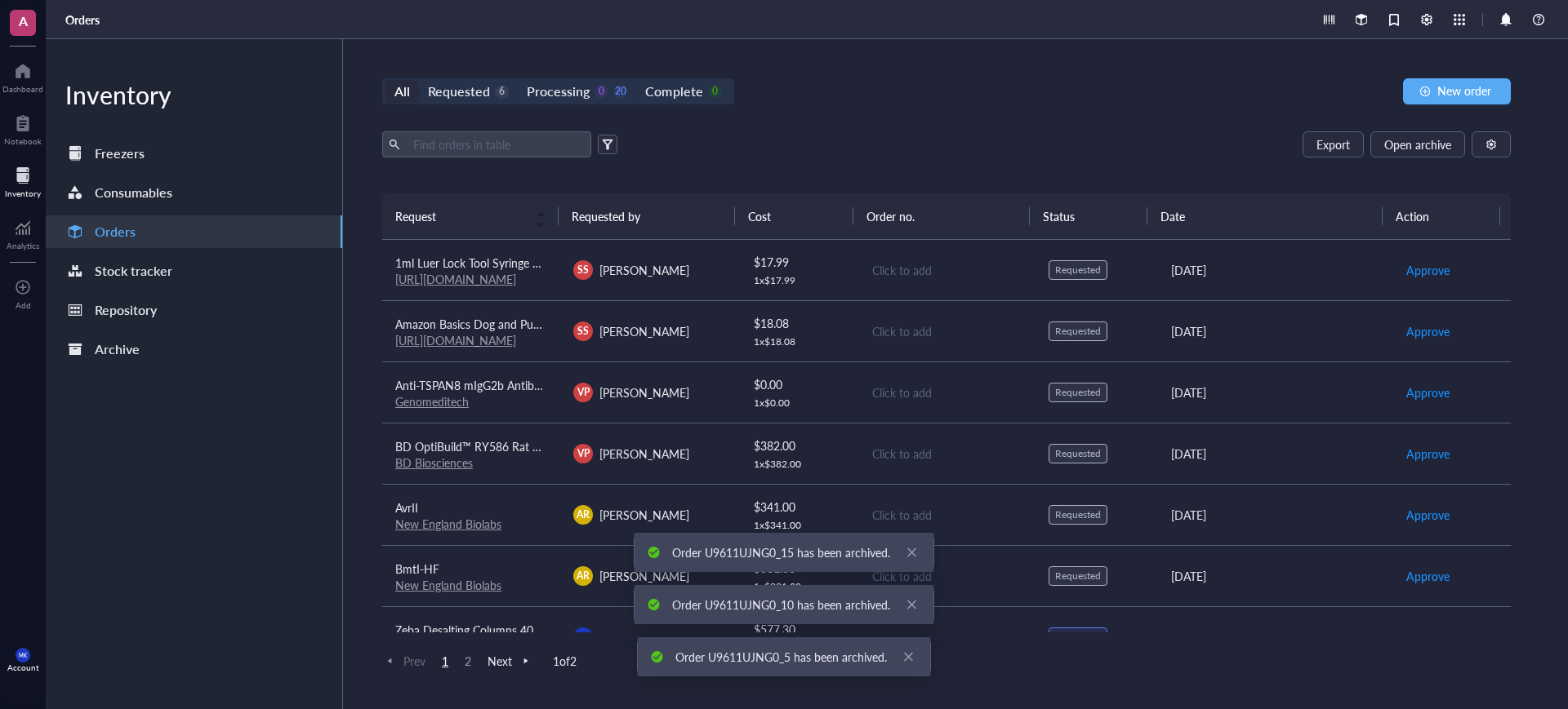
click at [978, 96] on div "All Requested 6 Processing 0 20 Complete 0 New order" at bounding box center [946, 91] width 1129 height 26
click at [700, 338] on div "SS [PERSON_NAME]" at bounding box center [649, 331] width 152 height 20
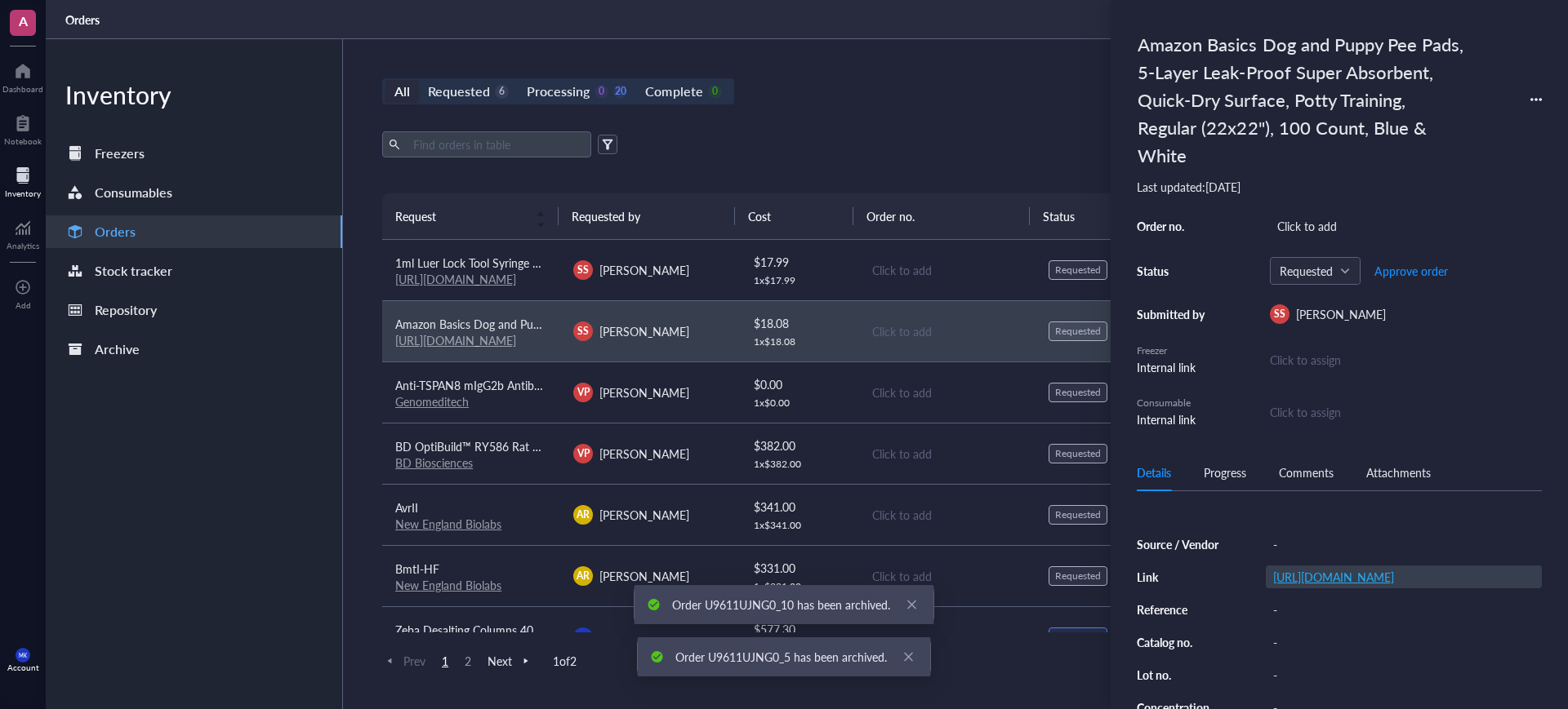
scroll to position [102, 0]
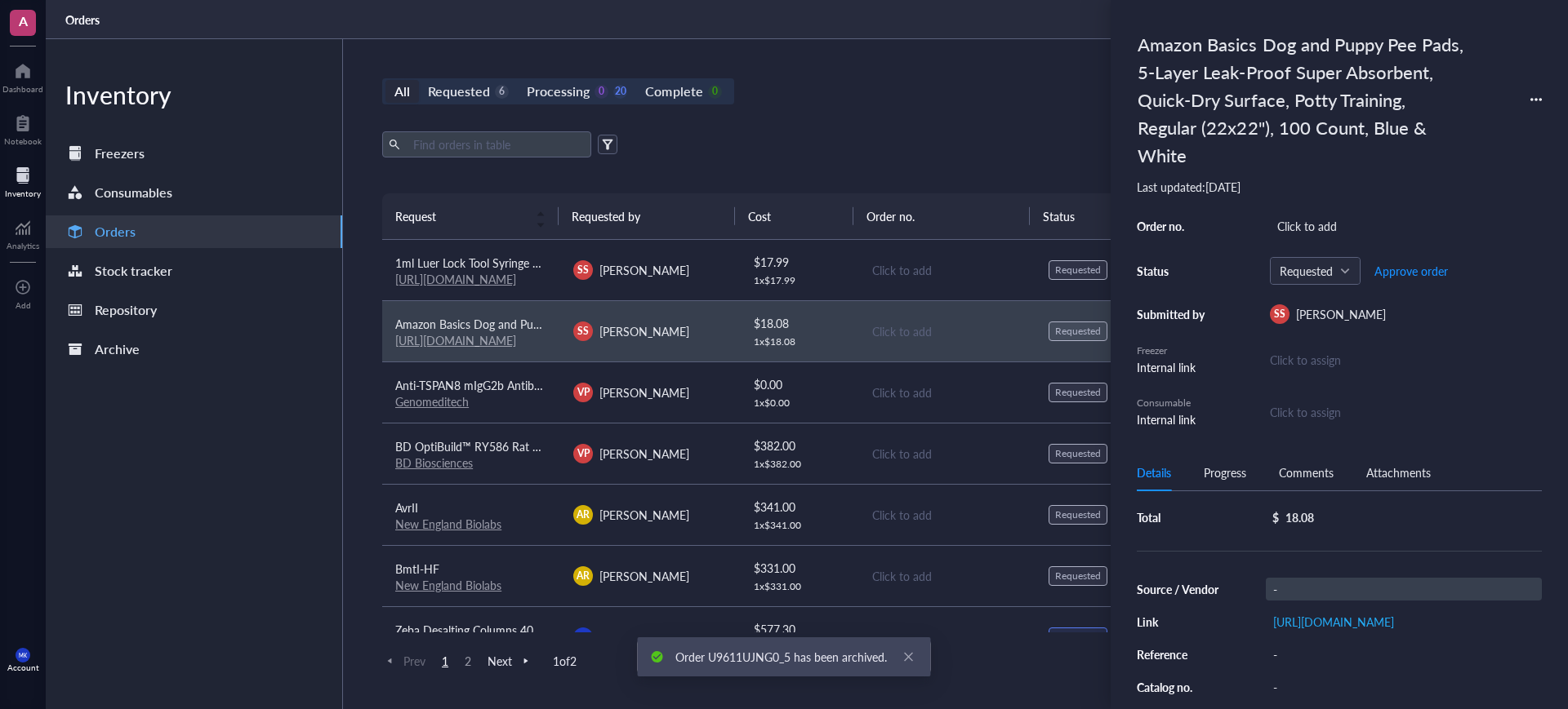
click at [1307, 585] on div "-" at bounding box center [1403, 588] width 276 height 23
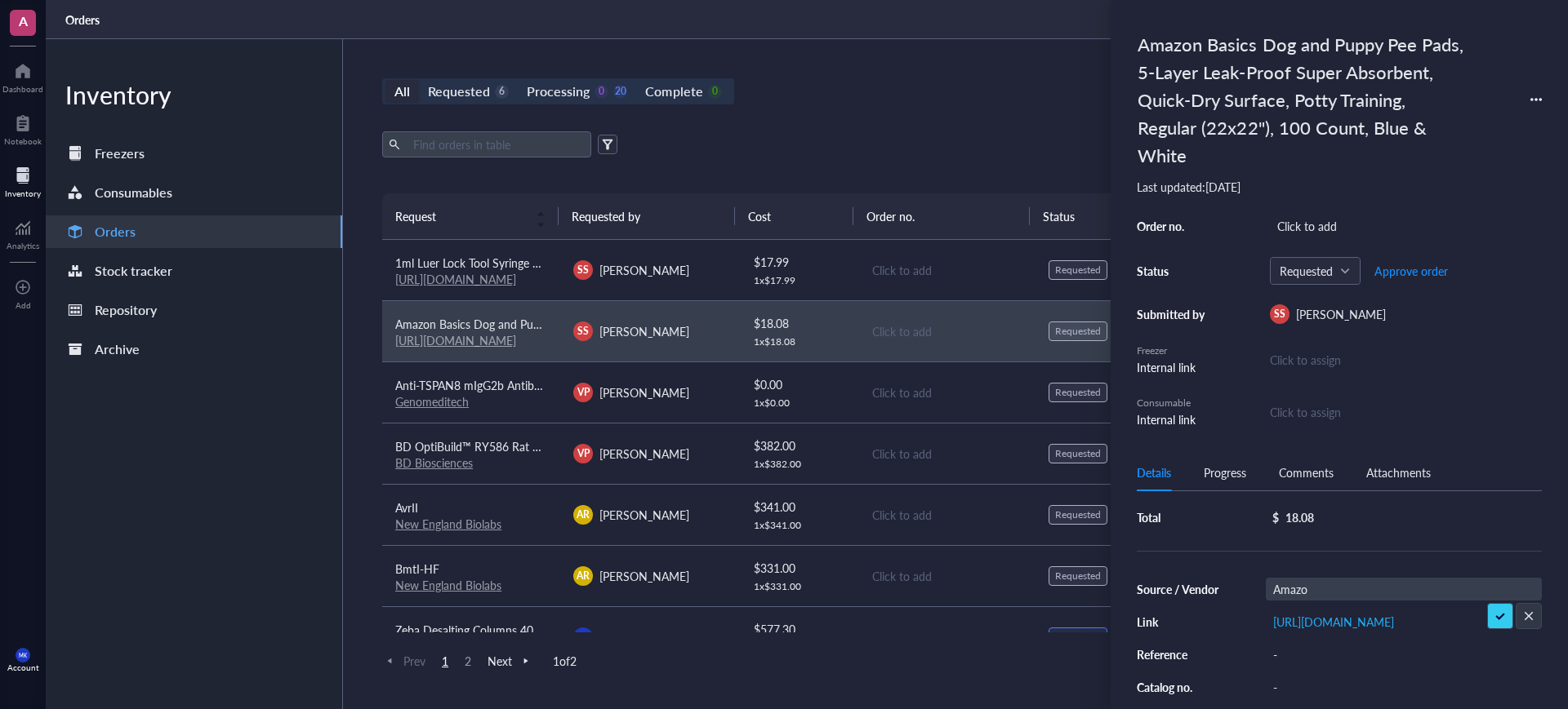
type input "Amazon"
click at [835, 261] on div "$ 17.99" at bounding box center [799, 262] width 91 height 18
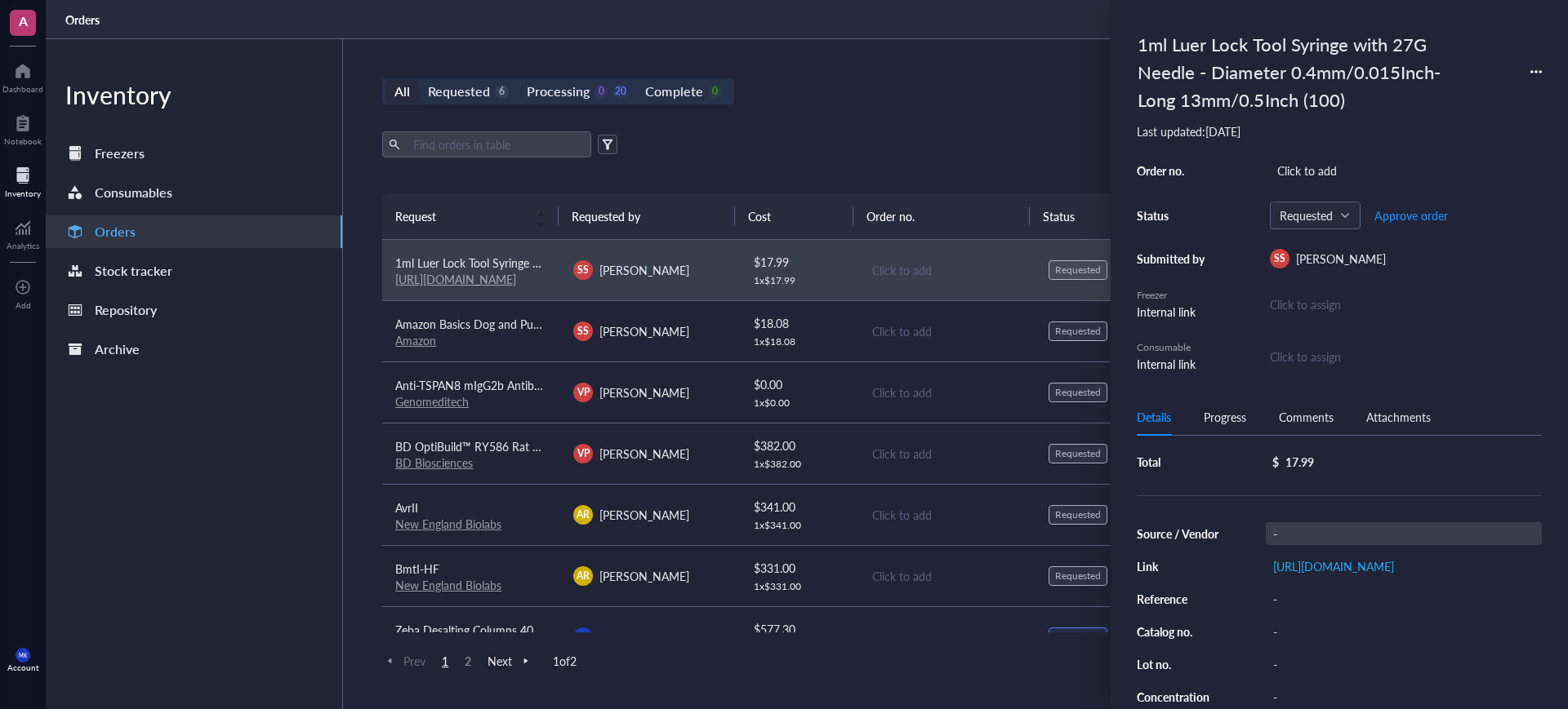
click at [1348, 529] on div "-" at bounding box center [1403, 533] width 276 height 23
type input "Amazon"
drag, startPoint x: 1492, startPoint y: 563, endPoint x: 1451, endPoint y: 554, distance: 42.0
click at [849, 151] on div "Export Open archive" at bounding box center [946, 144] width 1129 height 26
click at [849, 152] on div "Export Open archive" at bounding box center [946, 144] width 1129 height 26
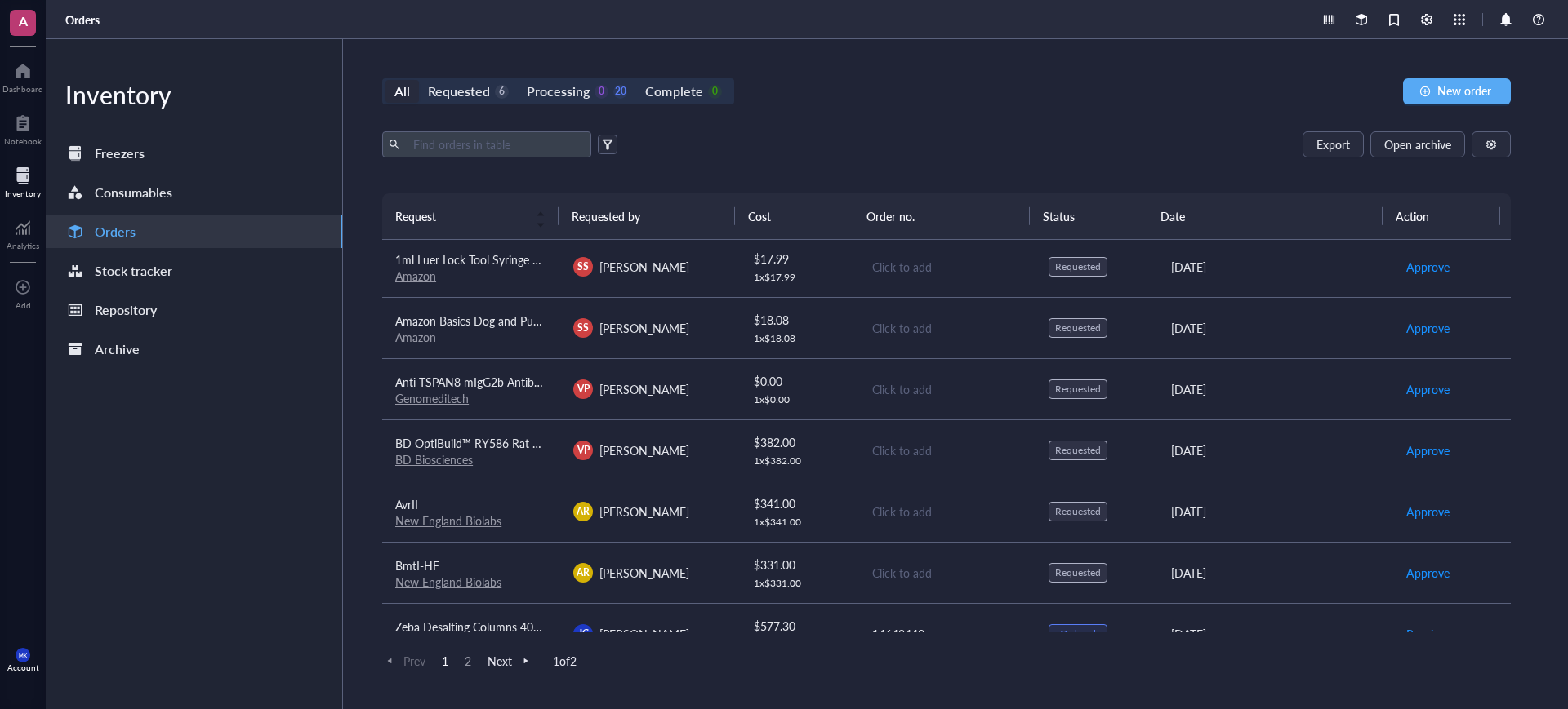
scroll to position [0, 0]
